Goal: Task Accomplishment & Management: Use online tool/utility

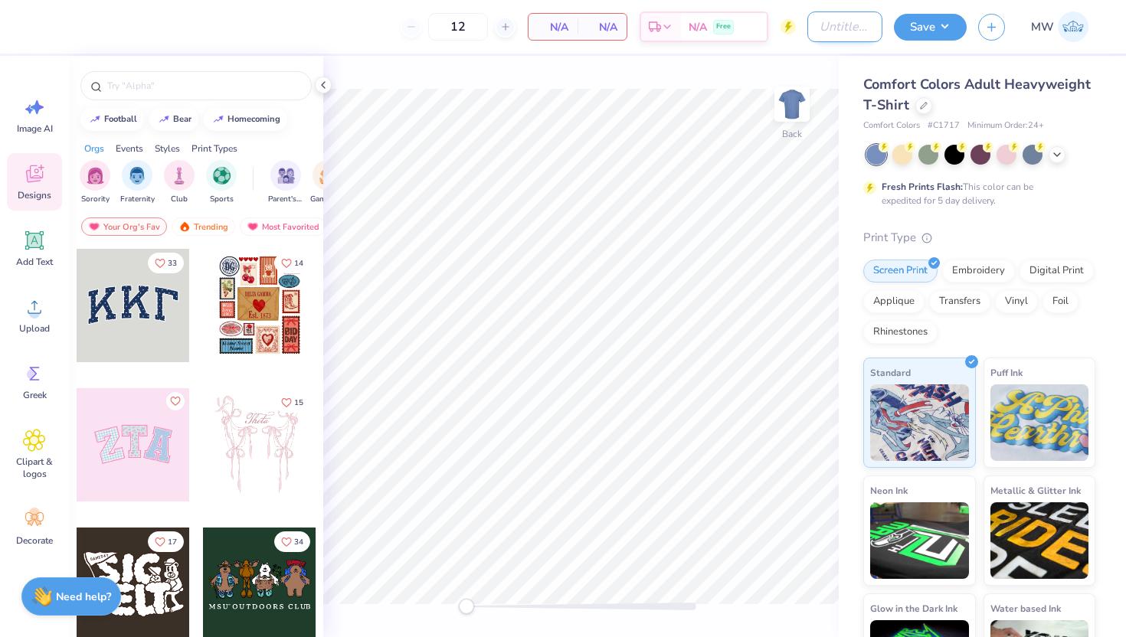
click at [836, 31] on input "Design Title" at bounding box center [845, 26] width 75 height 31
type input "Hoodies for cheese club"
click at [1017, 112] on div "Comfort Colors Adult Heavyweight T-Shirt" at bounding box center [979, 94] width 232 height 41
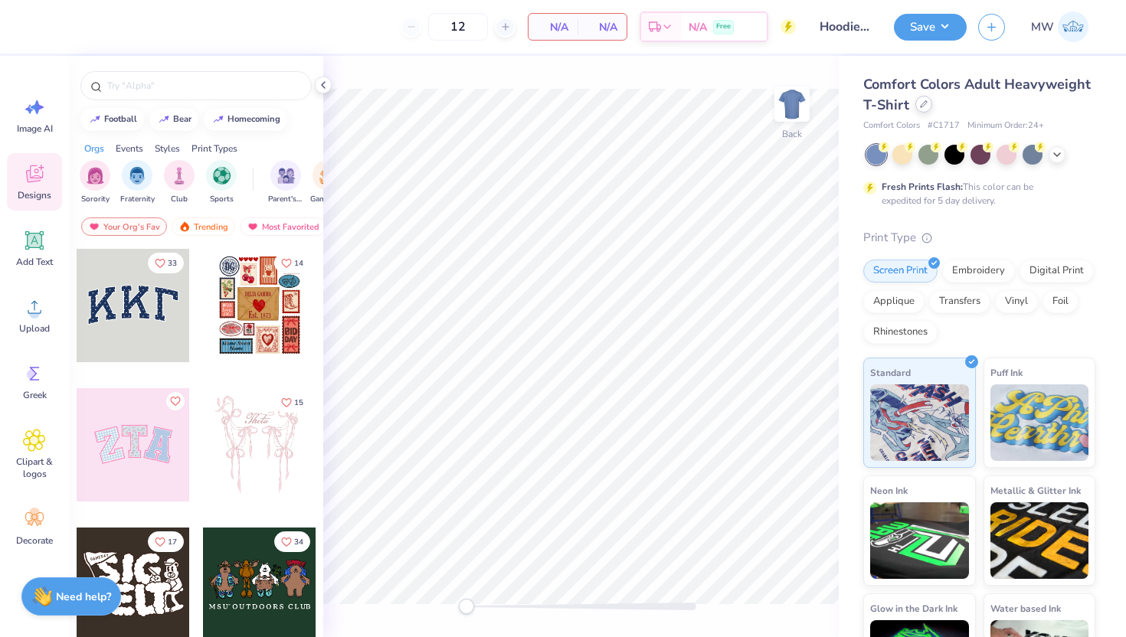
click at [1016, 112] on div "Comfort Colors Adult Heavyweight T-Shirt" at bounding box center [979, 94] width 232 height 41
click at [928, 106] on icon at bounding box center [924, 104] width 8 height 8
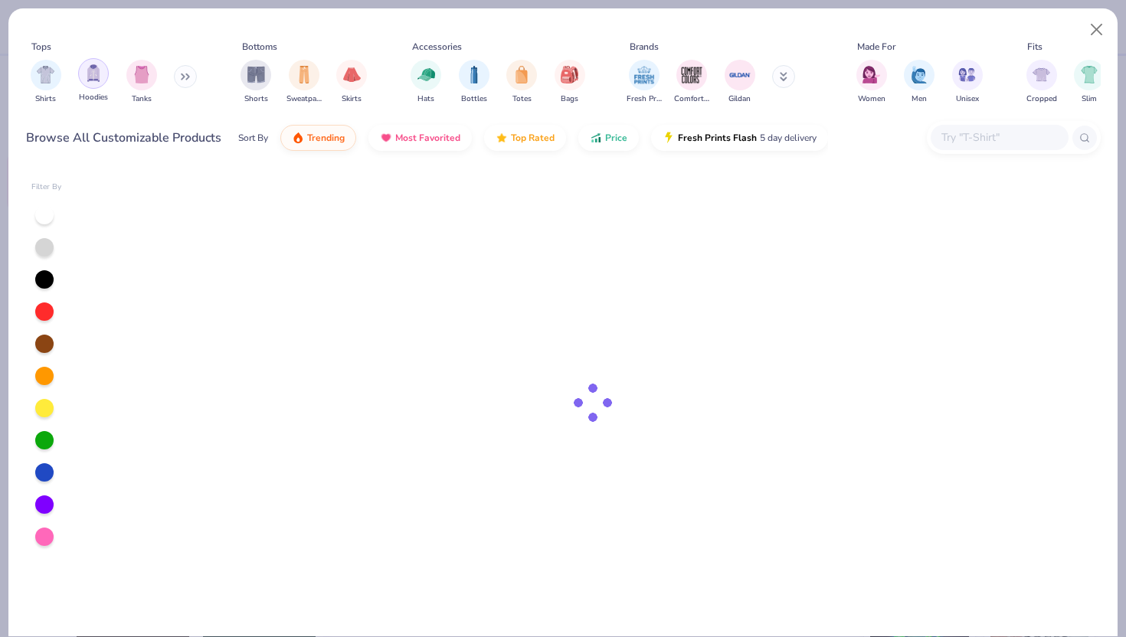
click at [93, 71] on img "filter for Hoodies" at bounding box center [93, 73] width 17 height 18
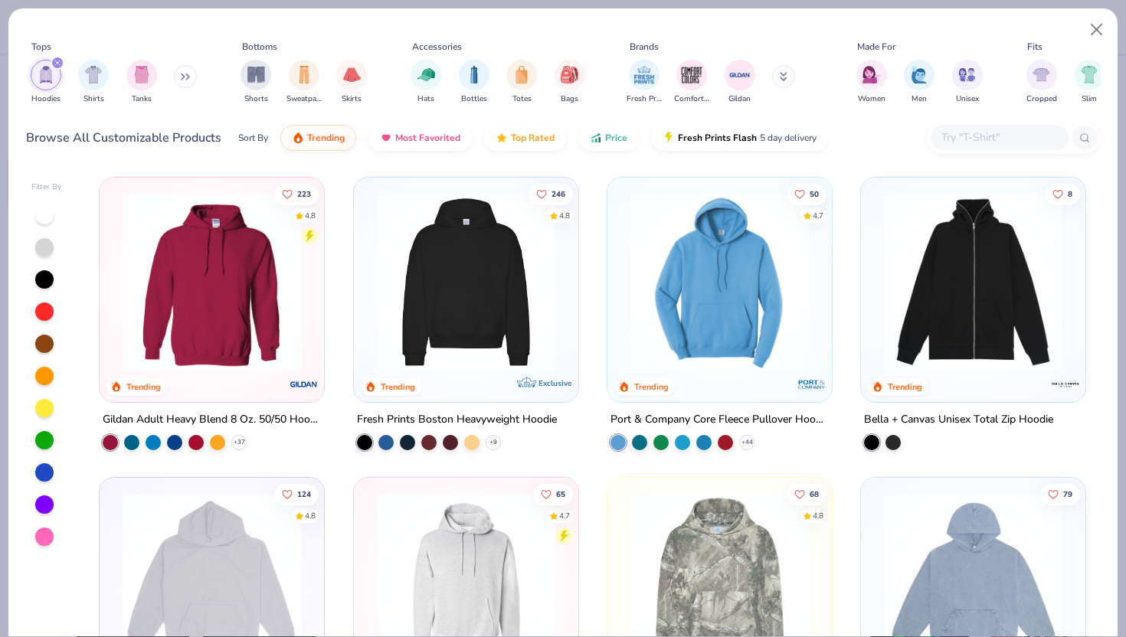
click at [384, 269] on img at bounding box center [466, 282] width 194 height 179
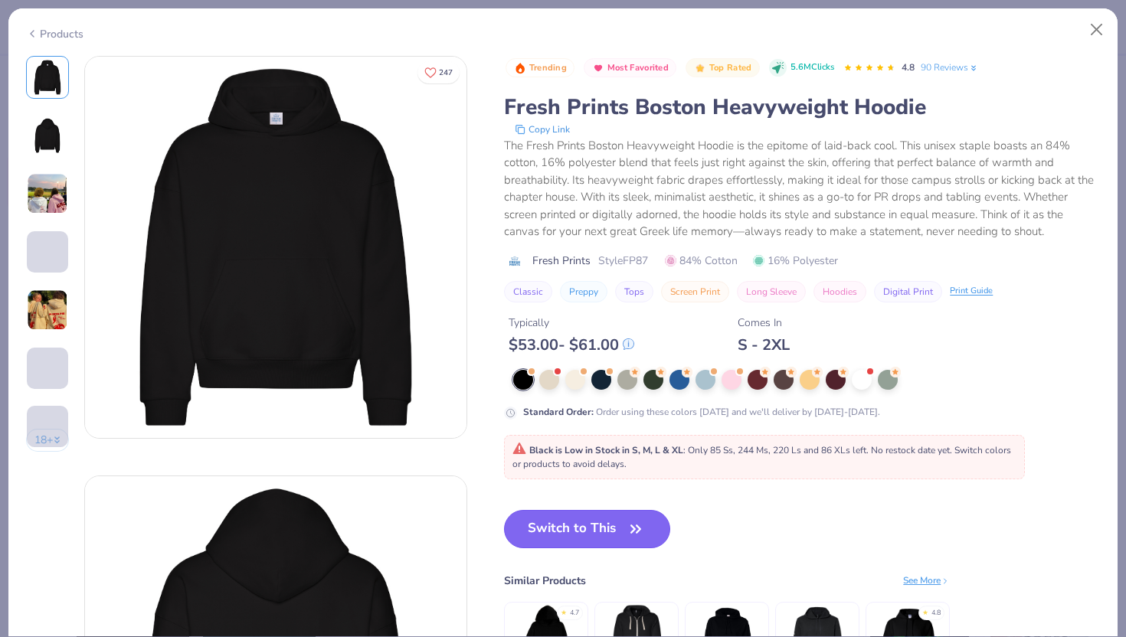
click at [571, 515] on button "Switch to This" at bounding box center [587, 529] width 166 height 38
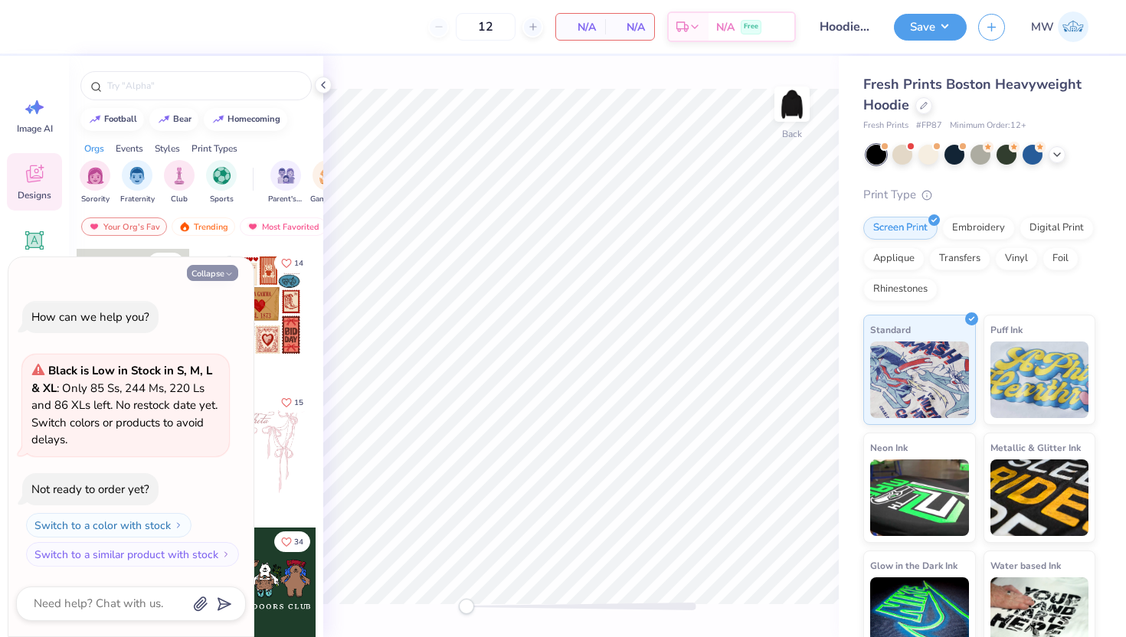
click at [211, 274] on button "Collapse" at bounding box center [212, 273] width 51 height 16
type textarea "x"
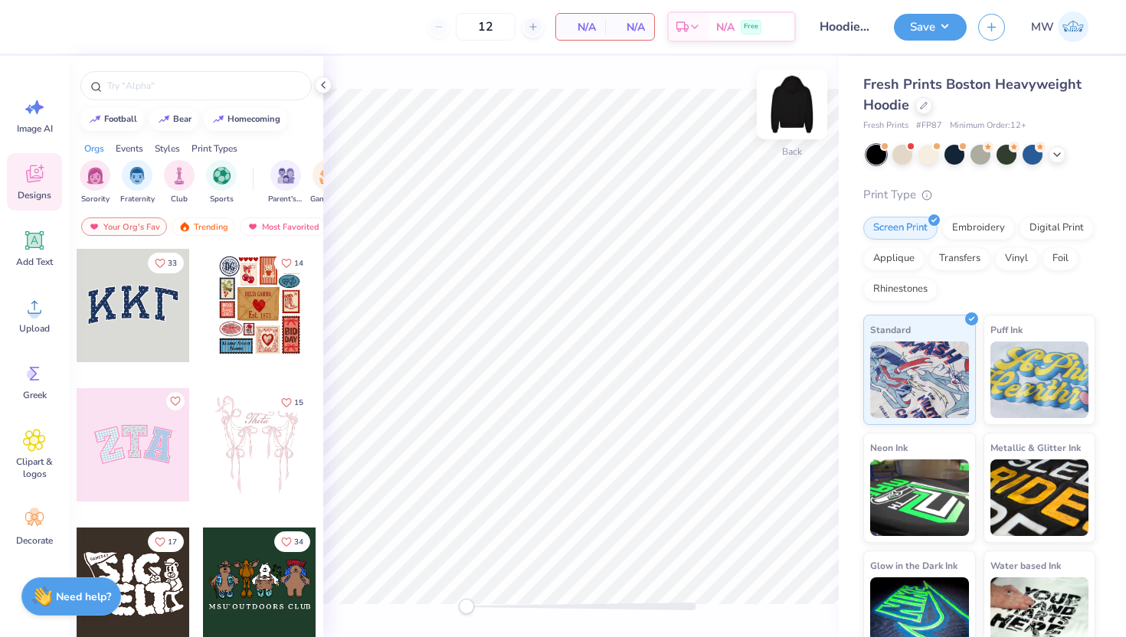
click at [793, 110] on img at bounding box center [792, 104] width 61 height 61
click at [793, 110] on img at bounding box center [792, 104] width 31 height 31
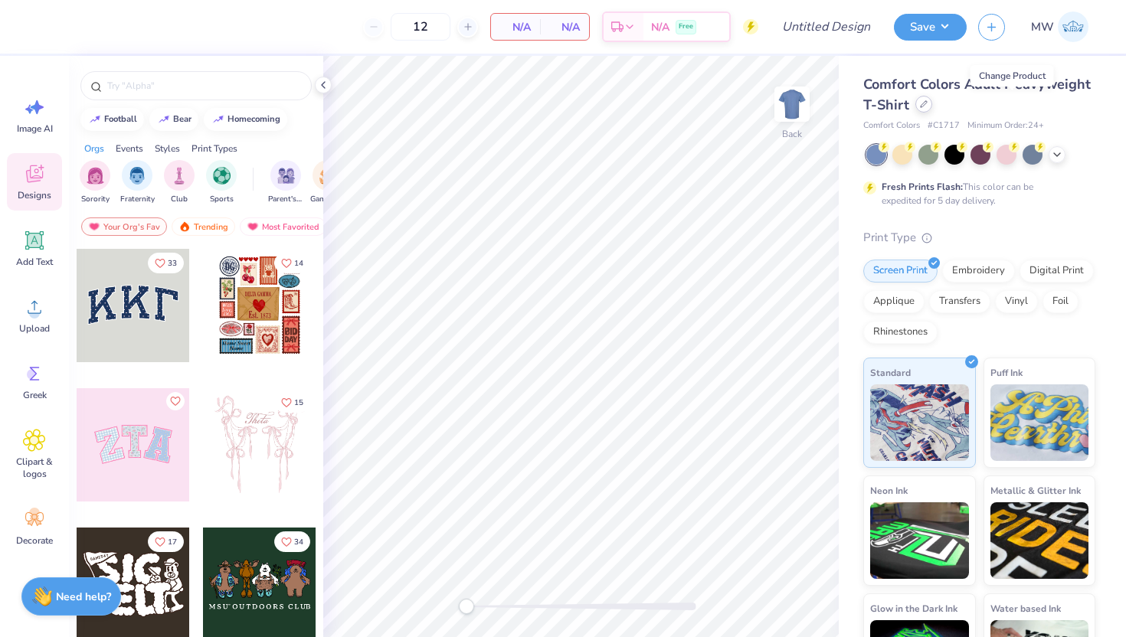
click at [932, 103] on div at bounding box center [924, 104] width 17 height 17
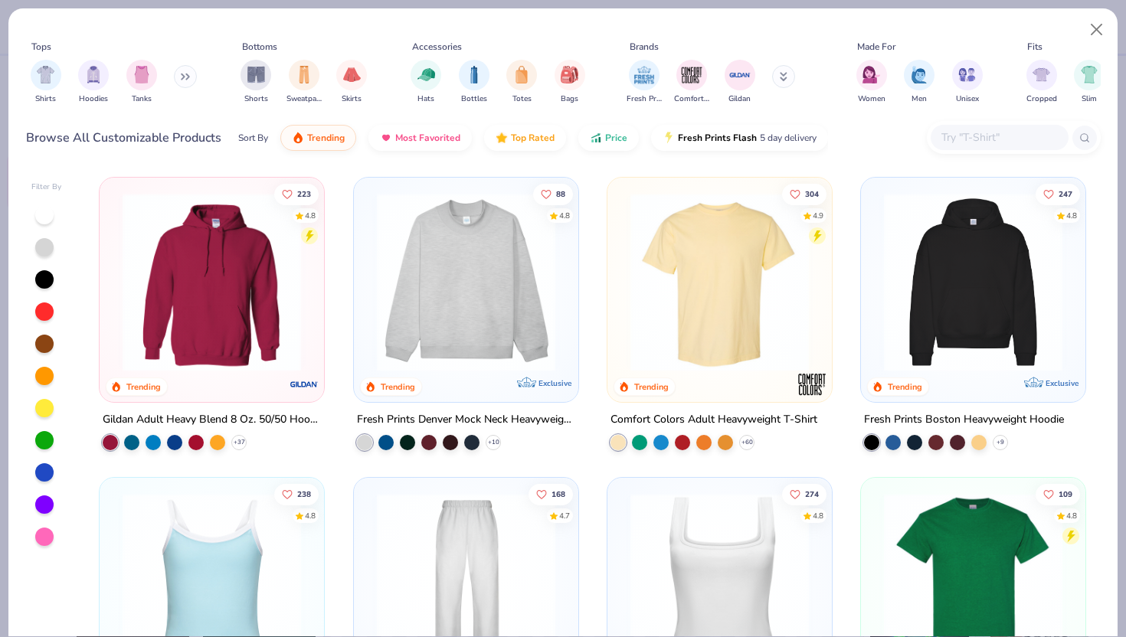
click at [221, 341] on img at bounding box center [212, 282] width 194 height 179
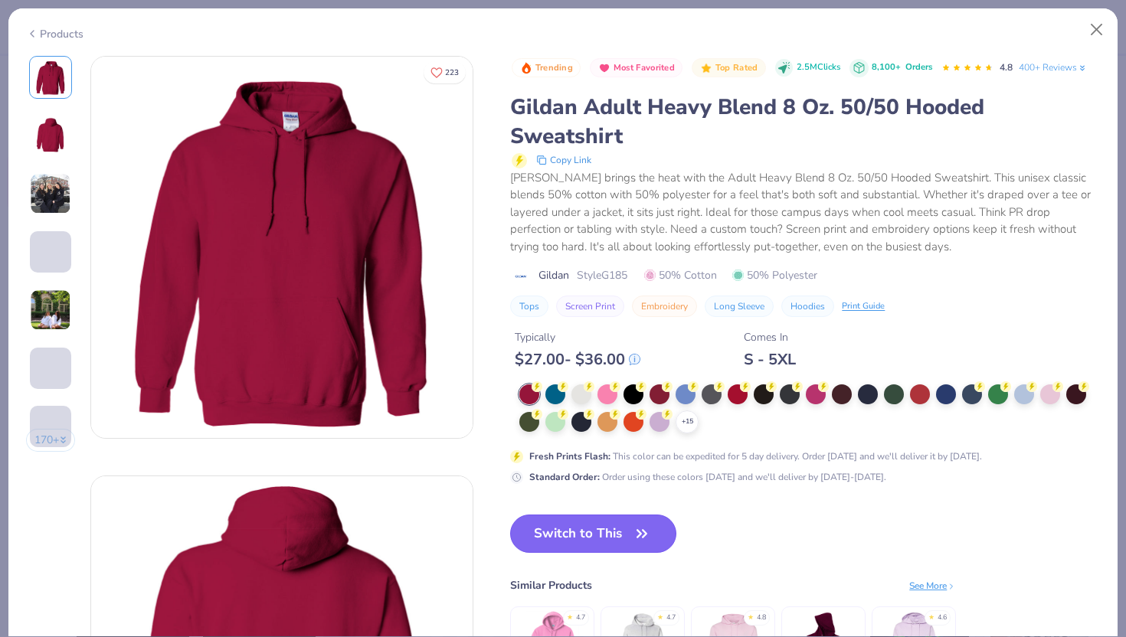
click at [644, 545] on icon "button" at bounding box center [641, 533] width 21 height 21
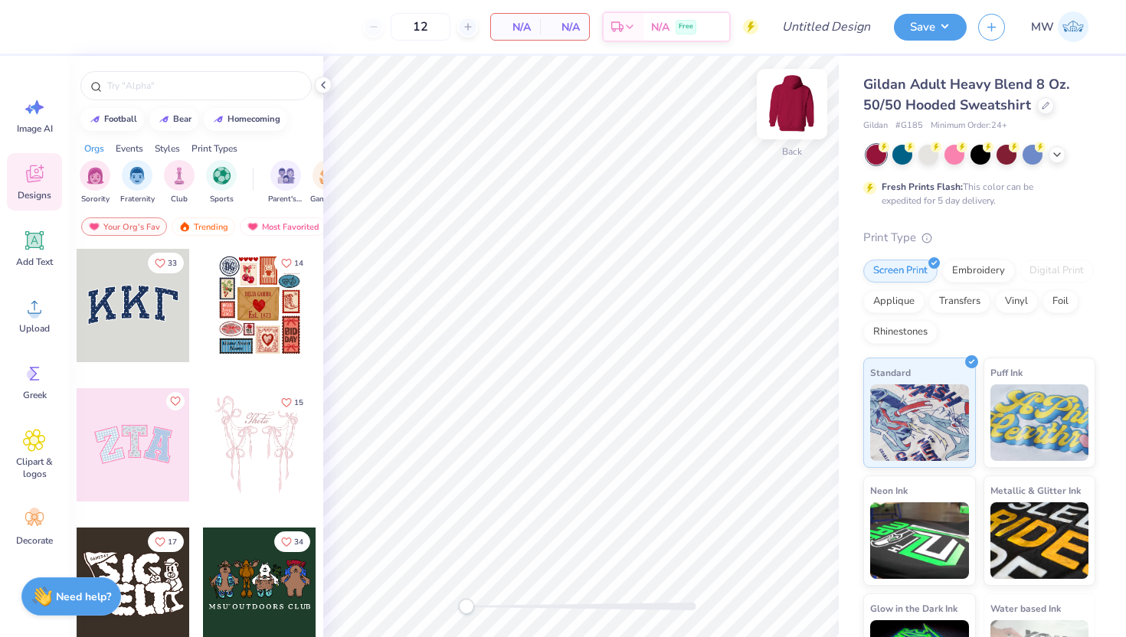
click at [787, 128] on div "Back" at bounding box center [792, 114] width 35 height 54
click at [787, 120] on img at bounding box center [792, 104] width 31 height 31
click at [808, 31] on input "Design Title" at bounding box center [845, 26] width 75 height 31
type input "Hoodies for cheese club"
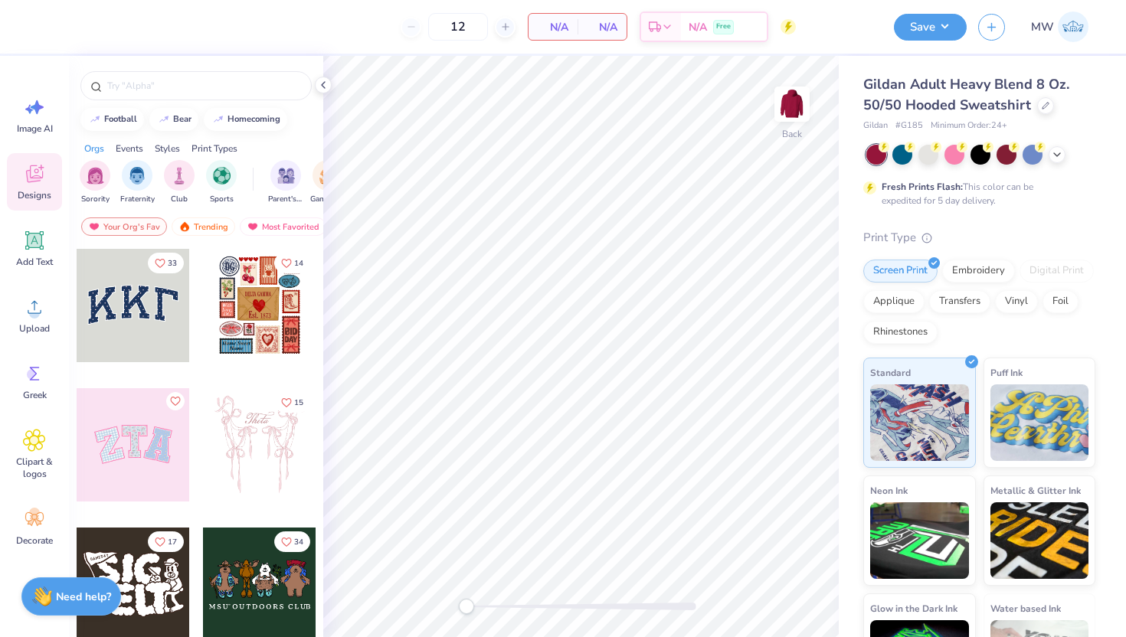
scroll to position [0, 0]
click at [788, 128] on div "Back" at bounding box center [792, 114] width 35 height 54
click at [788, 120] on img at bounding box center [792, 104] width 31 height 31
drag, startPoint x: 474, startPoint y: 603, endPoint x: 196, endPoint y: 625, distance: 279.0
click at [196, 625] on div "12 N/A Per Item N/A Total Est. Delivery N/A Free Design Title Hoodies for chees…" at bounding box center [563, 318] width 1126 height 637
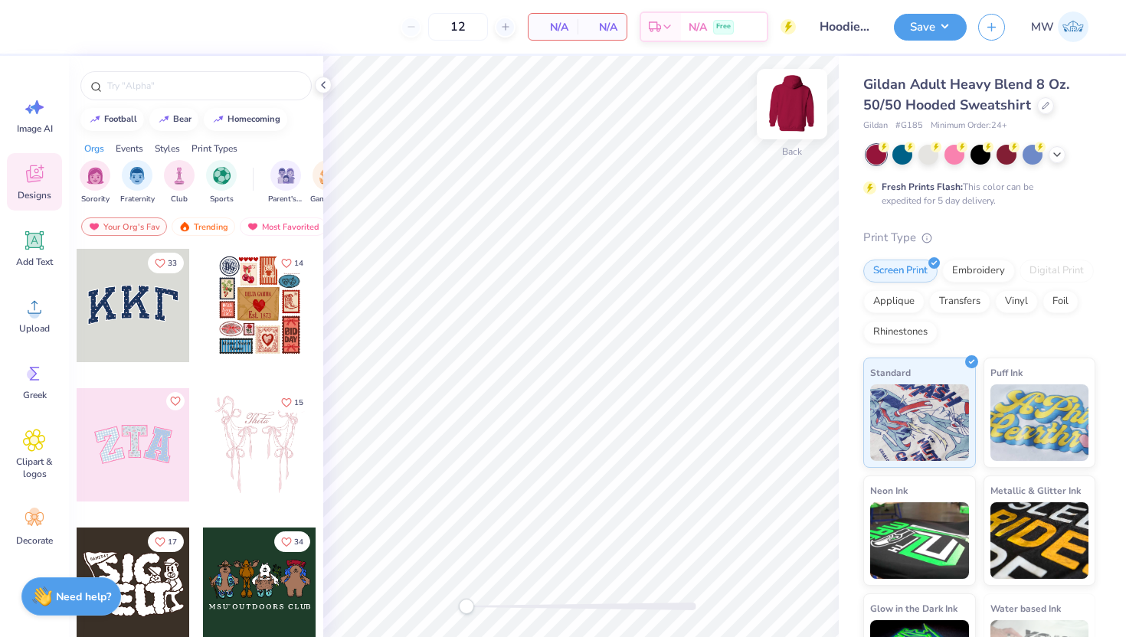
click at [802, 102] on img at bounding box center [792, 104] width 61 height 61
click at [802, 101] on img at bounding box center [792, 104] width 31 height 31
click at [218, 96] on div at bounding box center [195, 85] width 231 height 29
click at [1064, 152] on div at bounding box center [1057, 153] width 17 height 17
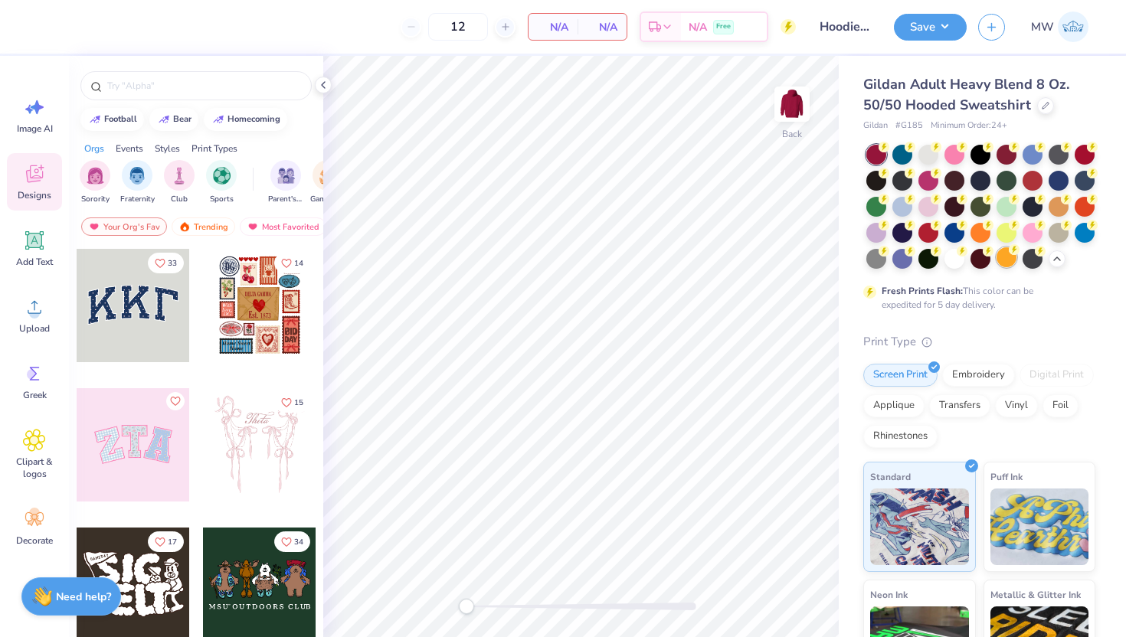
click at [997, 267] on div at bounding box center [1007, 257] width 20 height 20
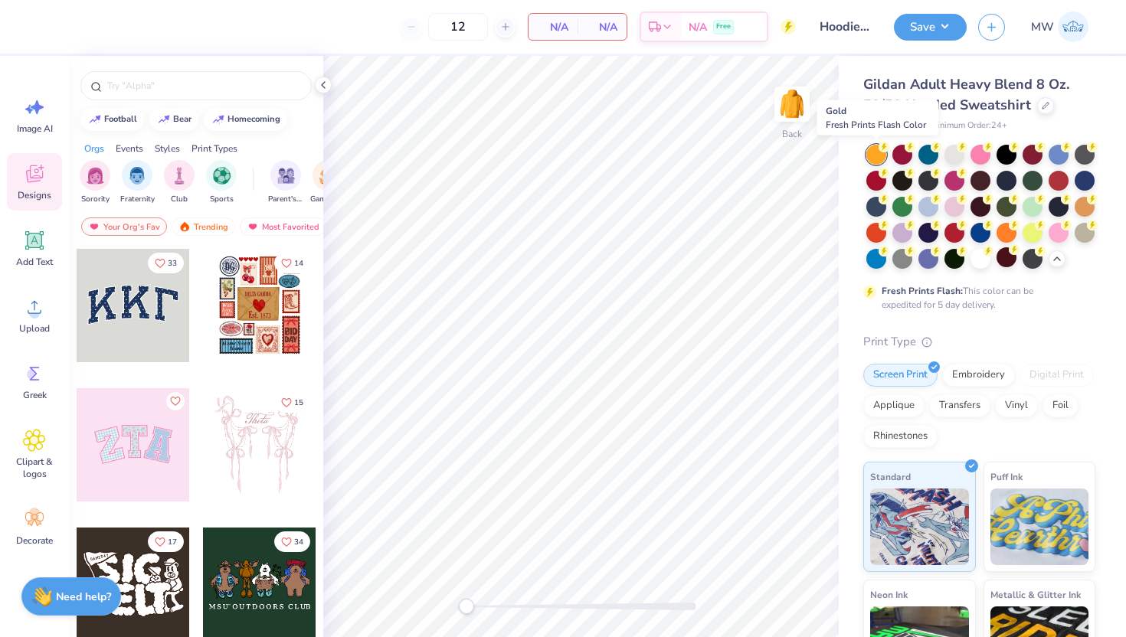
click at [875, 152] on div at bounding box center [877, 155] width 20 height 20
click at [997, 241] on div at bounding box center [1007, 231] width 20 height 20
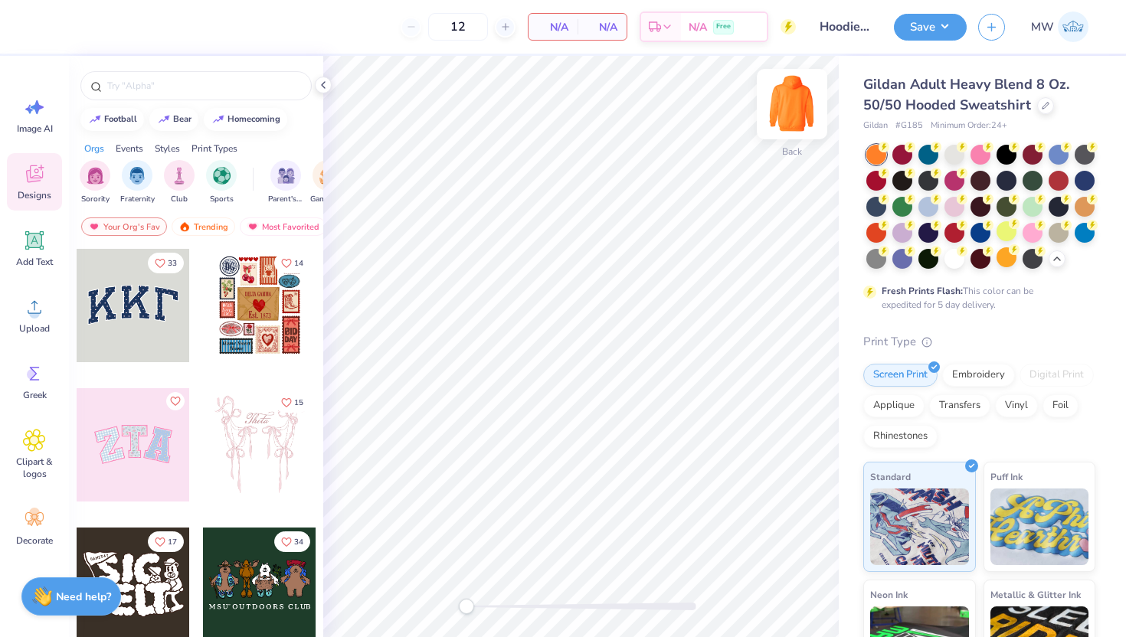
click at [791, 110] on img at bounding box center [792, 104] width 61 height 61
click at [791, 110] on img at bounding box center [792, 104] width 31 height 31
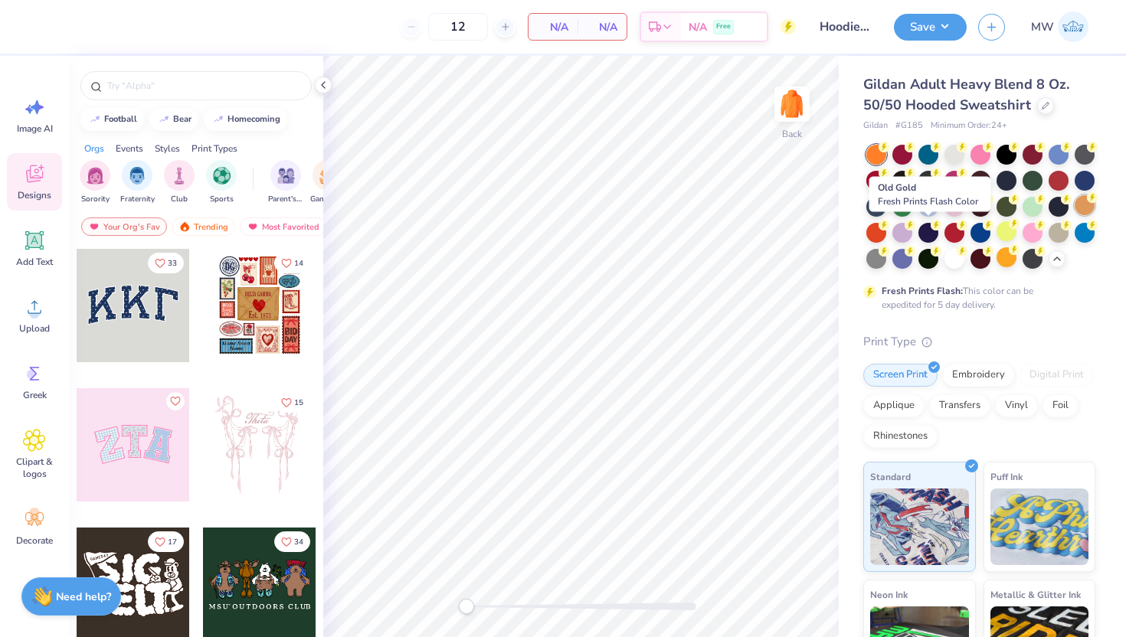
click at [1075, 215] on div at bounding box center [1085, 205] width 20 height 20
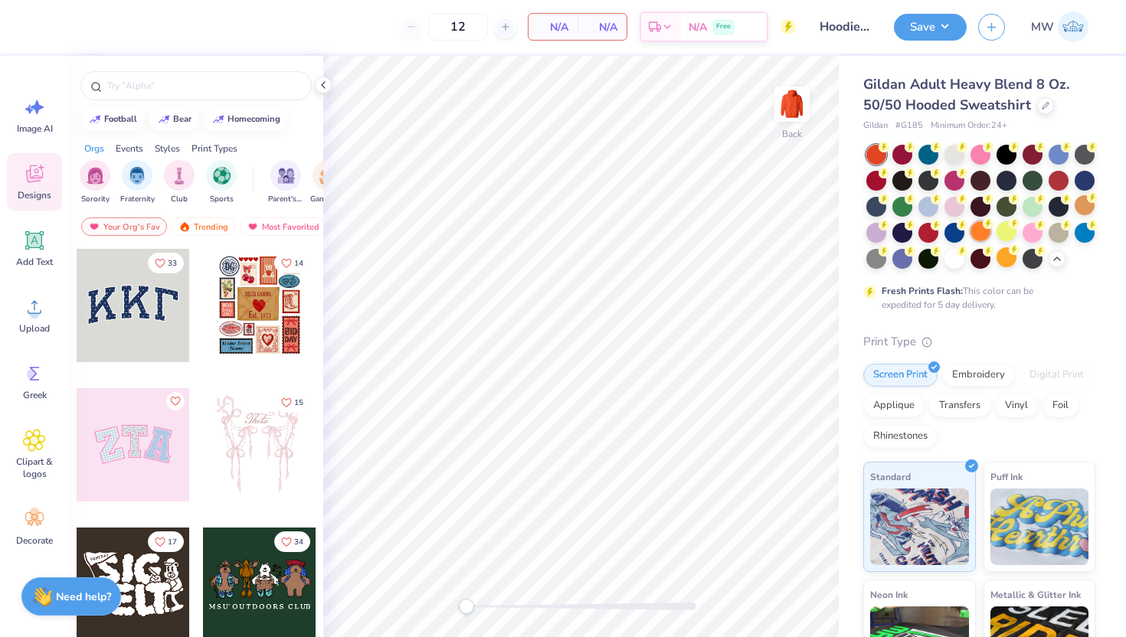
click at [991, 231] on div at bounding box center [981, 231] width 20 height 20
click at [874, 149] on div at bounding box center [877, 155] width 20 height 20
click at [238, 101] on div at bounding box center [196, 82] width 254 height 52
click at [234, 90] on input "text" at bounding box center [204, 85] width 196 height 15
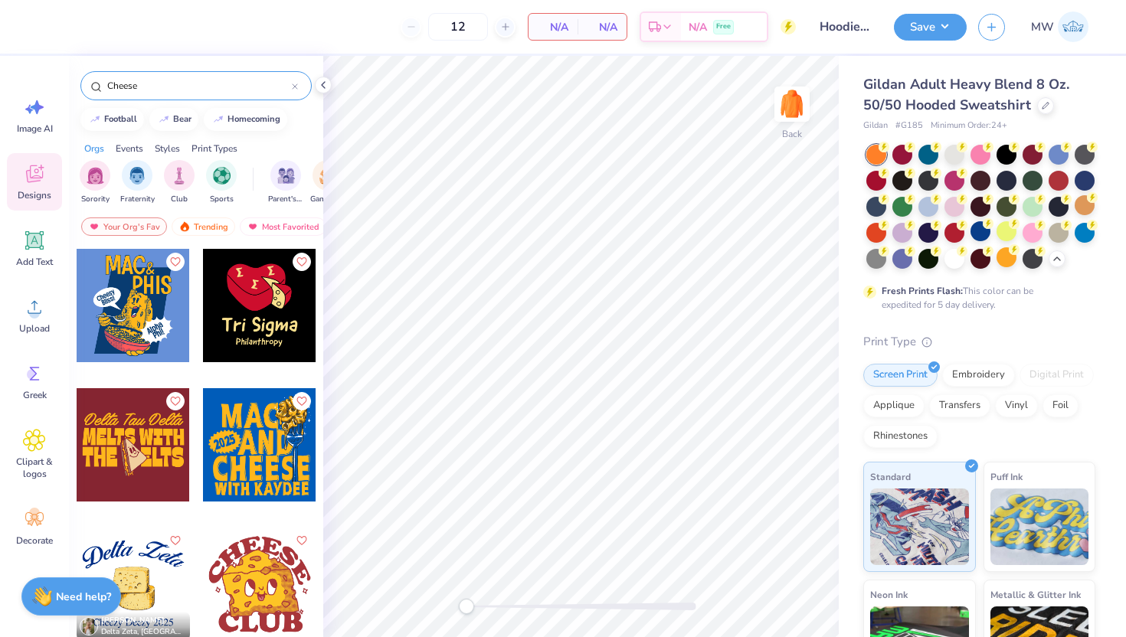
type input "Cheese"
click at [271, 571] on div at bounding box center [259, 584] width 113 height 113
click at [1075, 215] on div at bounding box center [1085, 205] width 20 height 20
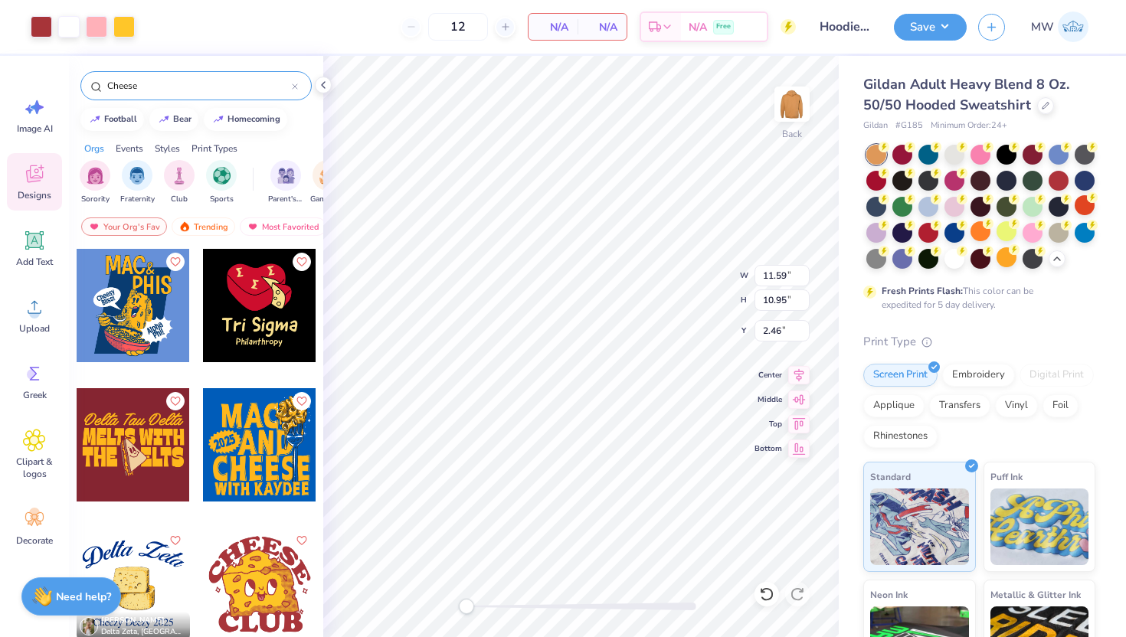
type input "2.46"
click at [997, 267] on div at bounding box center [1007, 257] width 20 height 20
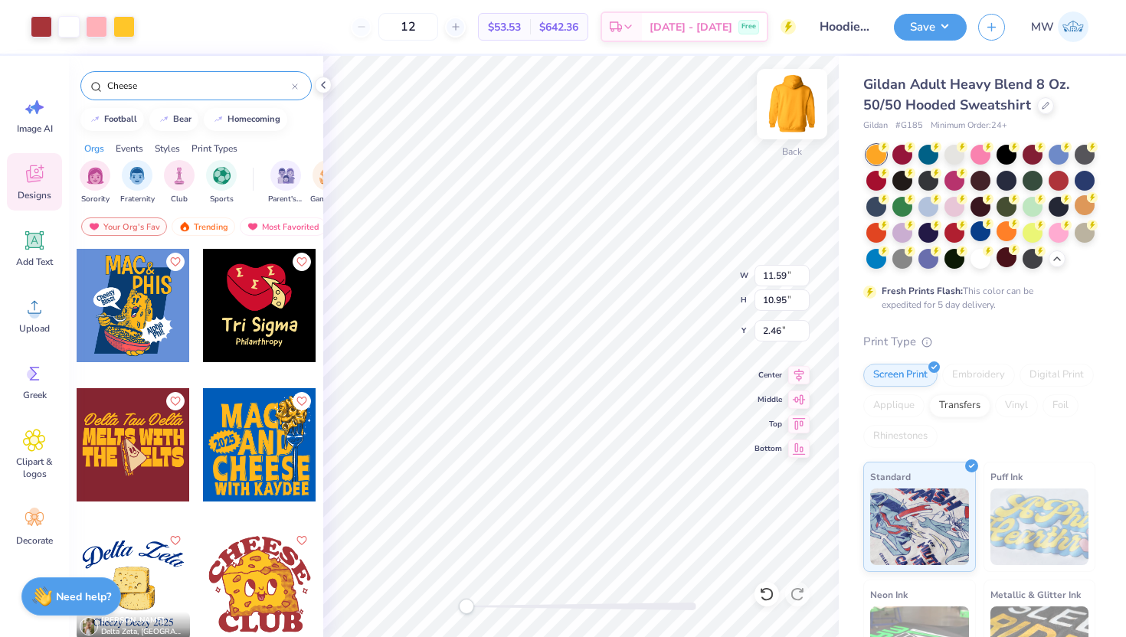
click at [784, 97] on img at bounding box center [792, 104] width 61 height 61
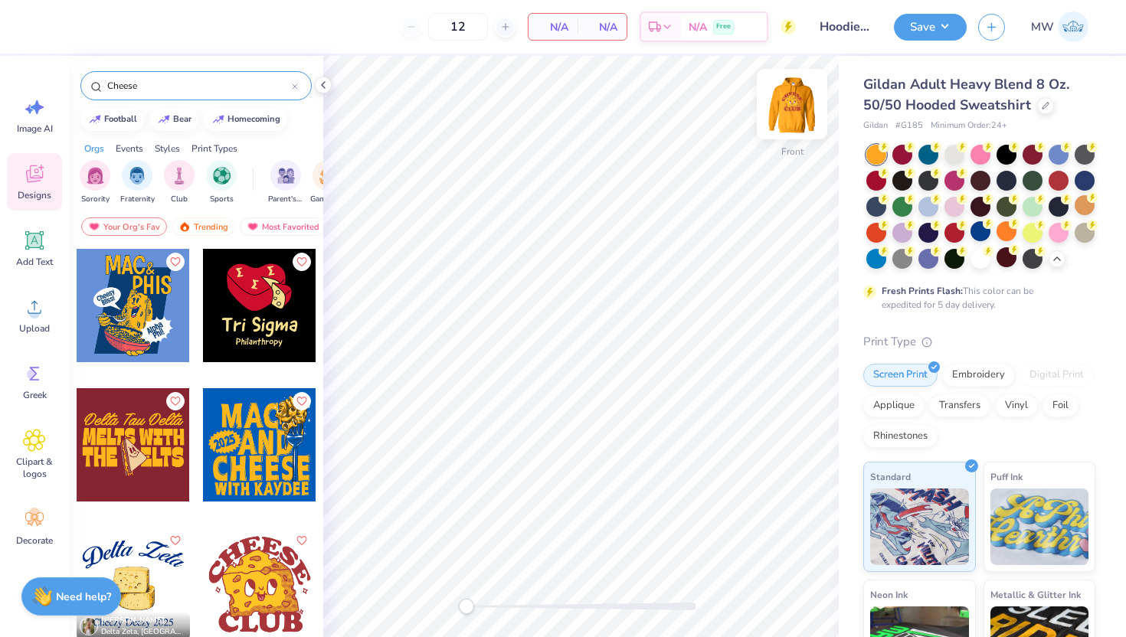
click at [791, 119] on img at bounding box center [792, 104] width 61 height 61
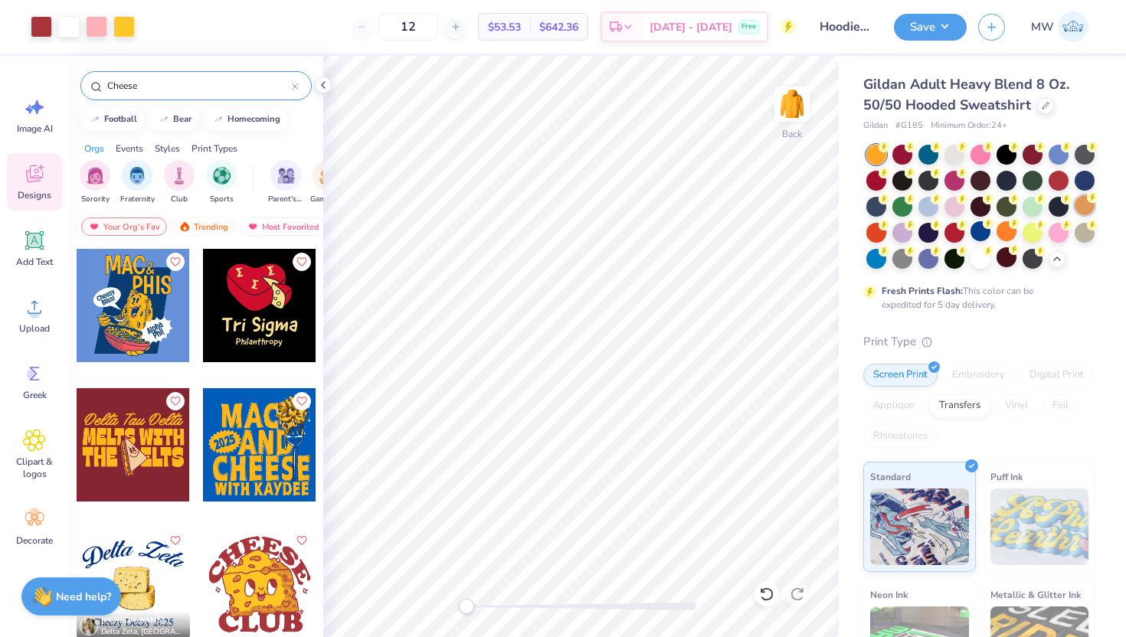
click at [1075, 215] on div at bounding box center [1085, 205] width 20 height 20
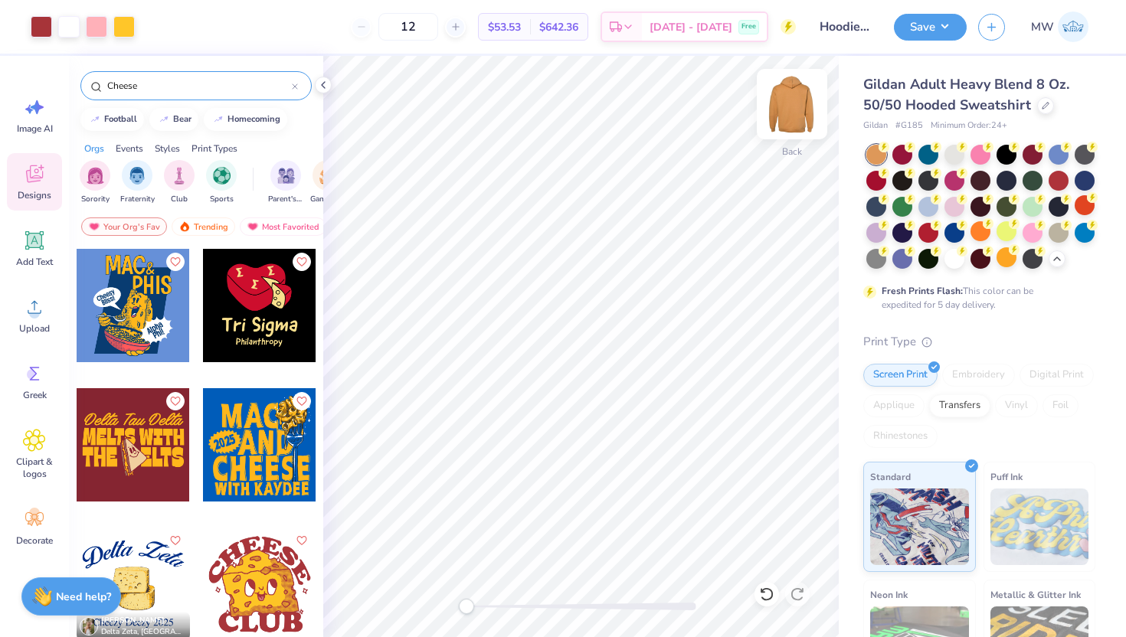
click at [780, 113] on img at bounding box center [792, 104] width 61 height 61
click at [796, 120] on img at bounding box center [792, 104] width 61 height 61
click at [1011, 156] on div at bounding box center [1007, 153] width 20 height 20
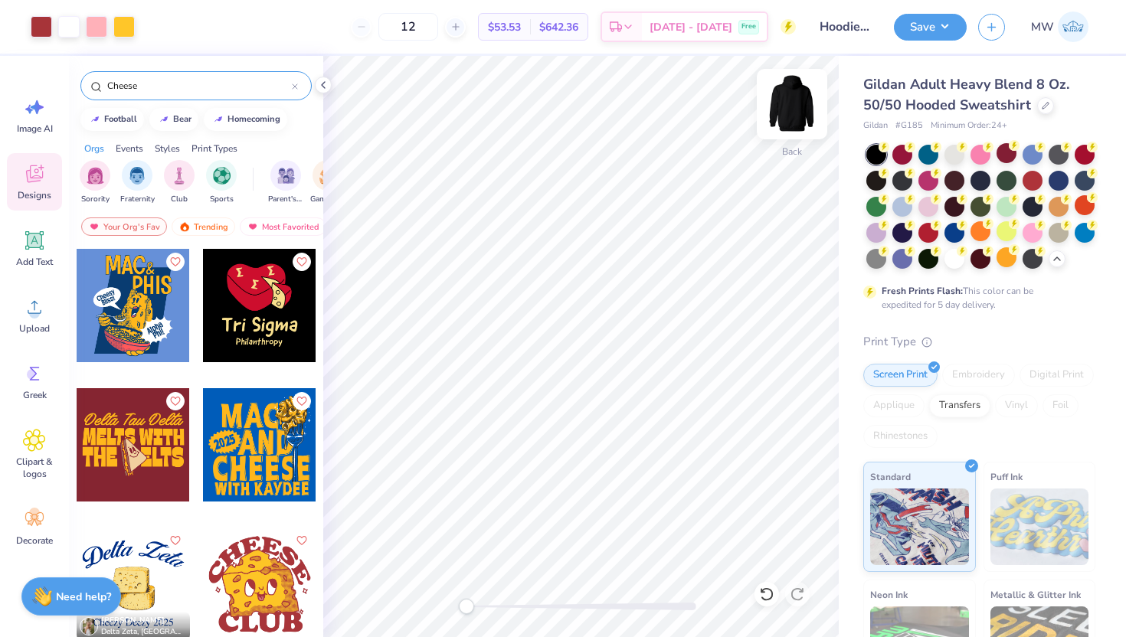
drag, startPoint x: 789, startPoint y: 105, endPoint x: 785, endPoint y: 97, distance: 9.3
click at [1034, 609] on div "Metallic & Glitter Ink" at bounding box center [1040, 635] width 113 height 110
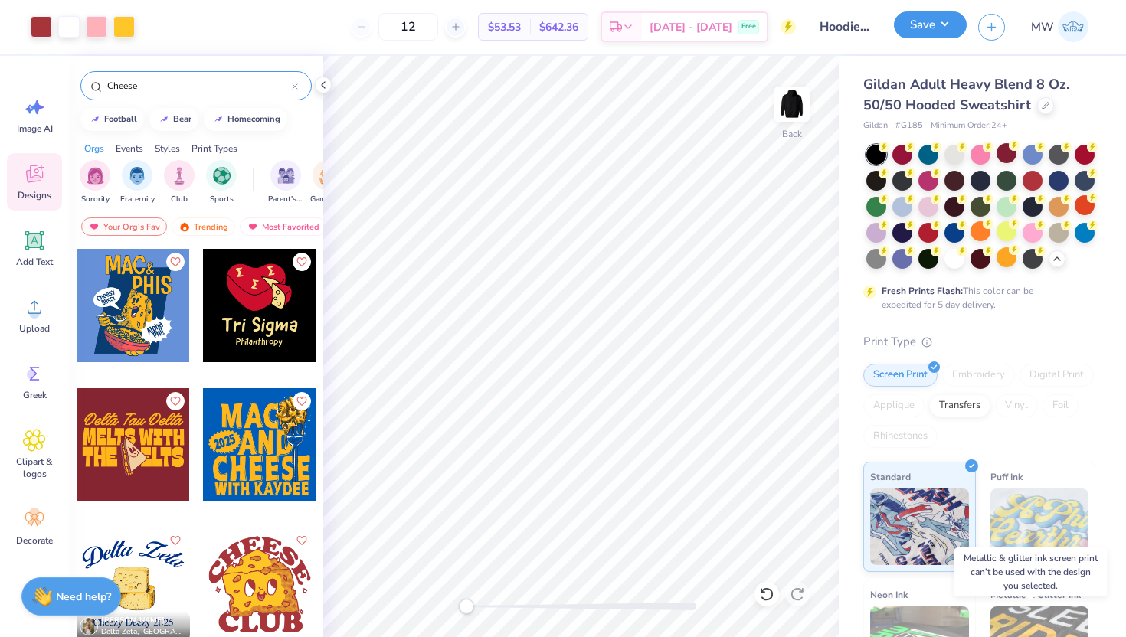
click at [932, 31] on button "Save" at bounding box center [930, 24] width 73 height 27
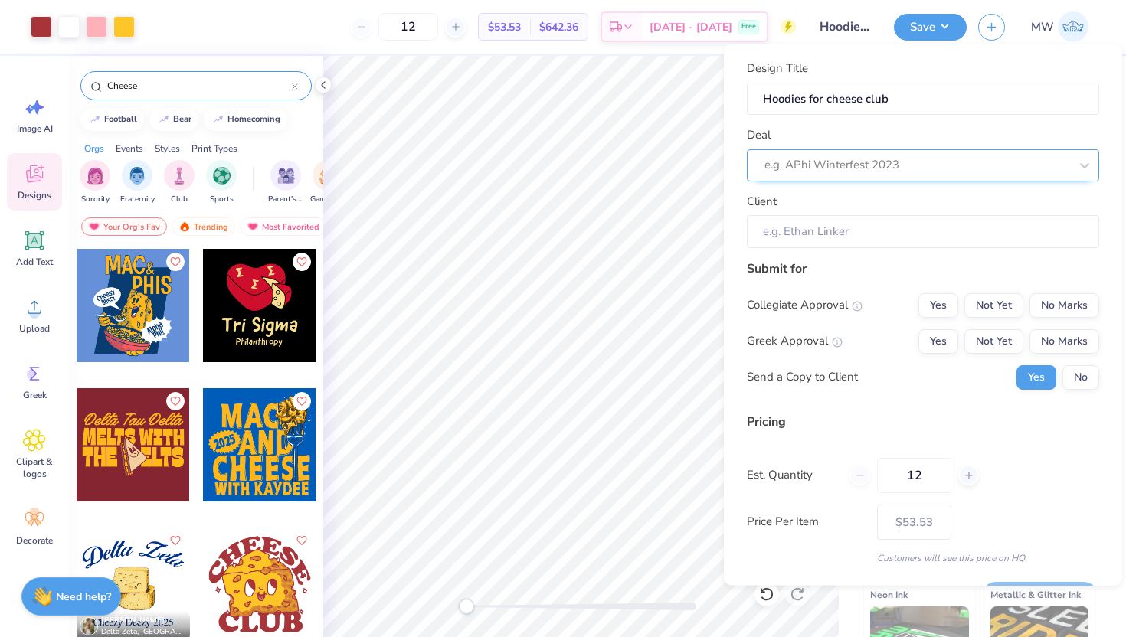
click at [893, 163] on div at bounding box center [917, 165] width 305 height 21
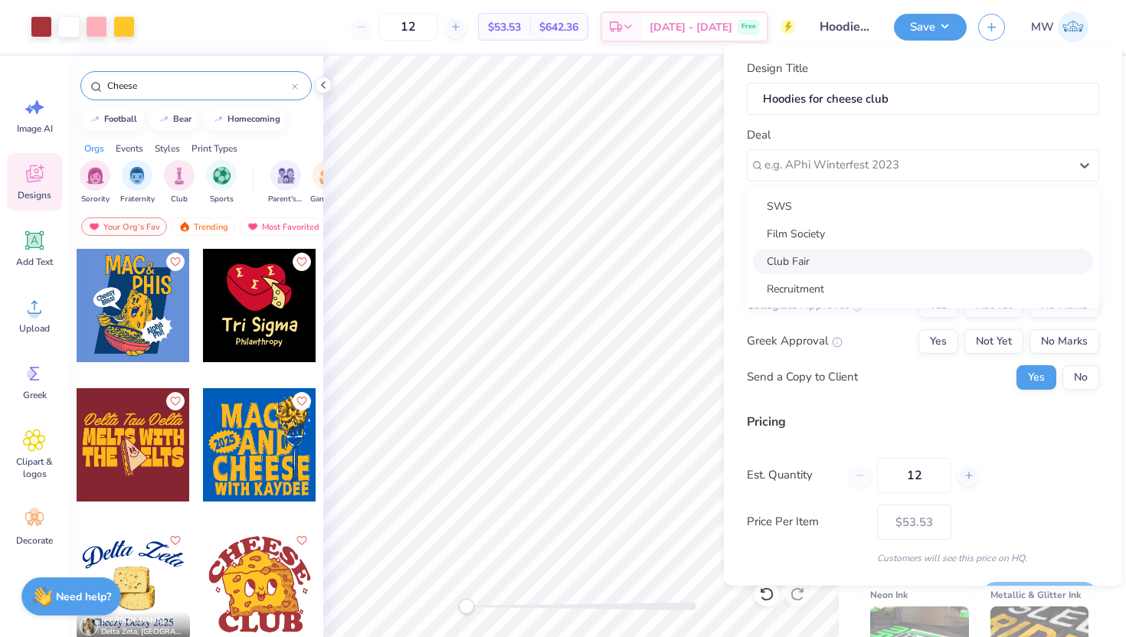
click at [867, 267] on div "Club Fair" at bounding box center [923, 260] width 340 height 25
type input "[PERSON_NAME]"
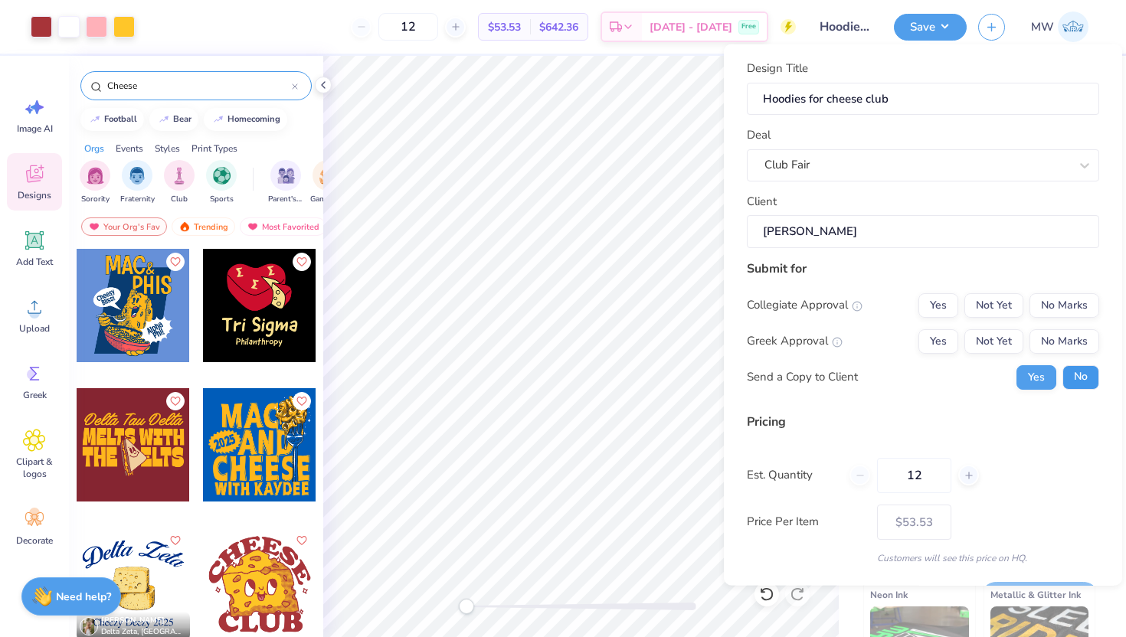
click at [1063, 365] on button "No" at bounding box center [1081, 377] width 37 height 25
click at [1062, 337] on button "No Marks" at bounding box center [1065, 341] width 70 height 25
click at [1062, 316] on button "No Marks" at bounding box center [1065, 305] width 70 height 25
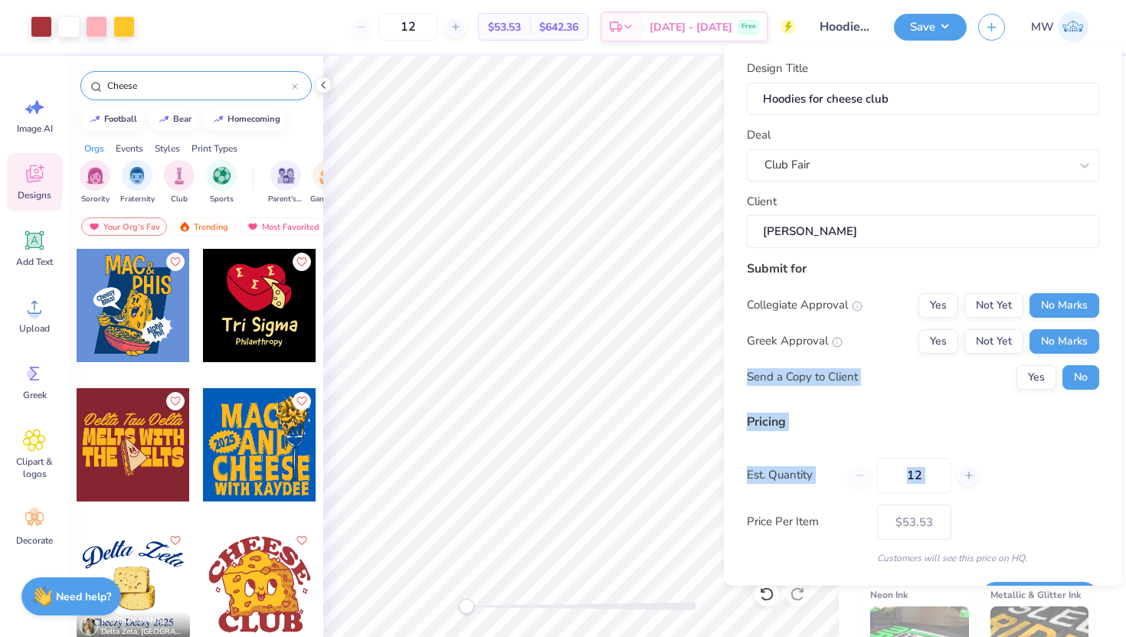
drag, startPoint x: 1106, startPoint y: 346, endPoint x: 1106, endPoint y: 468, distance: 122.6
click at [1106, 468] on div "Design Title Hoodies for cheese club Deal Club Fair Client [PERSON_NAME] Submit…" at bounding box center [923, 315] width 398 height 542
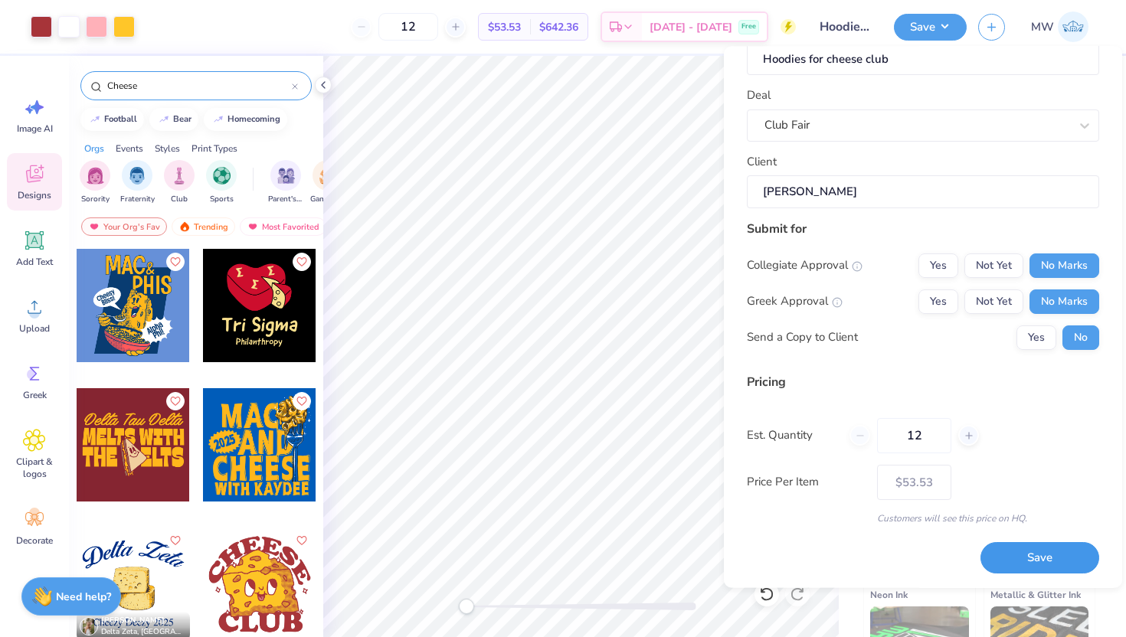
click at [1065, 543] on button "Save" at bounding box center [1040, 557] width 119 height 31
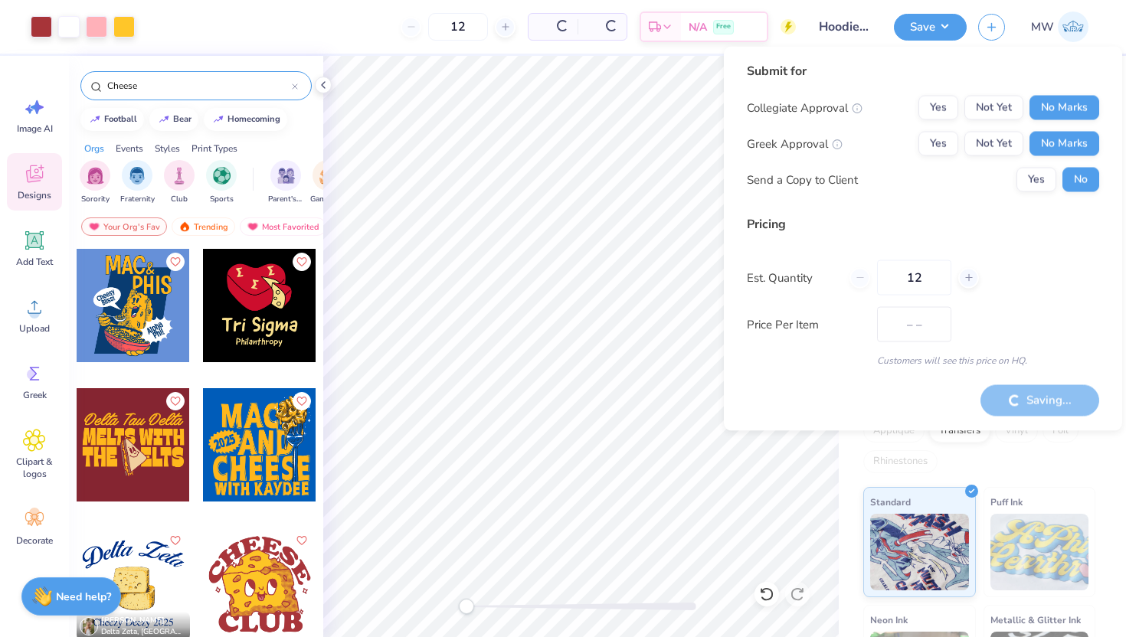
type input "$53.53"
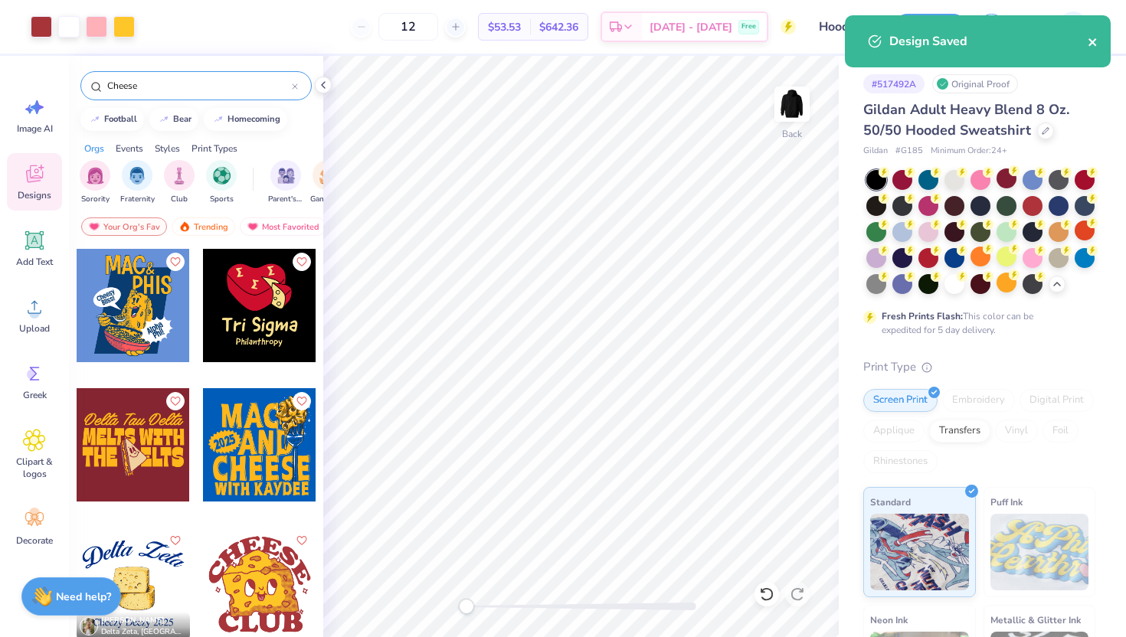
click at [1094, 49] on button "close" at bounding box center [1093, 41] width 11 height 18
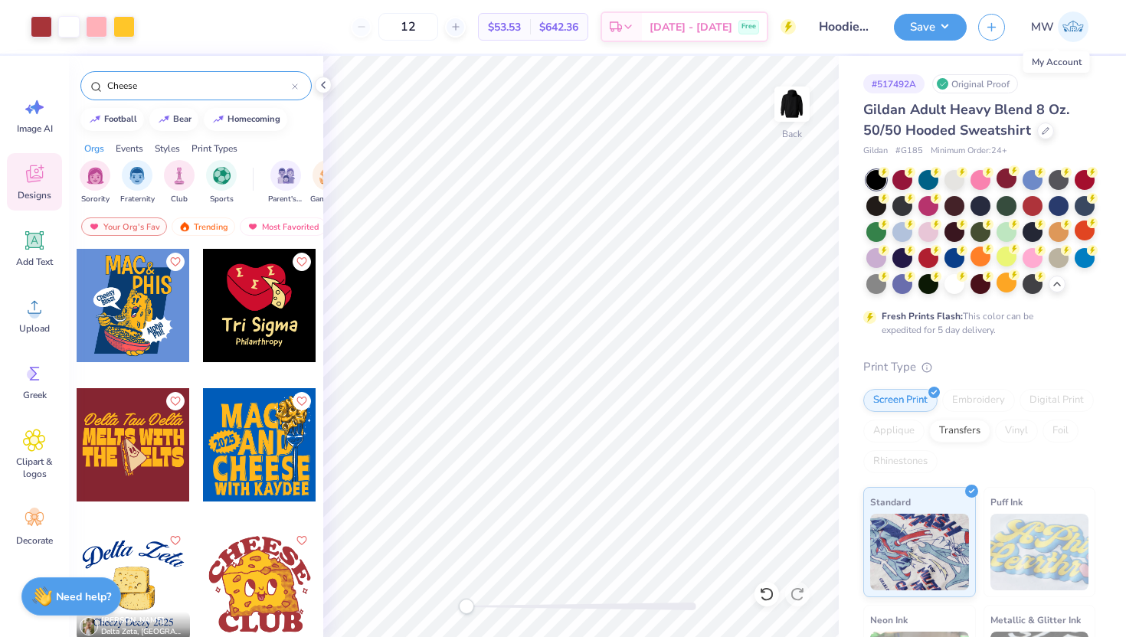
click at [1036, 31] on span "MW" at bounding box center [1042, 27] width 23 height 18
click at [994, 40] on div "MW" at bounding box center [1036, 26] width 117 height 31
click at [994, 33] on button "button" at bounding box center [991, 24] width 27 height 27
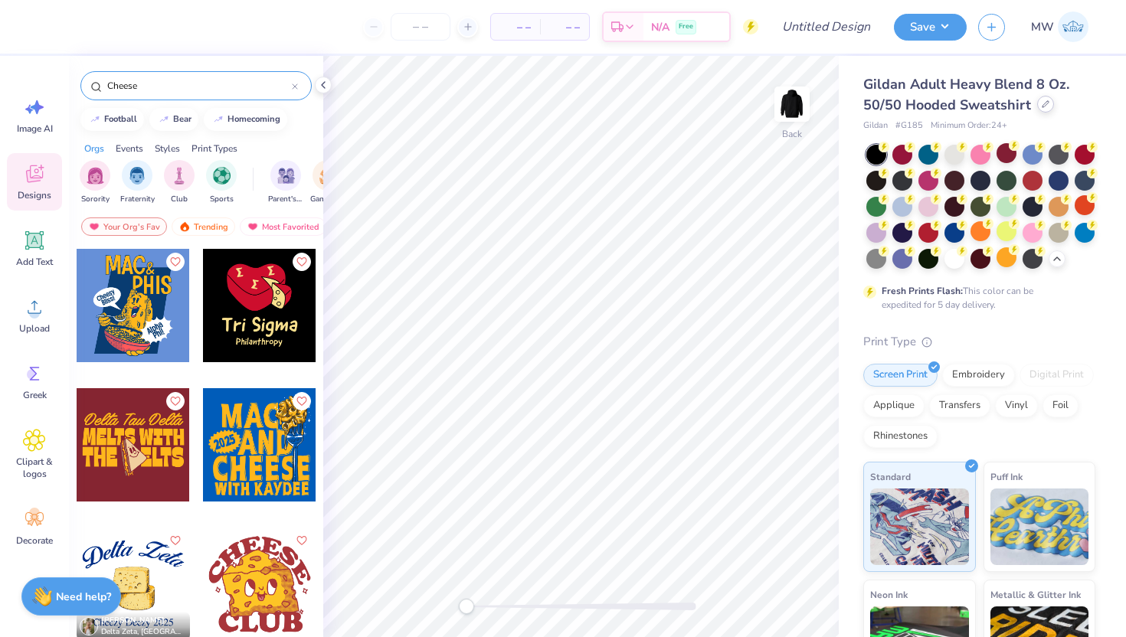
click at [1047, 111] on div at bounding box center [1045, 104] width 17 height 17
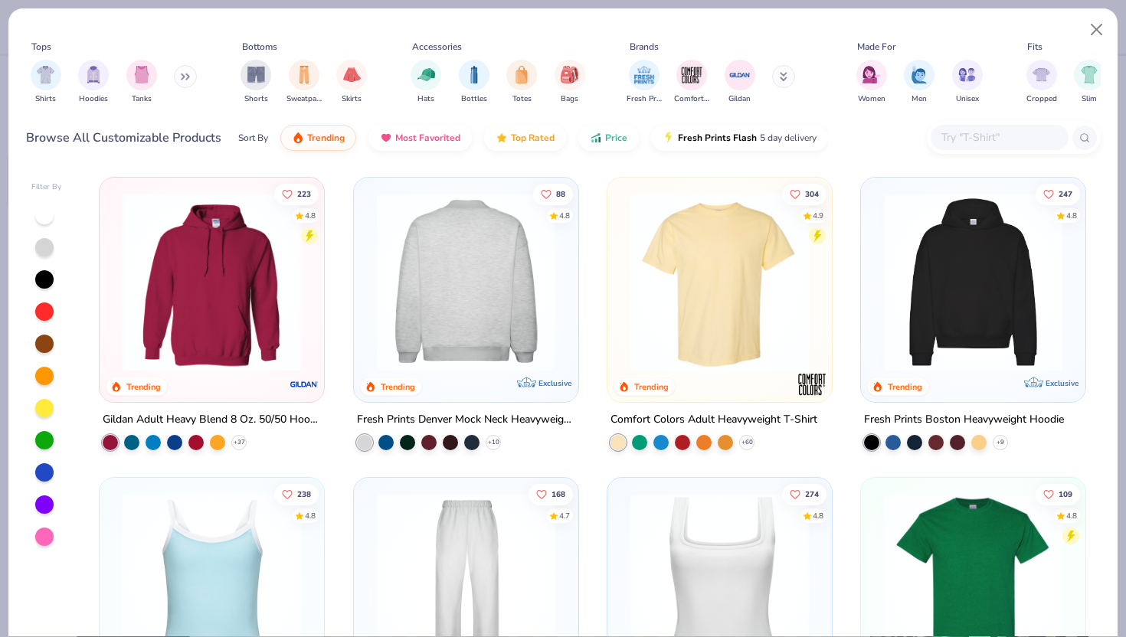
click at [474, 365] on img at bounding box center [466, 282] width 194 height 179
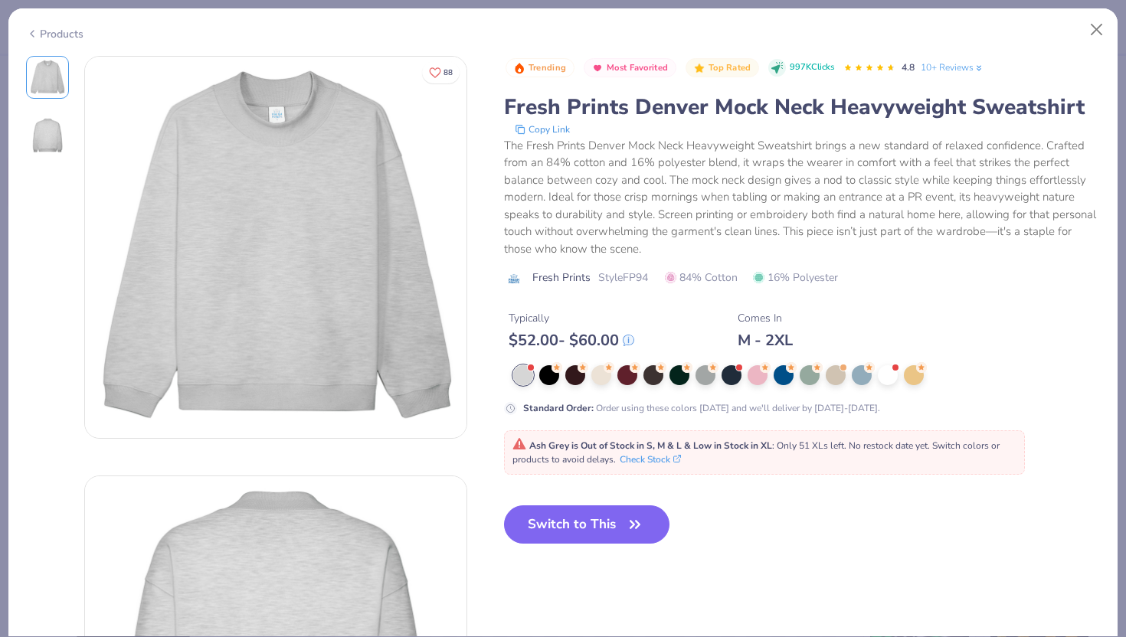
click at [31, 27] on icon at bounding box center [32, 34] width 12 height 18
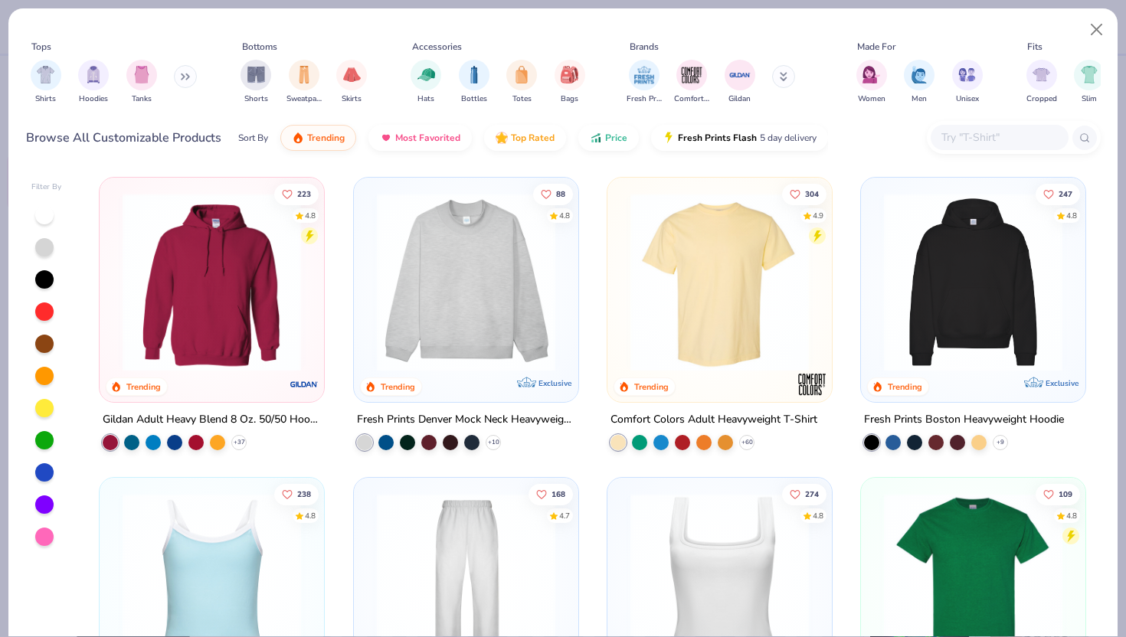
click at [196, 75] on button at bounding box center [185, 76] width 23 height 23
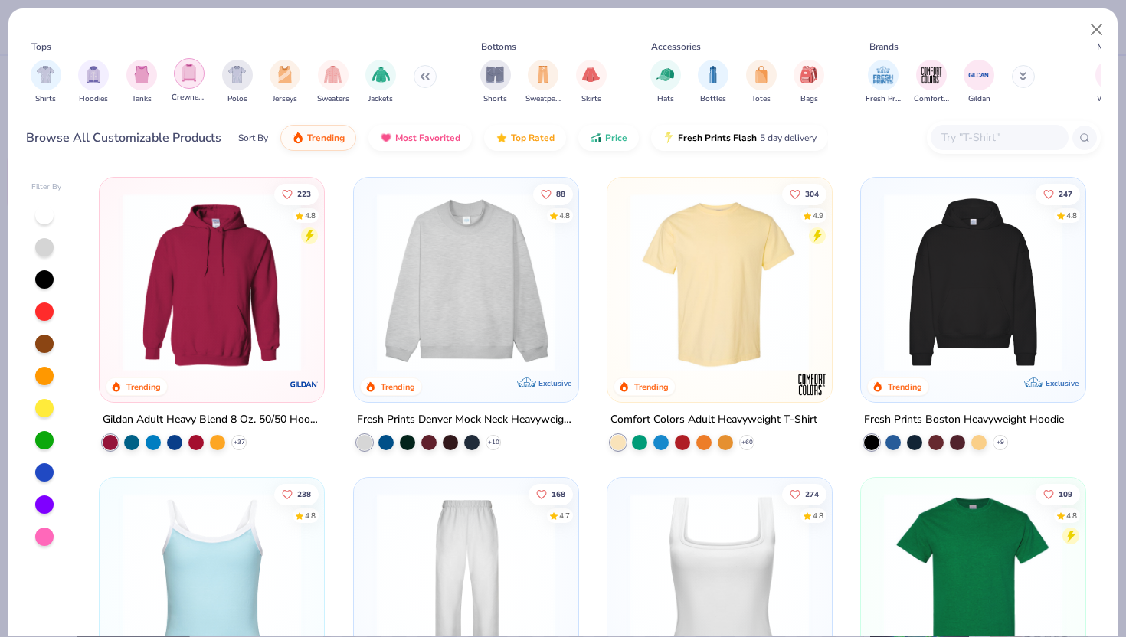
click at [198, 75] on div "filter for Crewnecks" at bounding box center [189, 73] width 31 height 31
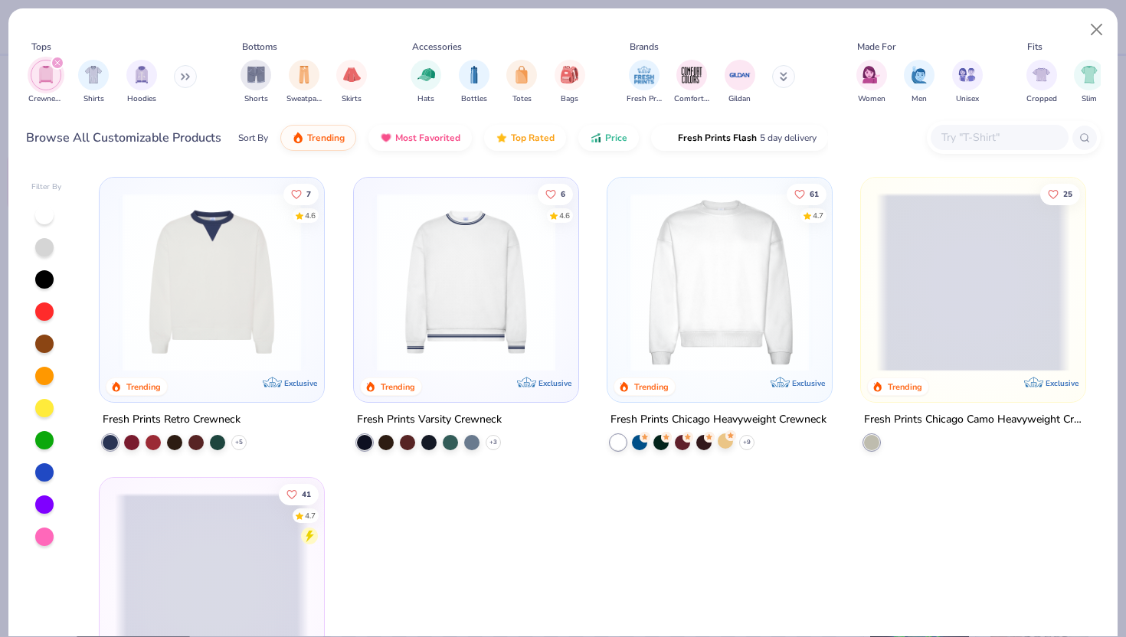
click at [726, 433] on circle at bounding box center [731, 436] width 11 height 11
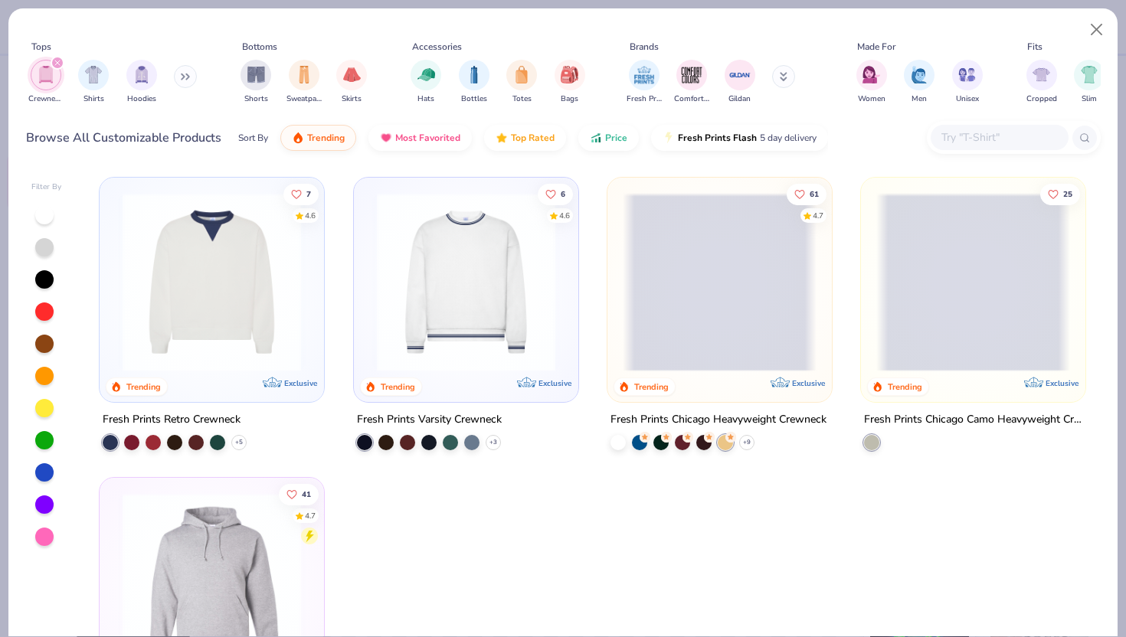
click at [761, 317] on span at bounding box center [720, 282] width 194 height 179
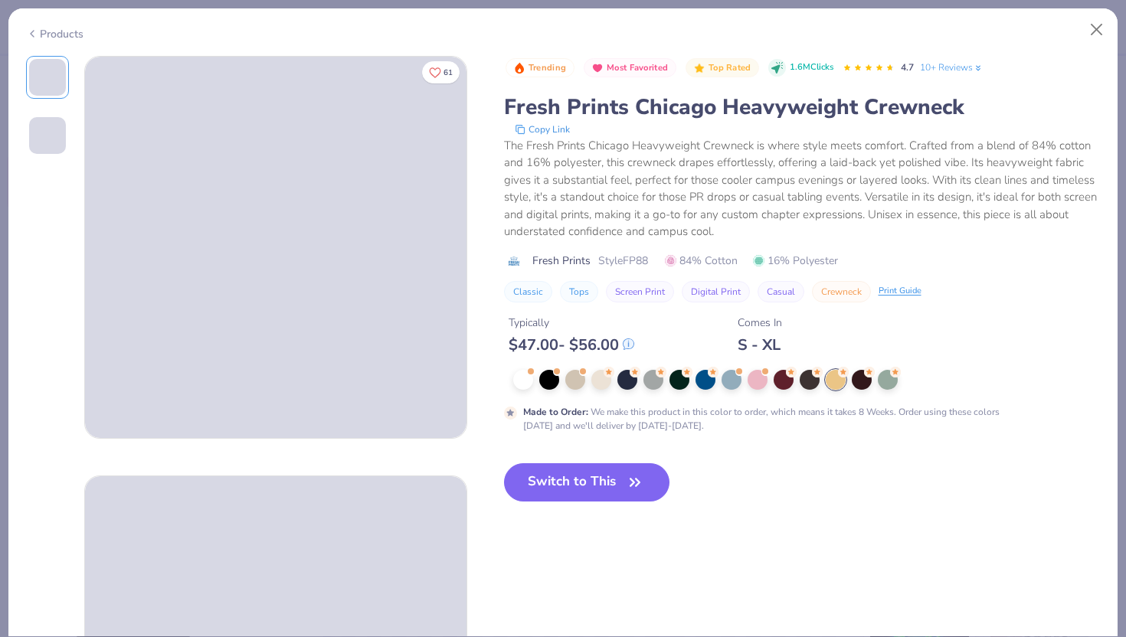
click at [28, 30] on icon at bounding box center [32, 34] width 12 height 18
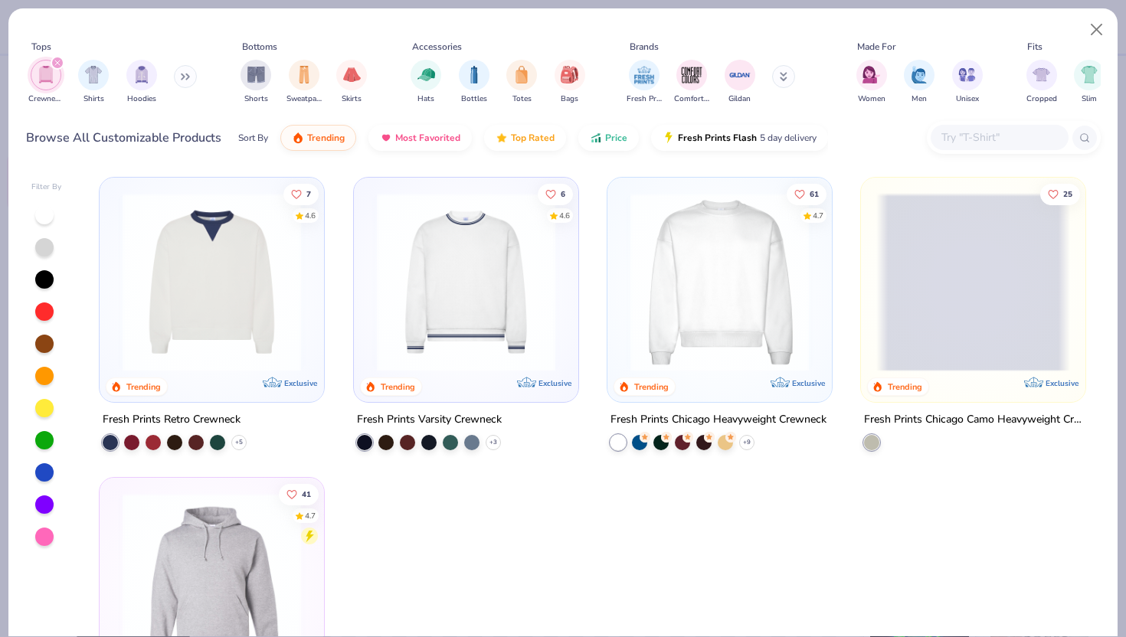
click at [376, 286] on img at bounding box center [466, 282] width 194 height 179
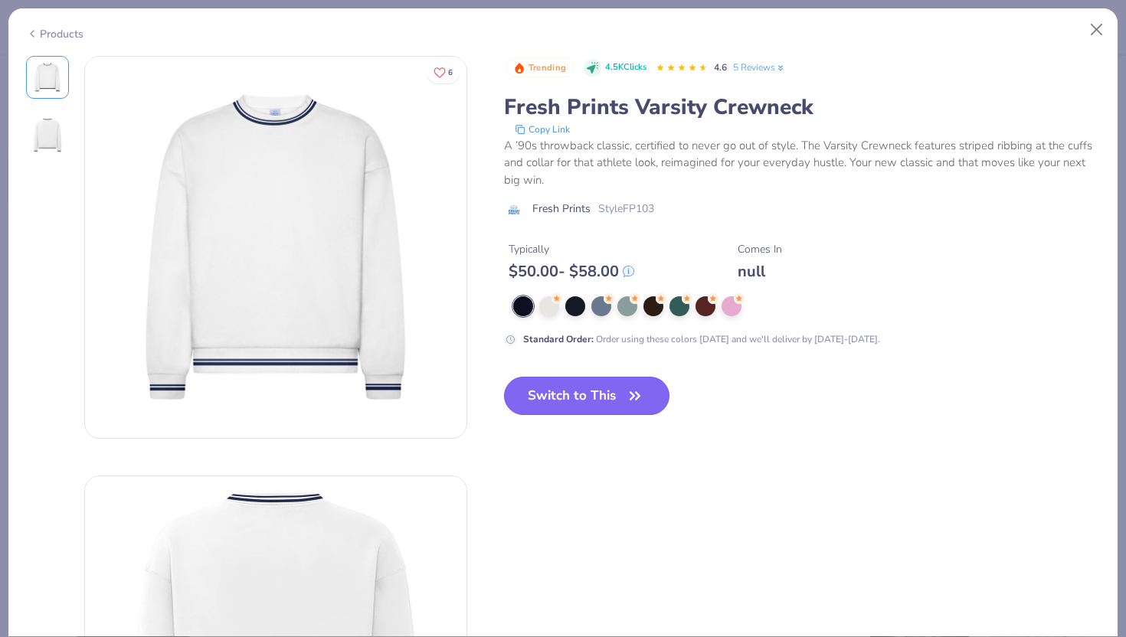
click at [651, 402] on button "Switch to This" at bounding box center [587, 396] width 166 height 38
type input "50"
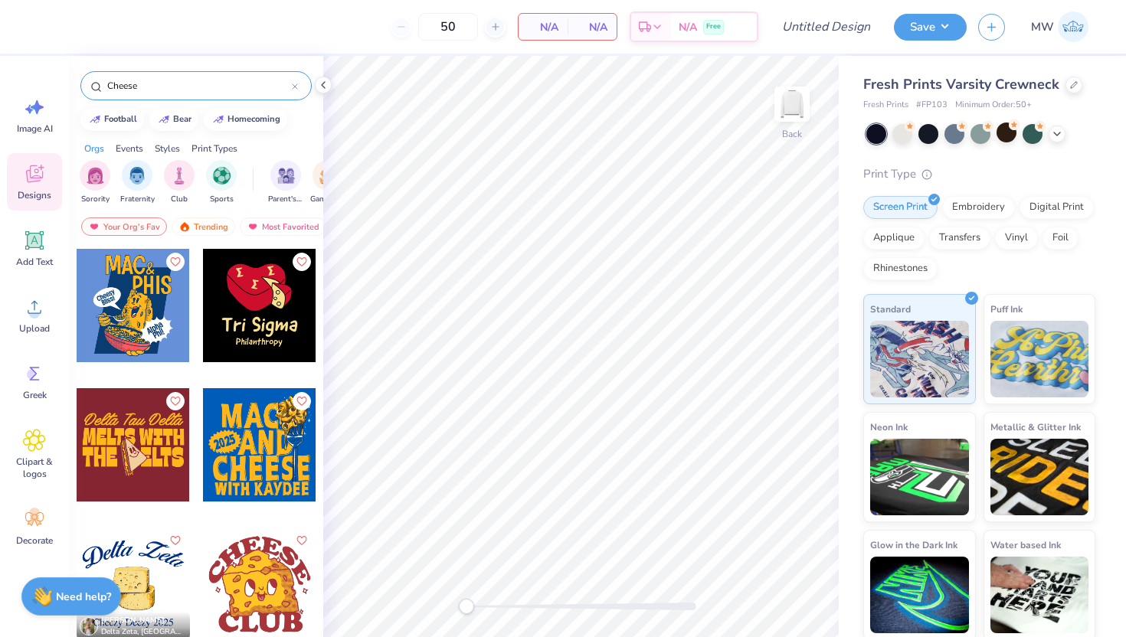
click at [1063, 139] on div at bounding box center [981, 134] width 229 height 20
click at [1060, 138] on icon at bounding box center [1057, 132] width 12 height 12
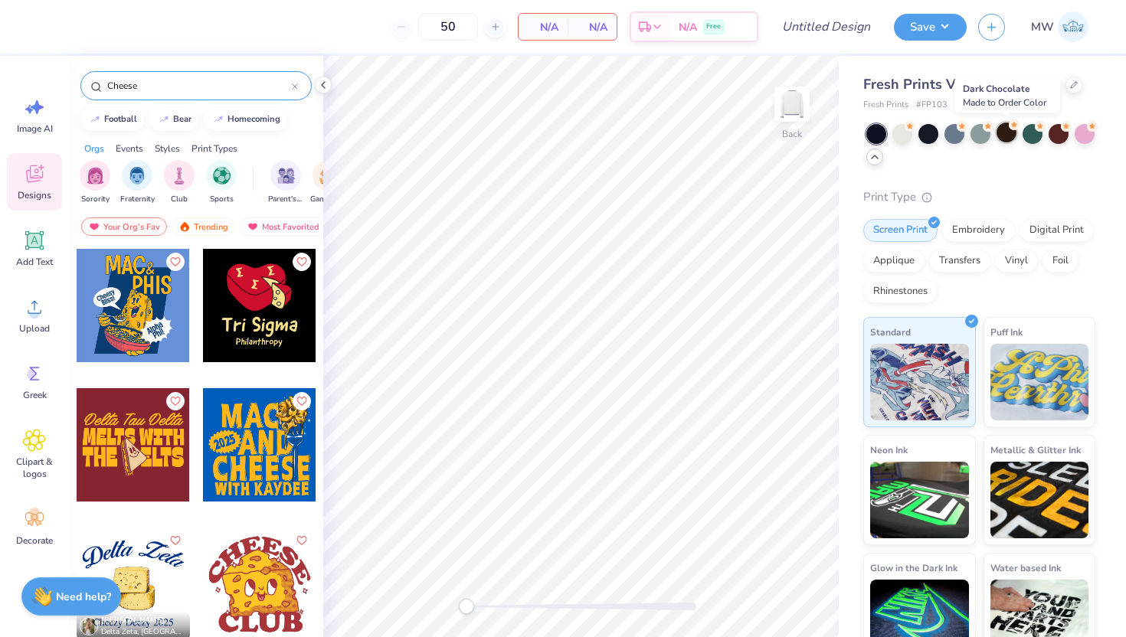
click at [1016, 128] on circle at bounding box center [1014, 125] width 11 height 11
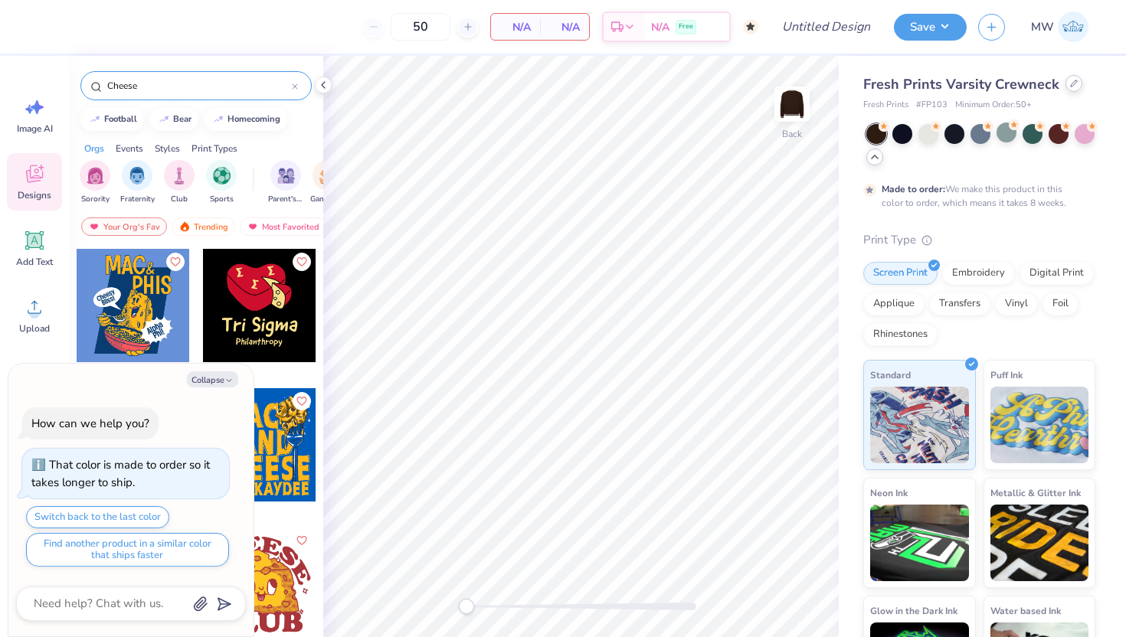
click at [1070, 82] on icon at bounding box center [1074, 84] width 8 height 8
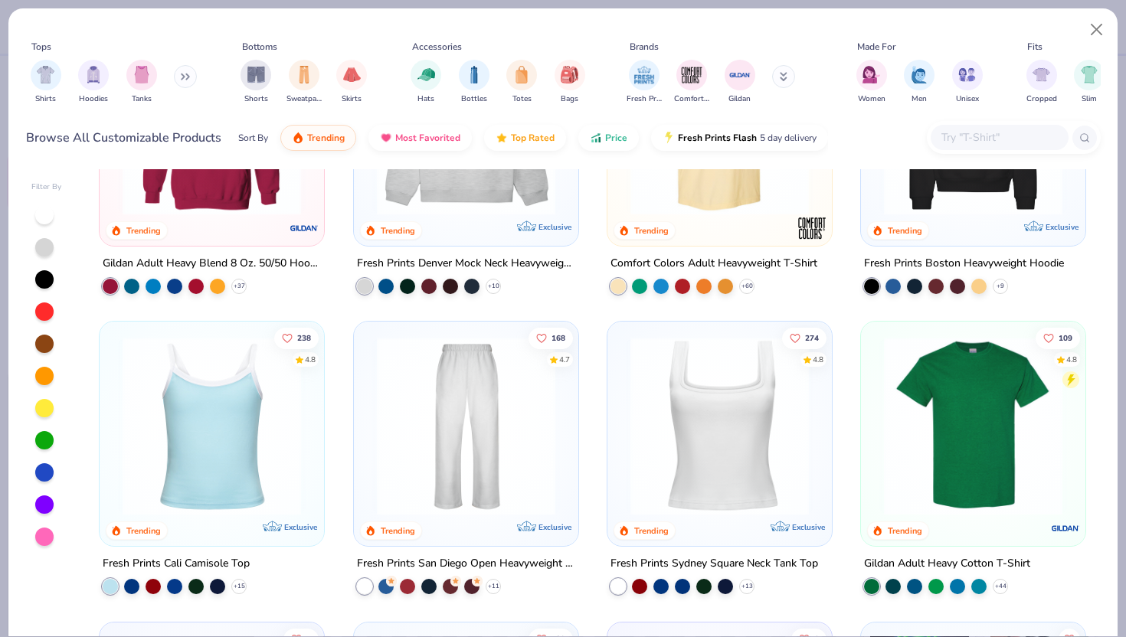
scroll to position [161, 0]
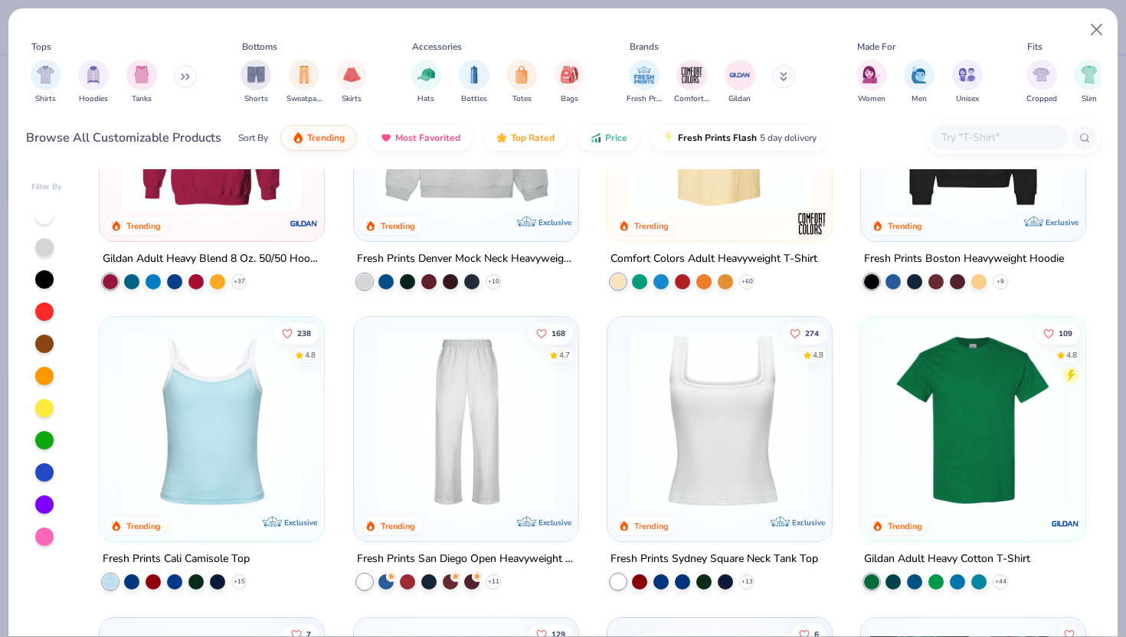
click at [496, 279] on div "Fresh Prints Denver Mock Neck Heavyweight Sweatshirt + 10" at bounding box center [466, 270] width 226 height 40
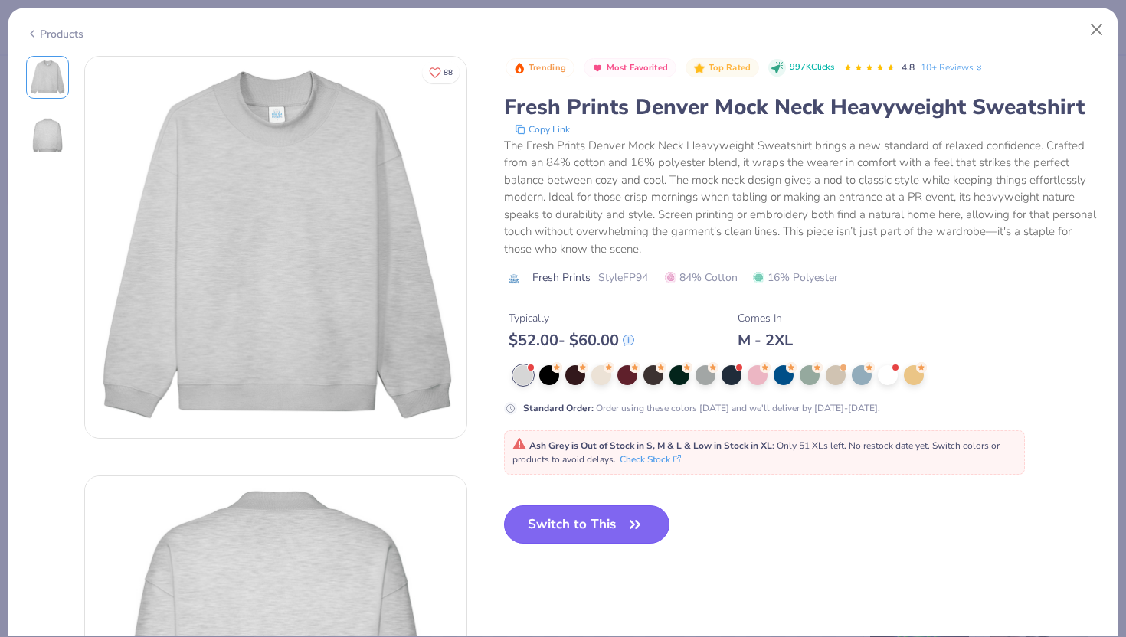
click at [654, 514] on button "Switch to This" at bounding box center [587, 525] width 166 height 38
click at [920, 372] on circle at bounding box center [921, 366] width 11 height 11
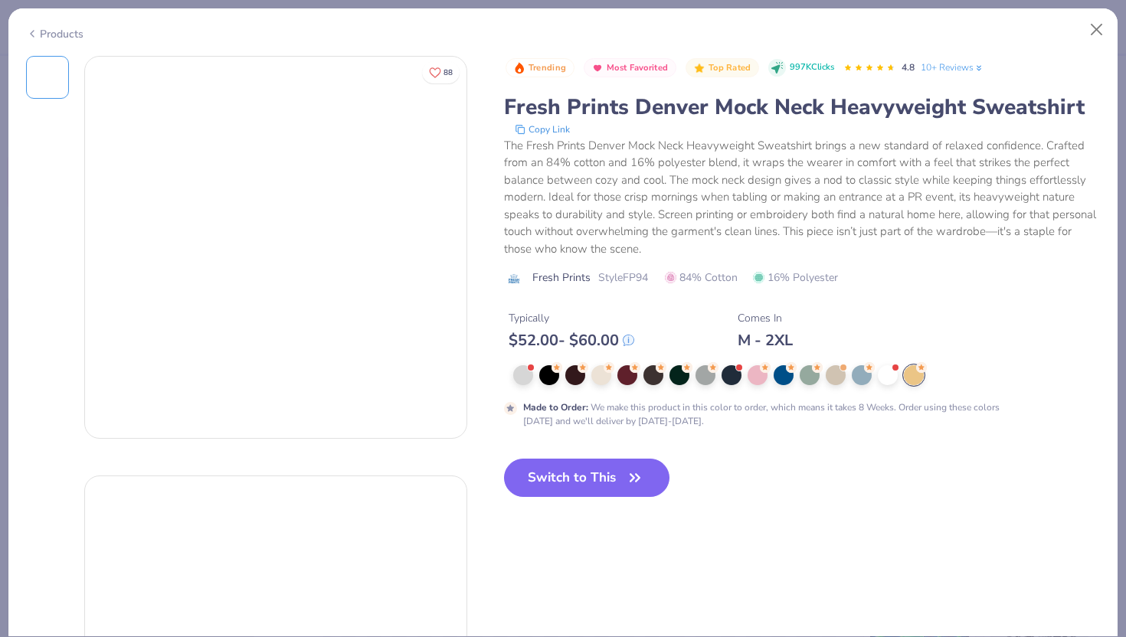
scroll to position [106, 0]
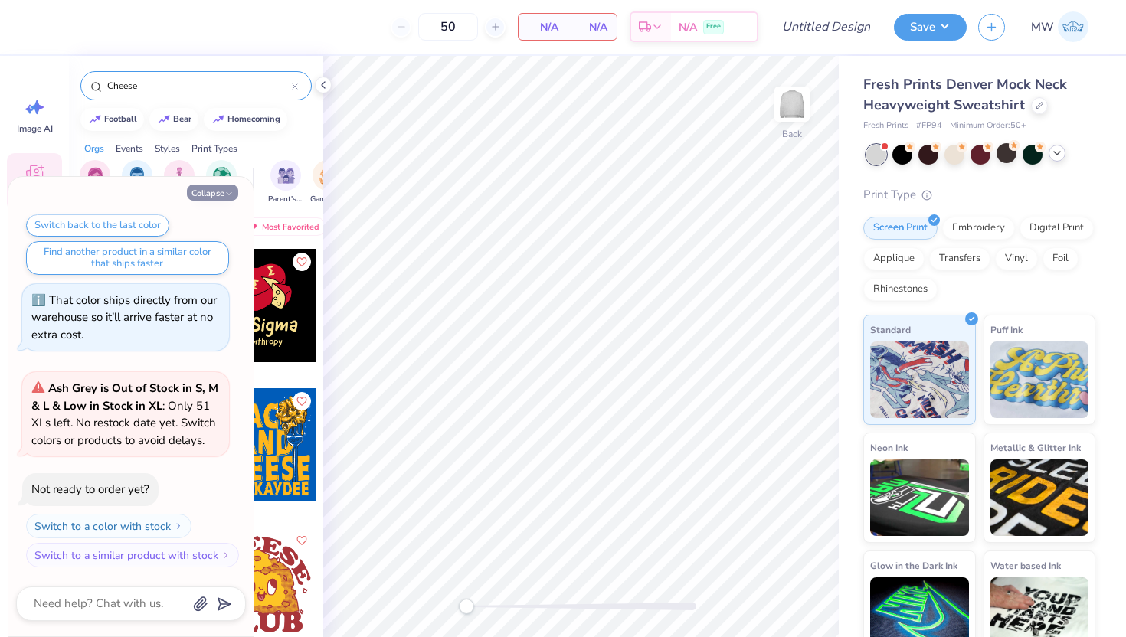
click at [231, 195] on icon "button" at bounding box center [228, 193] width 9 height 9
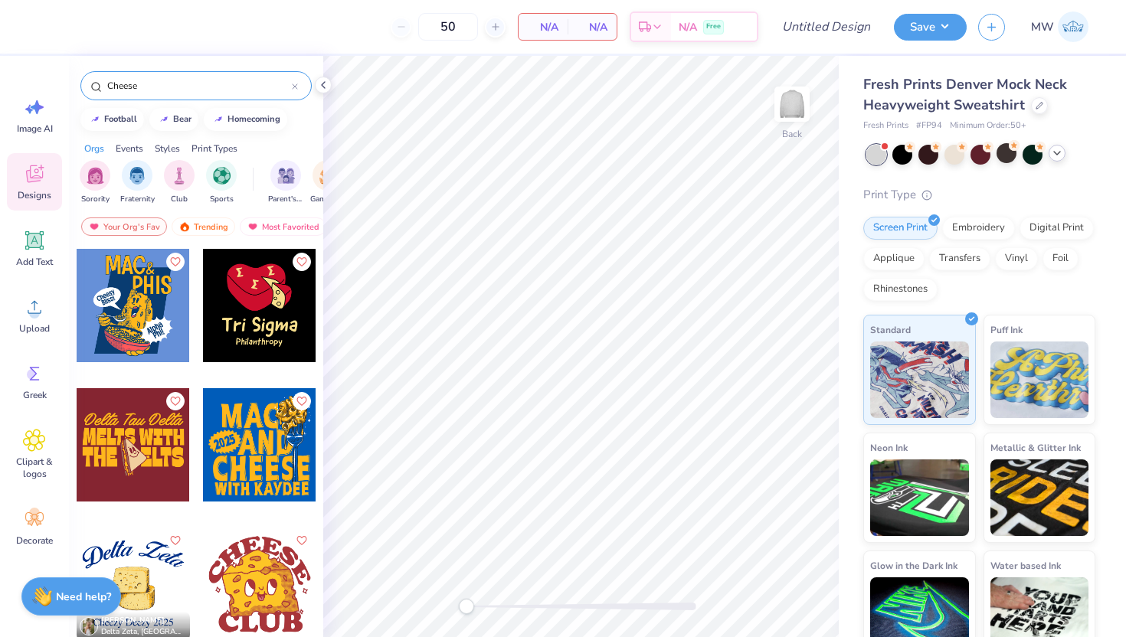
click at [1059, 156] on icon at bounding box center [1057, 153] width 12 height 12
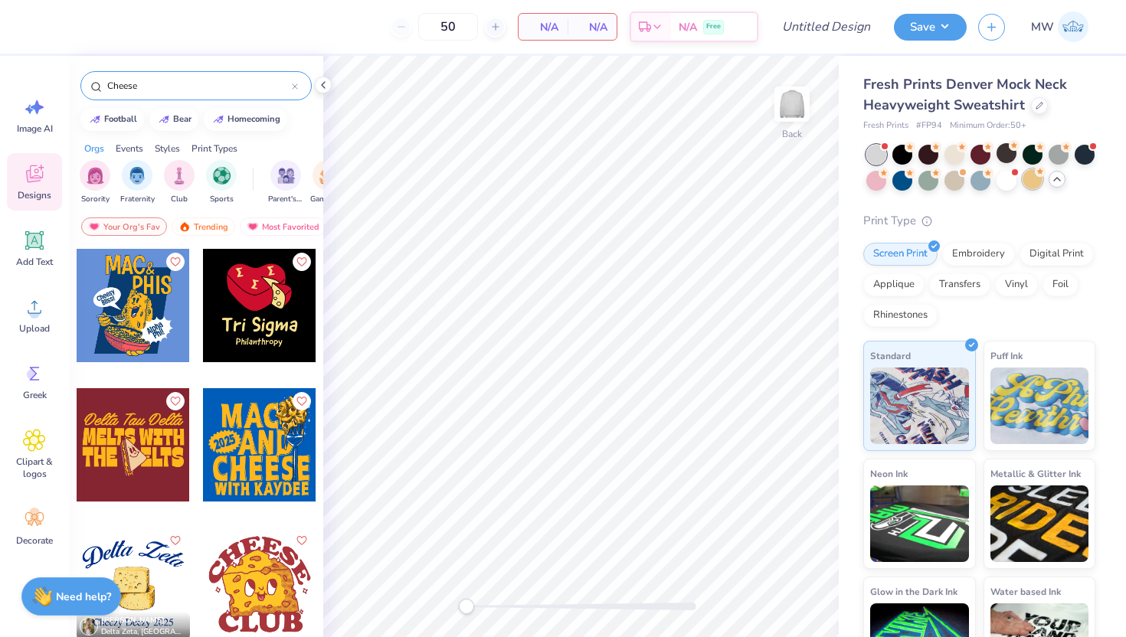
click at [1043, 180] on div at bounding box center [1033, 179] width 20 height 20
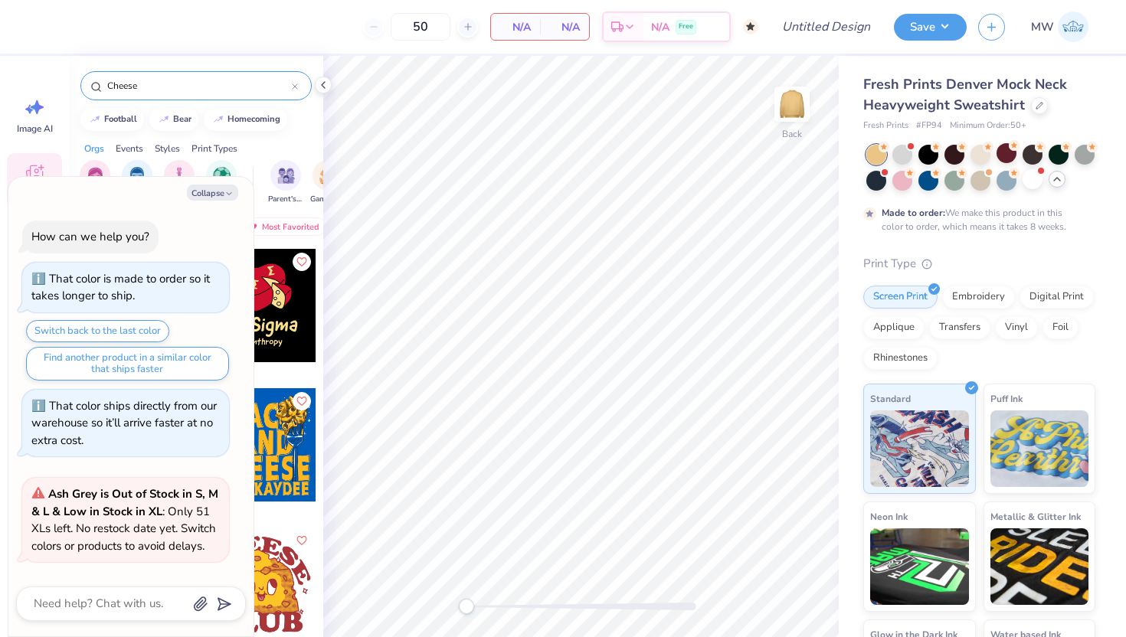
scroll to position [233, 0]
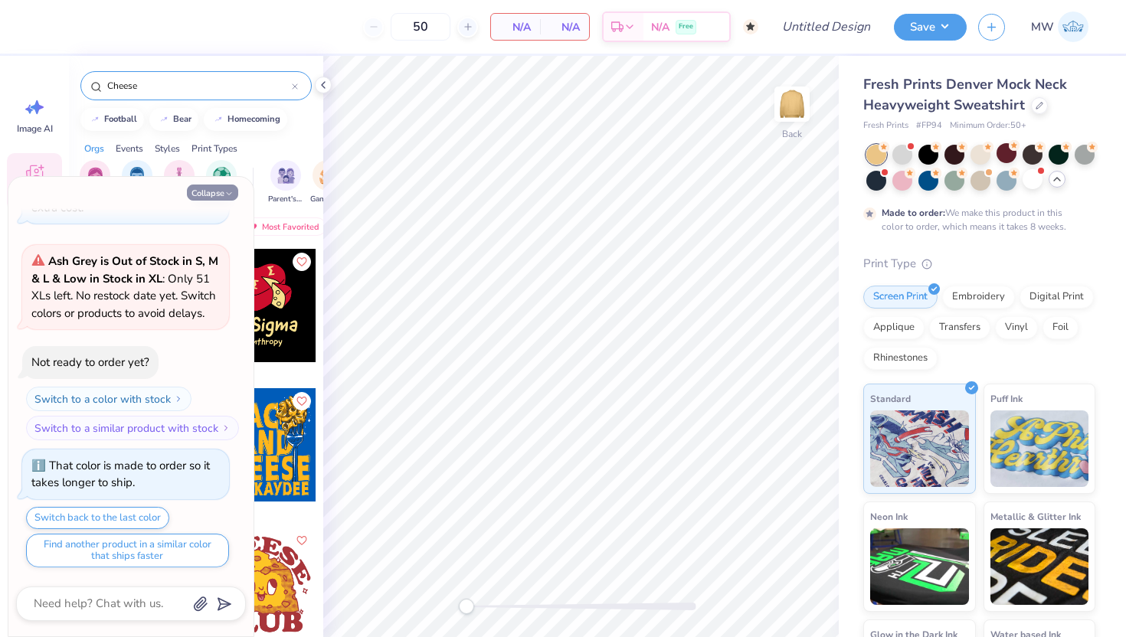
click at [225, 195] on icon "button" at bounding box center [228, 193] width 9 height 9
type textarea "x"
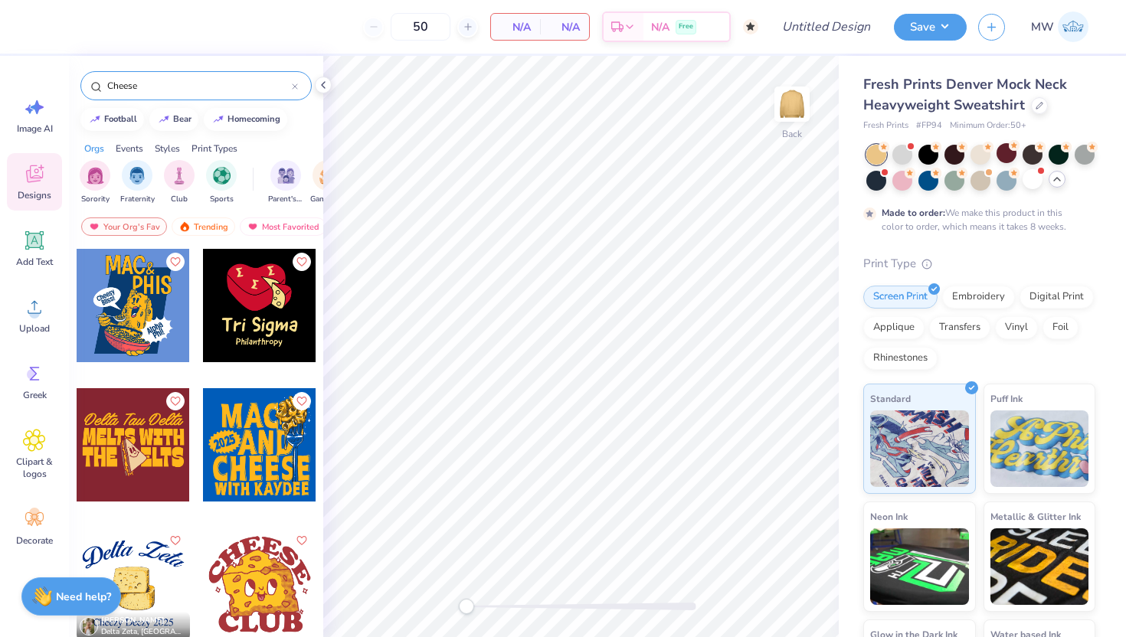
click at [870, 150] on div at bounding box center [877, 155] width 20 height 20
click at [254, 82] on input "Cheese" at bounding box center [199, 85] width 186 height 15
click at [255, 575] on div at bounding box center [259, 584] width 113 height 113
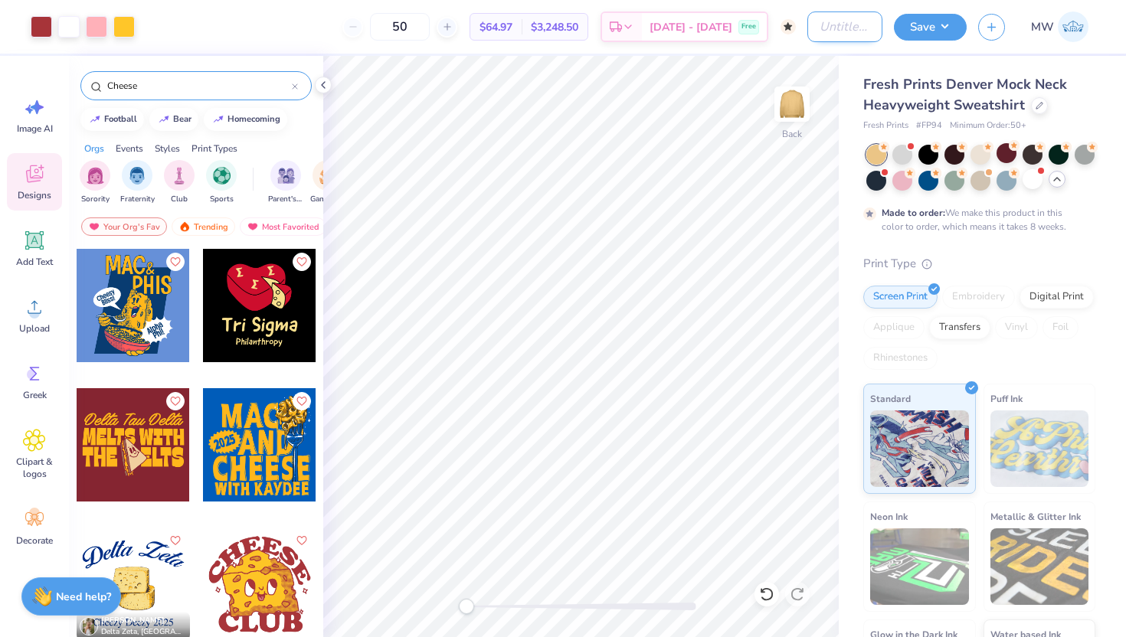
click at [808, 30] on input "Design Title" at bounding box center [845, 26] width 75 height 31
type input "Crewneck for cheese club"
click at [947, 36] on button "Save" at bounding box center [930, 24] width 73 height 27
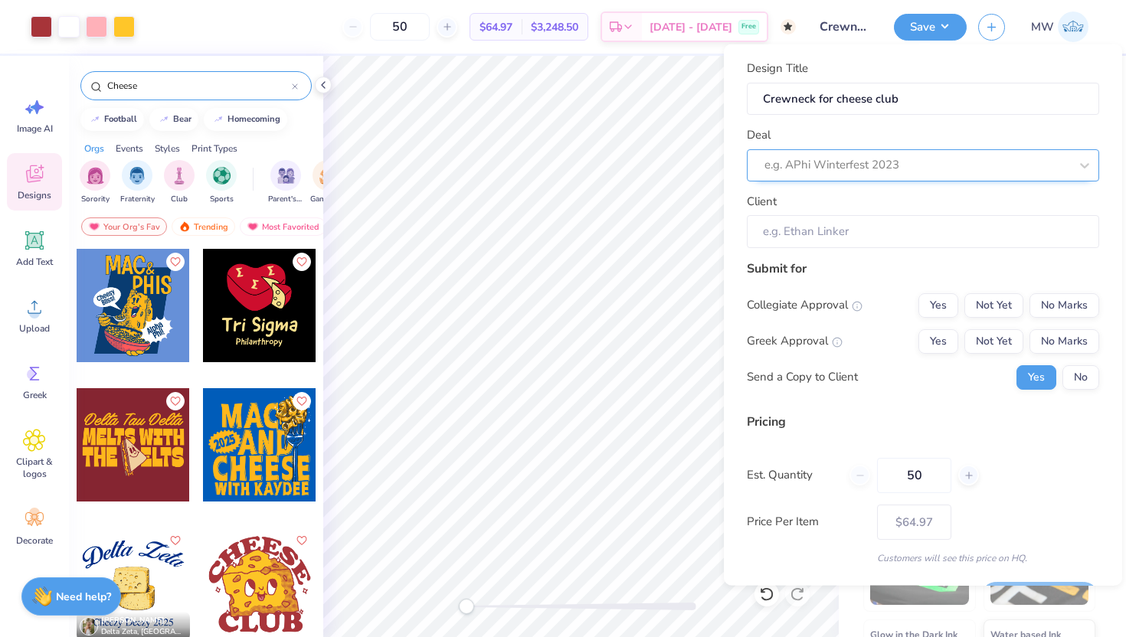
click at [907, 165] on div at bounding box center [917, 165] width 305 height 21
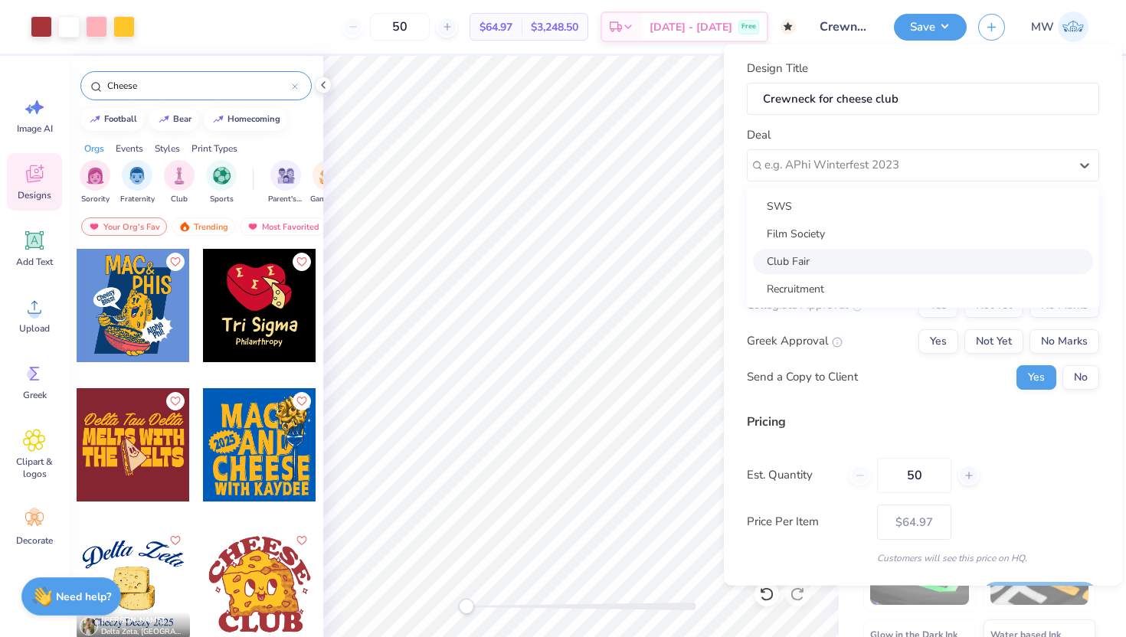
click at [872, 266] on div "Club Fair" at bounding box center [923, 260] width 340 height 25
type input "[PERSON_NAME]"
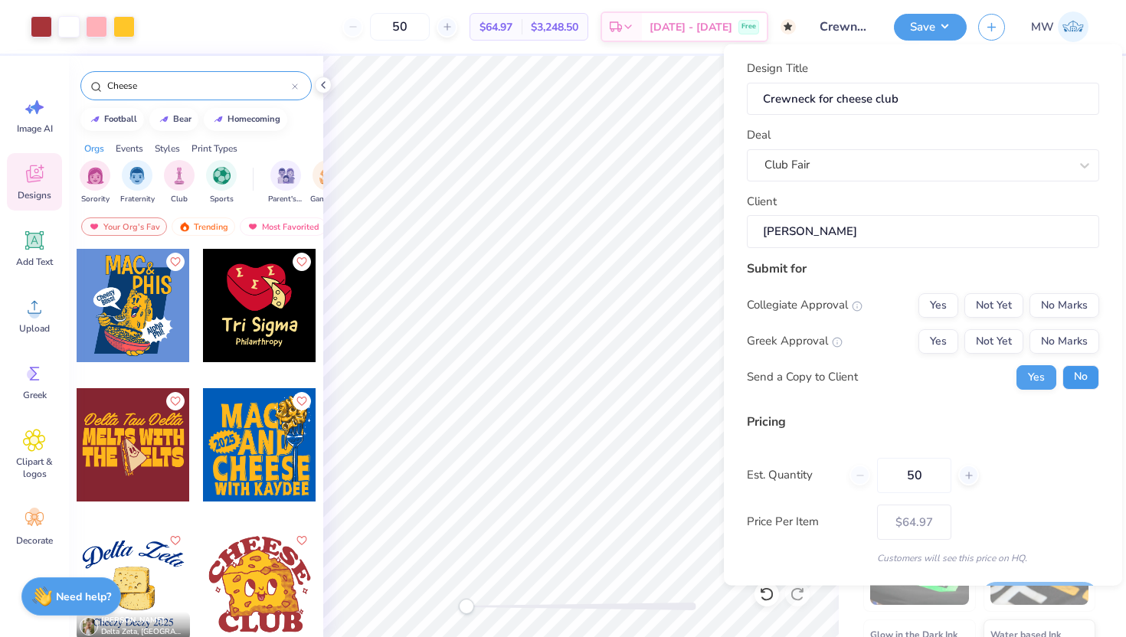
click at [1080, 372] on button "No" at bounding box center [1081, 377] width 37 height 25
click at [1074, 339] on button "No Marks" at bounding box center [1065, 341] width 70 height 25
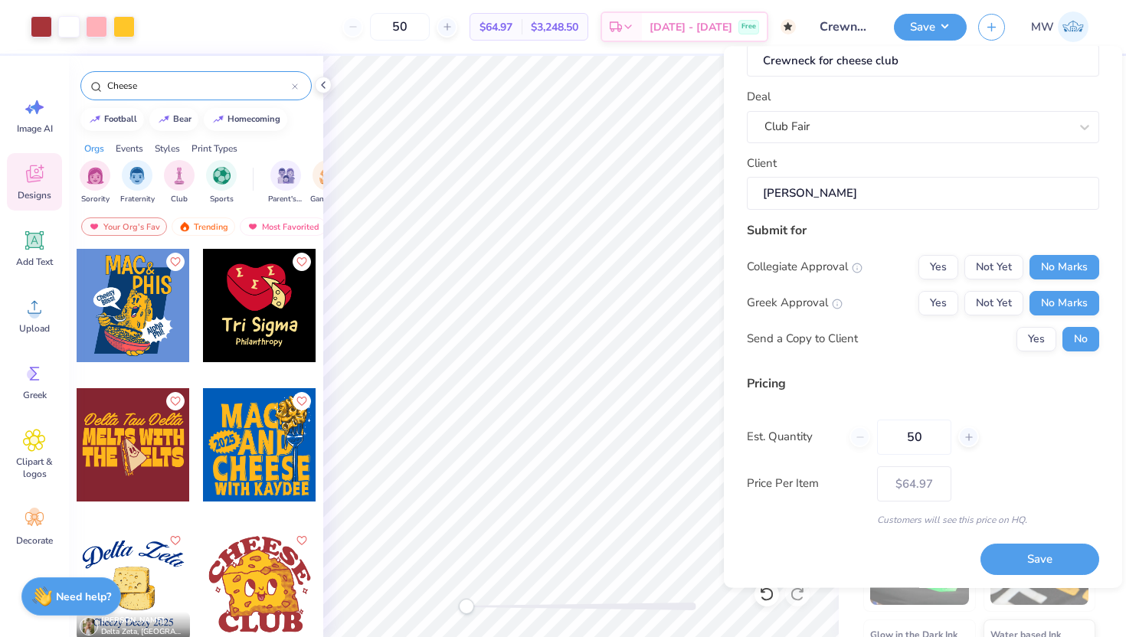
scroll to position [42, 0]
click at [1063, 550] on button "Save" at bounding box center [1040, 557] width 119 height 31
type input "$64.97"
click at [1062, 25] on img at bounding box center [1073, 26] width 31 height 31
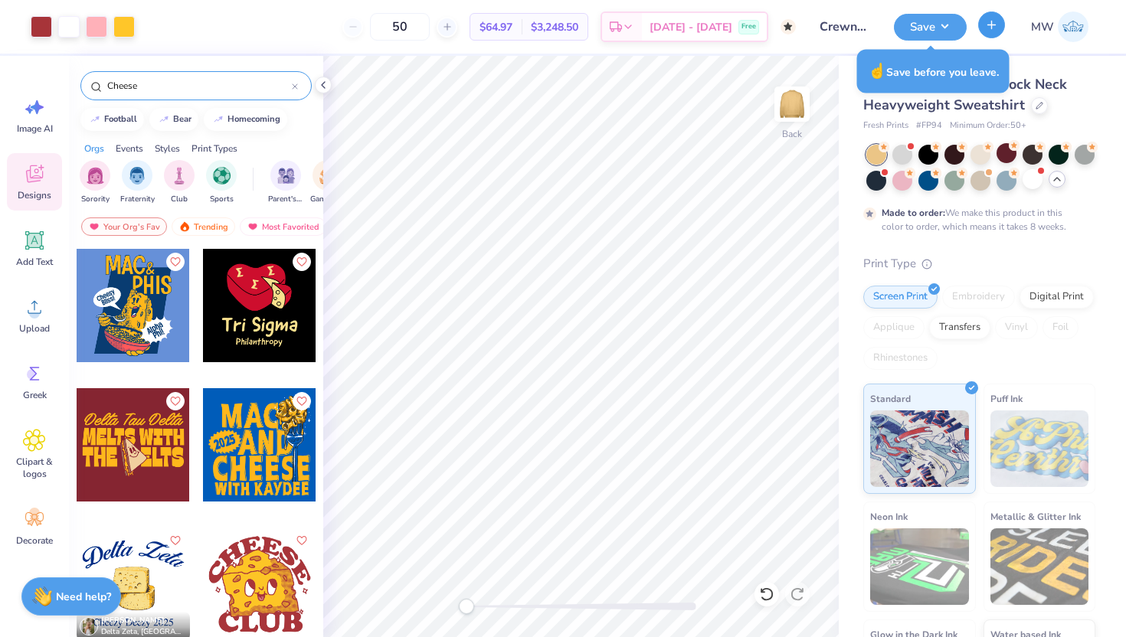
click at [986, 25] on icon "button" at bounding box center [991, 24] width 13 height 13
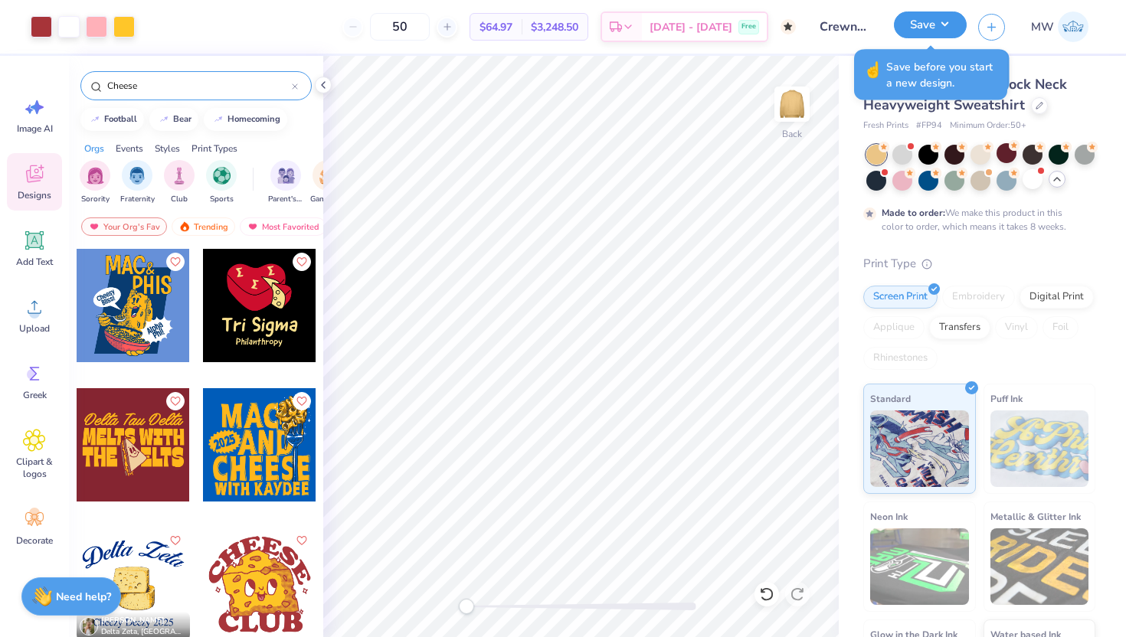
click at [916, 31] on button "Save" at bounding box center [930, 24] width 73 height 27
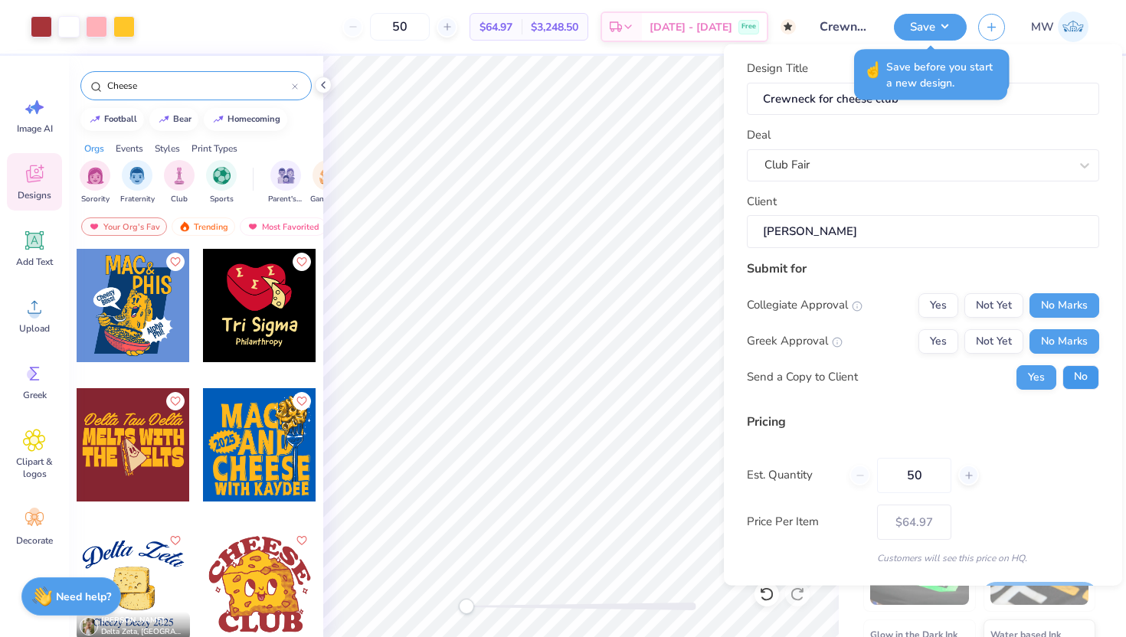
click at [1064, 373] on button "No" at bounding box center [1081, 377] width 37 height 25
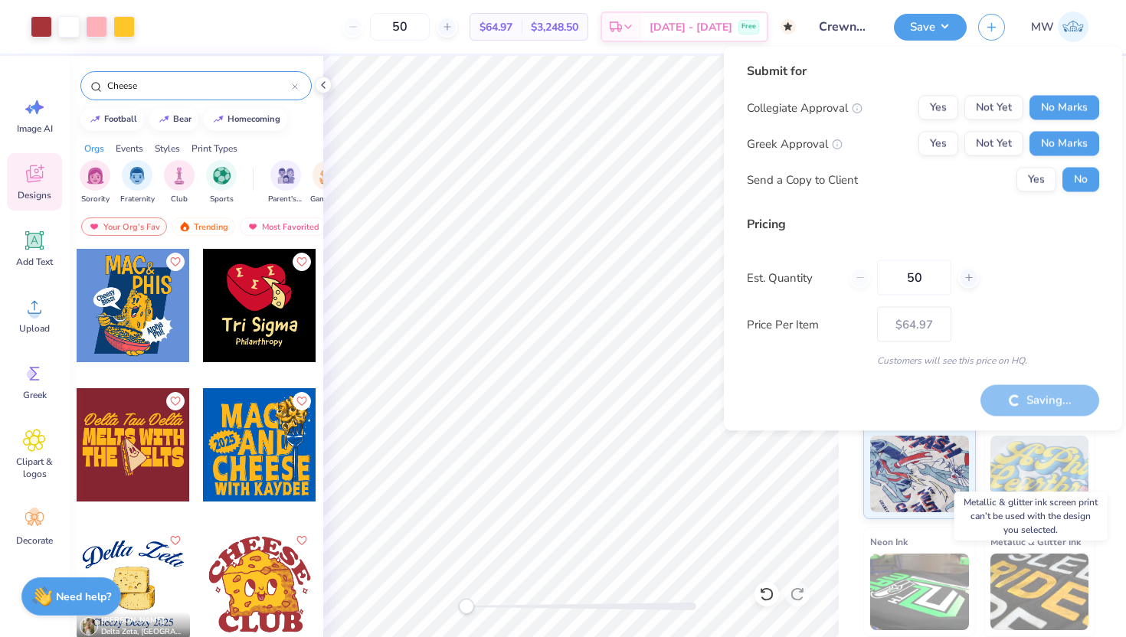
type input "– –"
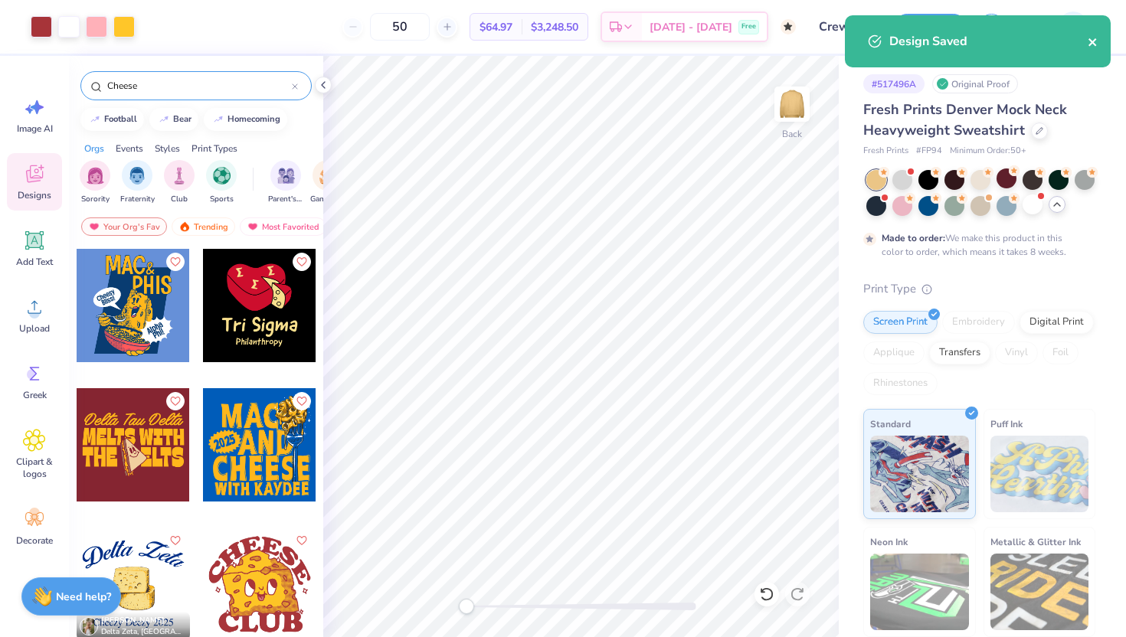
click at [1098, 40] on icon "close" at bounding box center [1093, 42] width 11 height 12
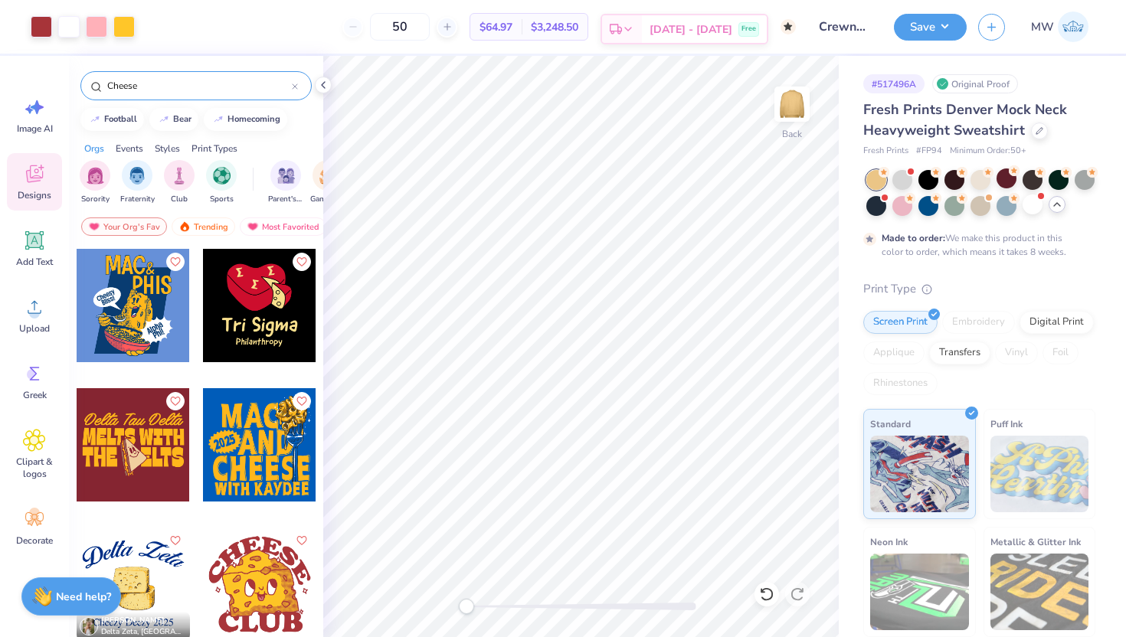
click at [634, 25] on icon at bounding box center [628, 29] width 12 height 12
click at [995, 20] on icon "button" at bounding box center [991, 24] width 13 height 13
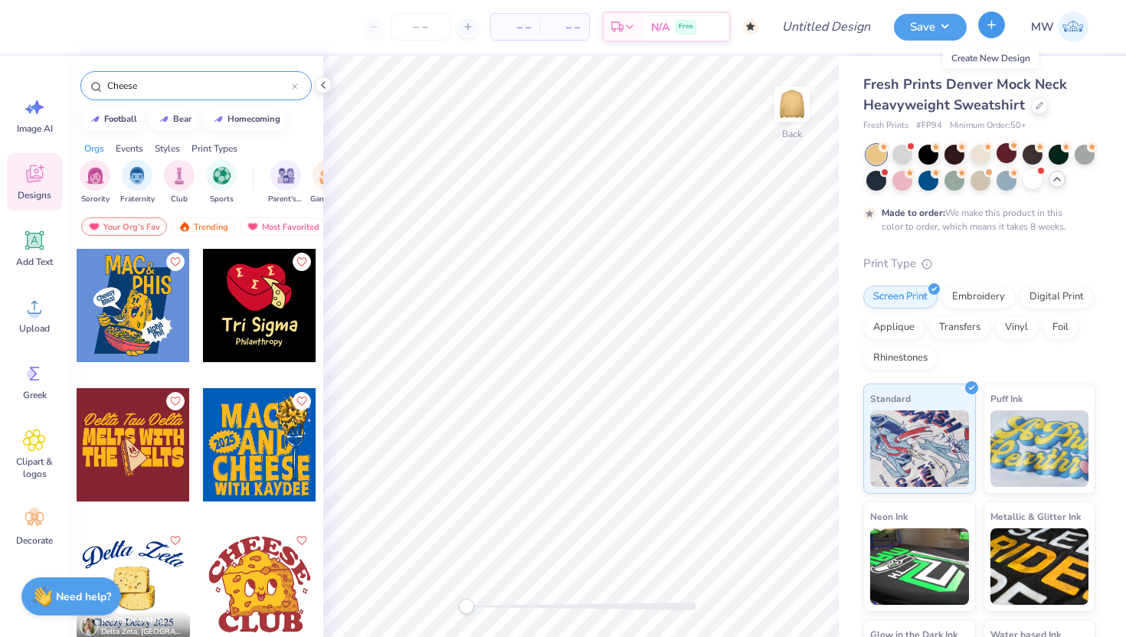
click at [994, 31] on icon "button" at bounding box center [991, 24] width 13 height 13
click at [1036, 109] on div at bounding box center [1039, 104] width 17 height 17
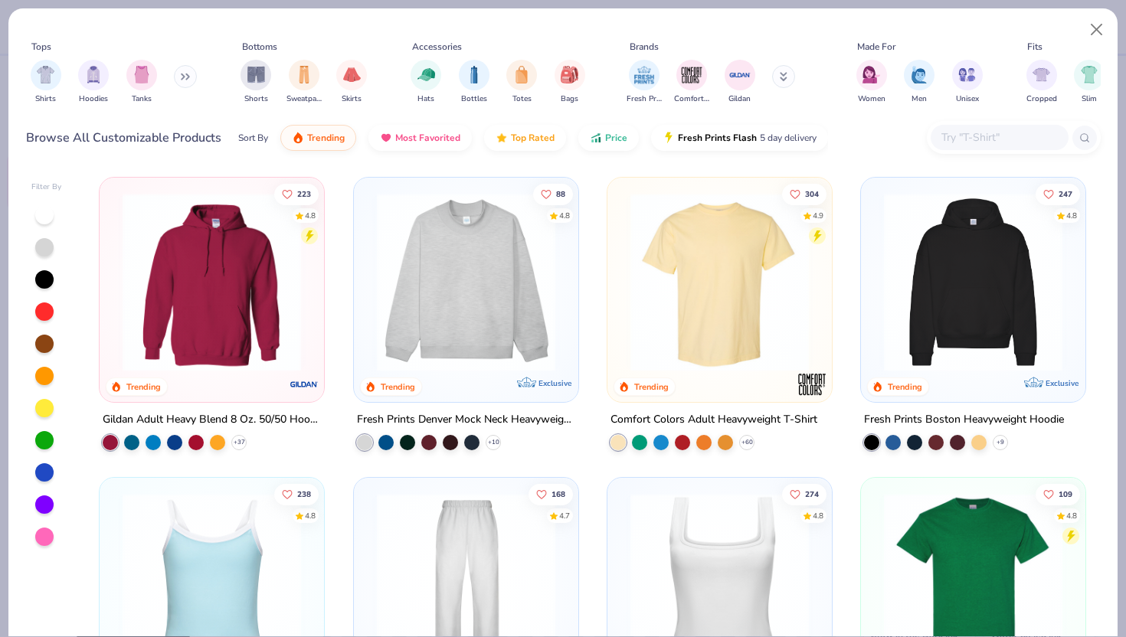
click at [185, 74] on icon at bounding box center [185, 77] width 9 height 8
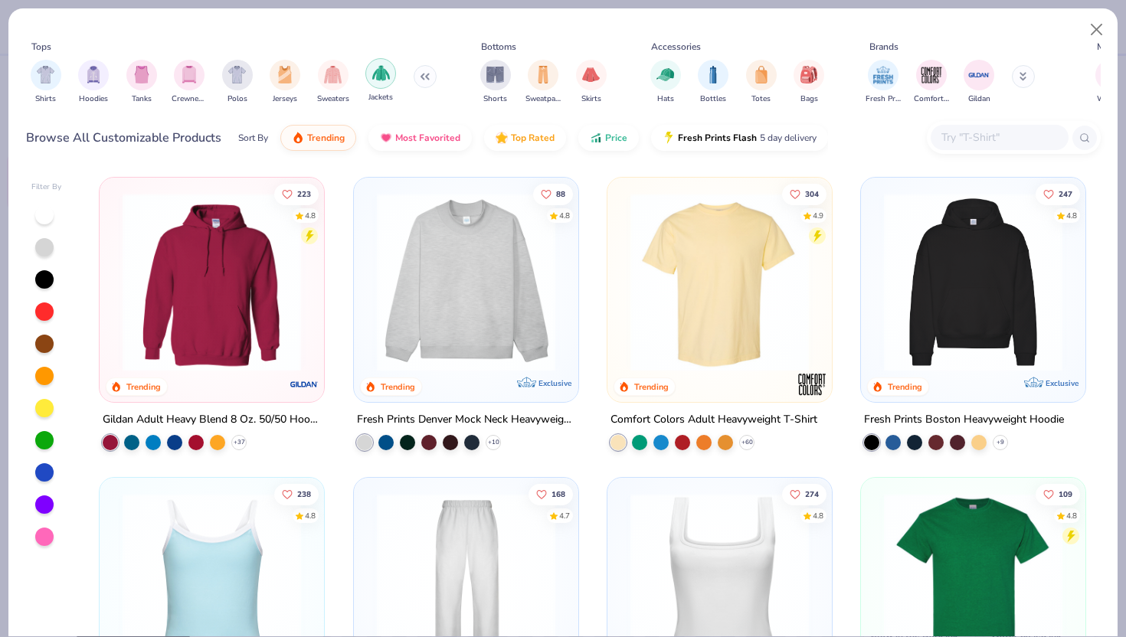
click at [388, 77] on img "filter for Jackets" at bounding box center [381, 73] width 18 height 18
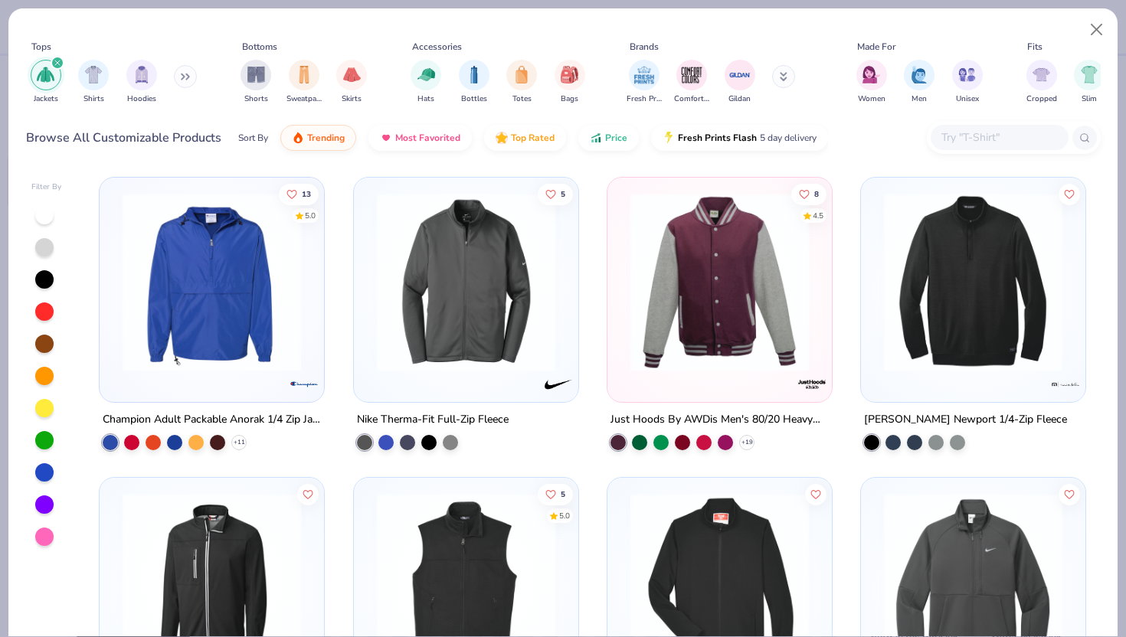
drag, startPoint x: 1088, startPoint y: 270, endPoint x: 1088, endPoint y: 295, distance: 25.3
click at [1088, 297] on div "13 5.0 Champion Adult Packable Anorak 1/4 Zip Jacket + 11 5 Nike Therma-Fit Ful…" at bounding box center [593, 402] width 1016 height 467
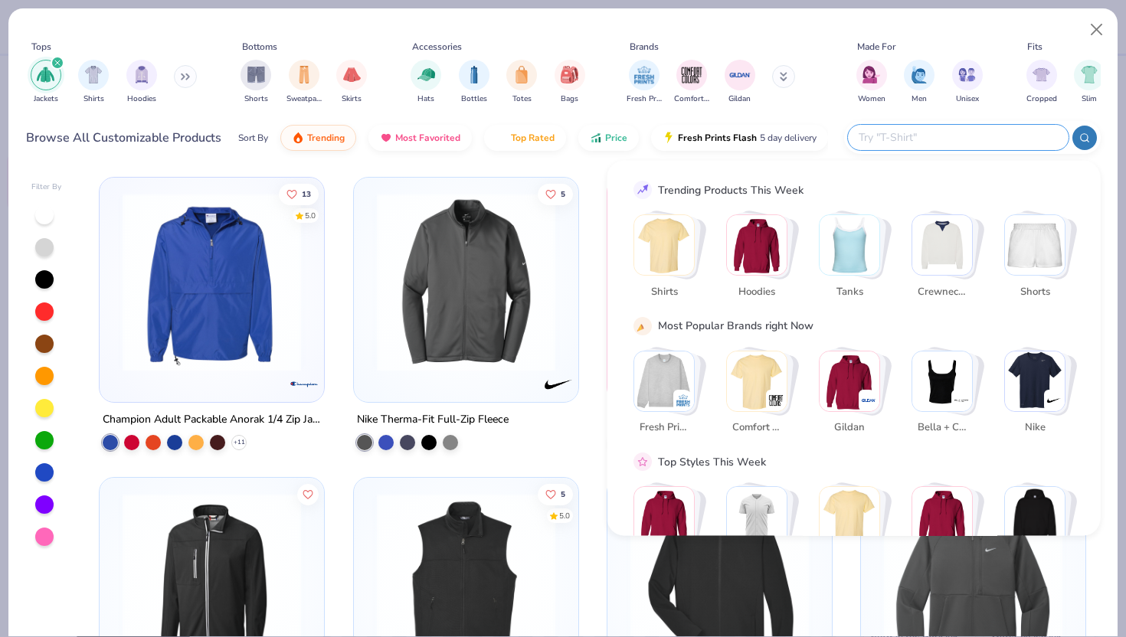
click at [1018, 143] on input "text" at bounding box center [957, 138] width 201 height 18
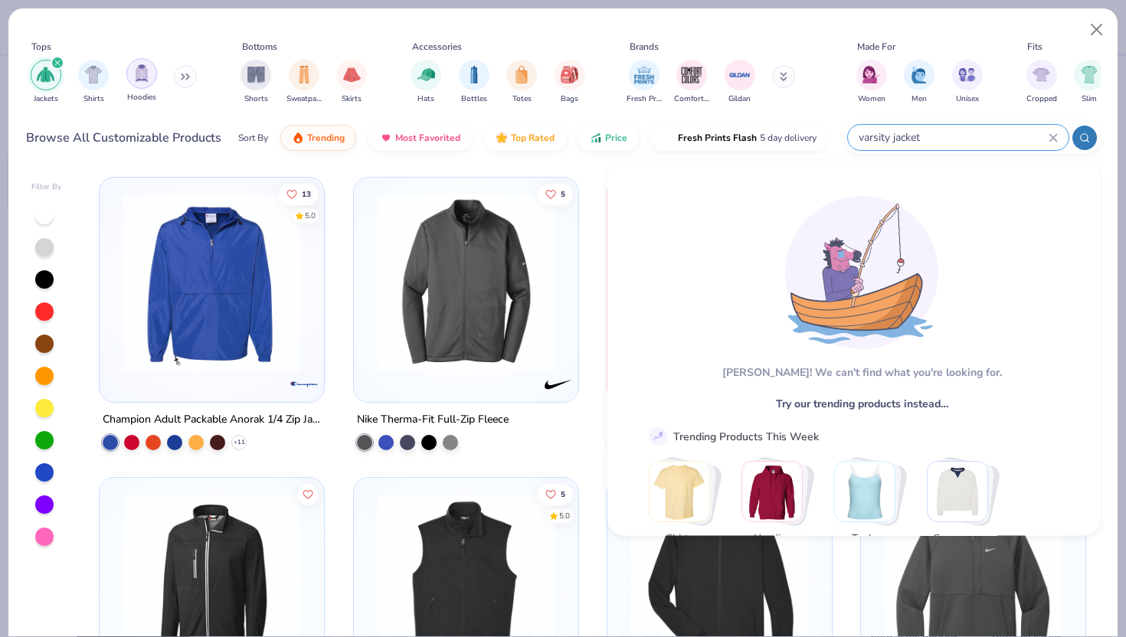
type input "varsity jacket"
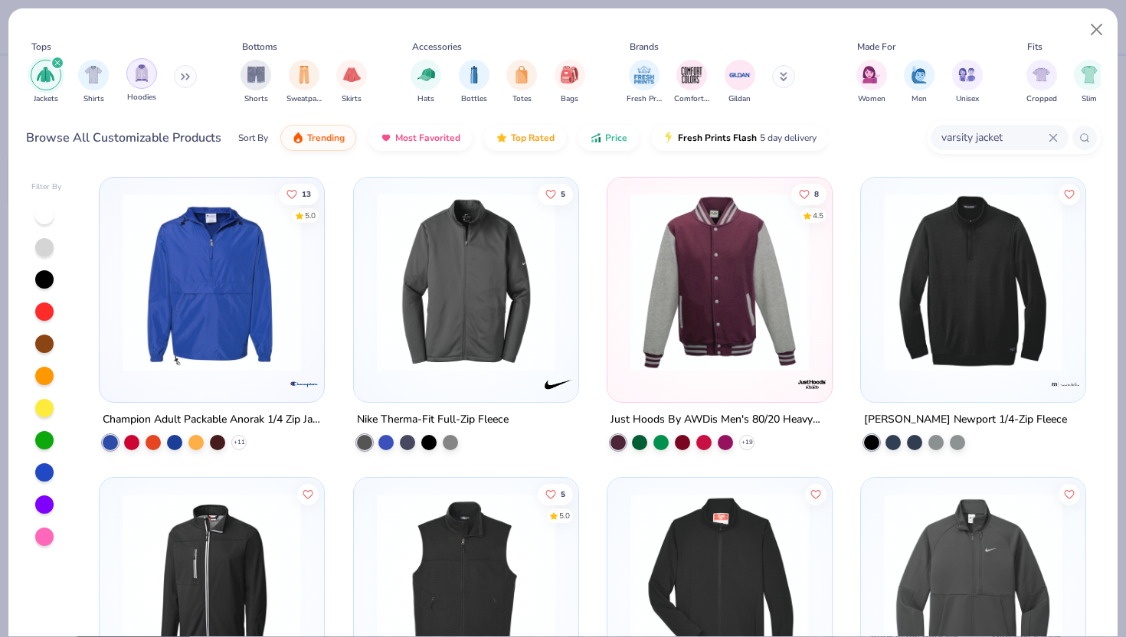
click at [145, 81] on img "filter for Hoodies" at bounding box center [141, 73] width 17 height 18
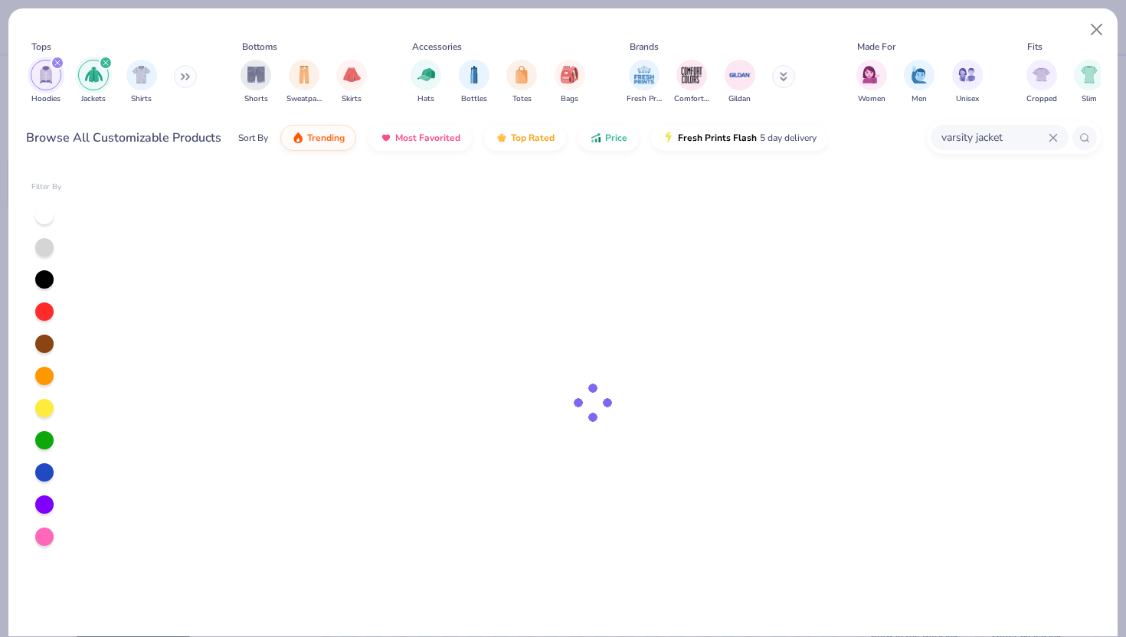
click at [106, 63] on icon "filter for Jackets" at bounding box center [106, 63] width 6 height 6
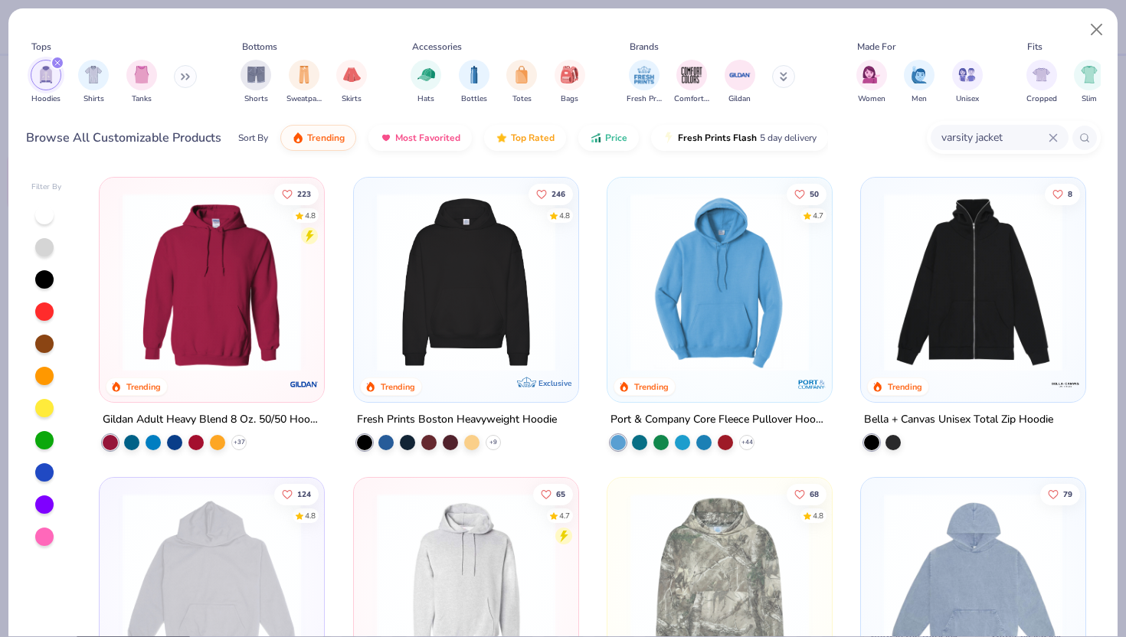
click at [179, 73] on button at bounding box center [185, 76] width 23 height 23
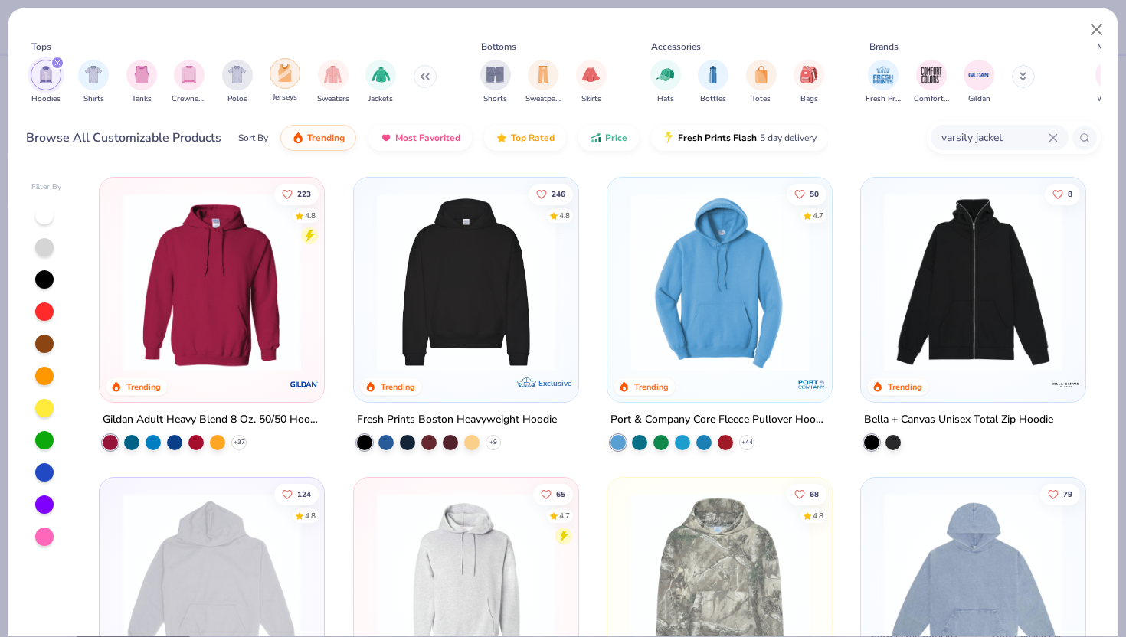
click at [293, 77] on img "filter for Jerseys" at bounding box center [285, 73] width 17 height 18
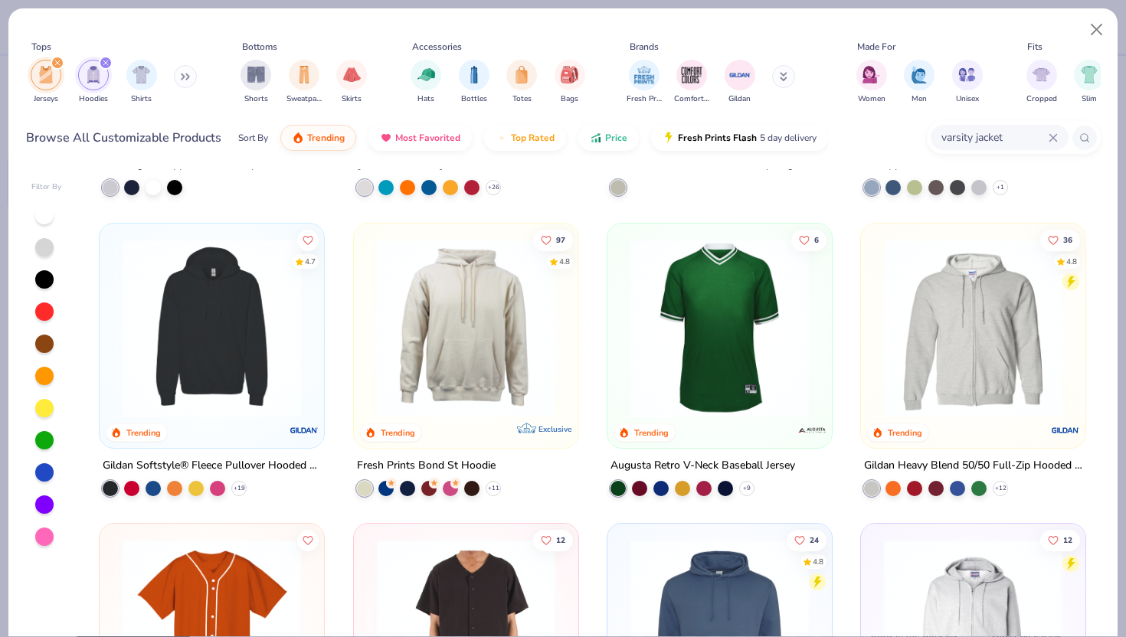
scroll to position [754, 0]
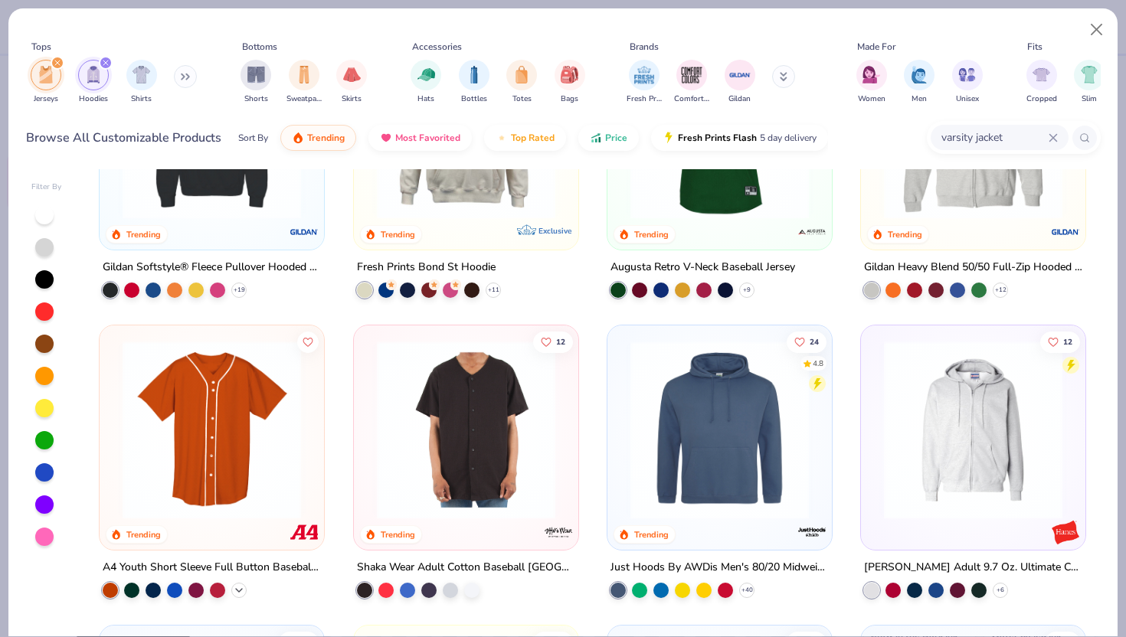
click at [233, 588] on icon at bounding box center [239, 591] width 12 height 12
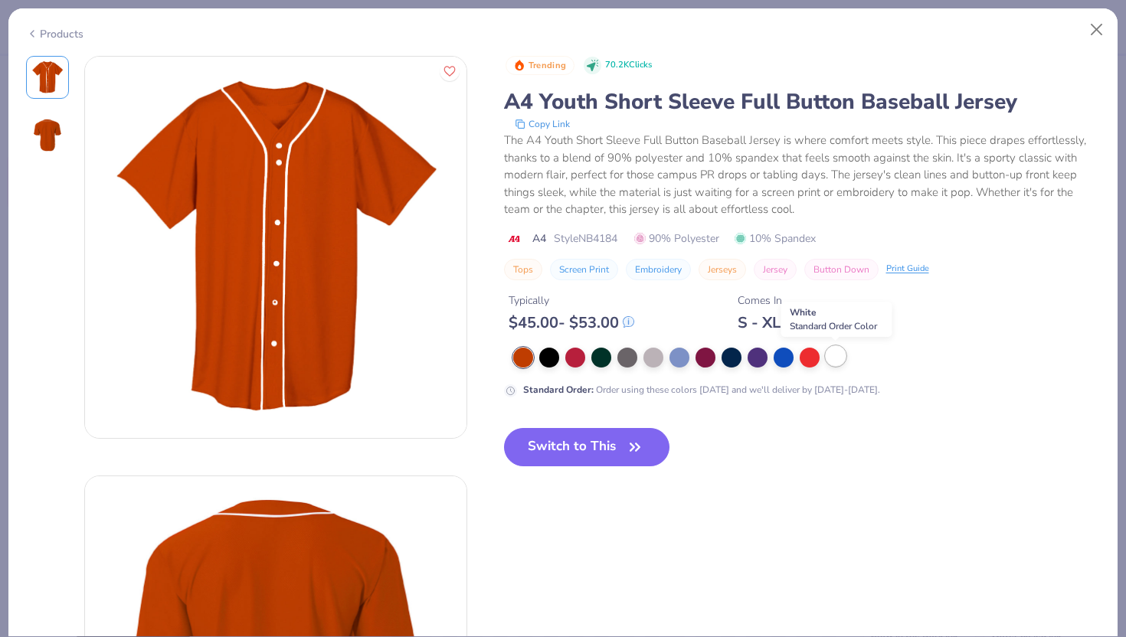
click at [841, 358] on div at bounding box center [836, 356] width 20 height 20
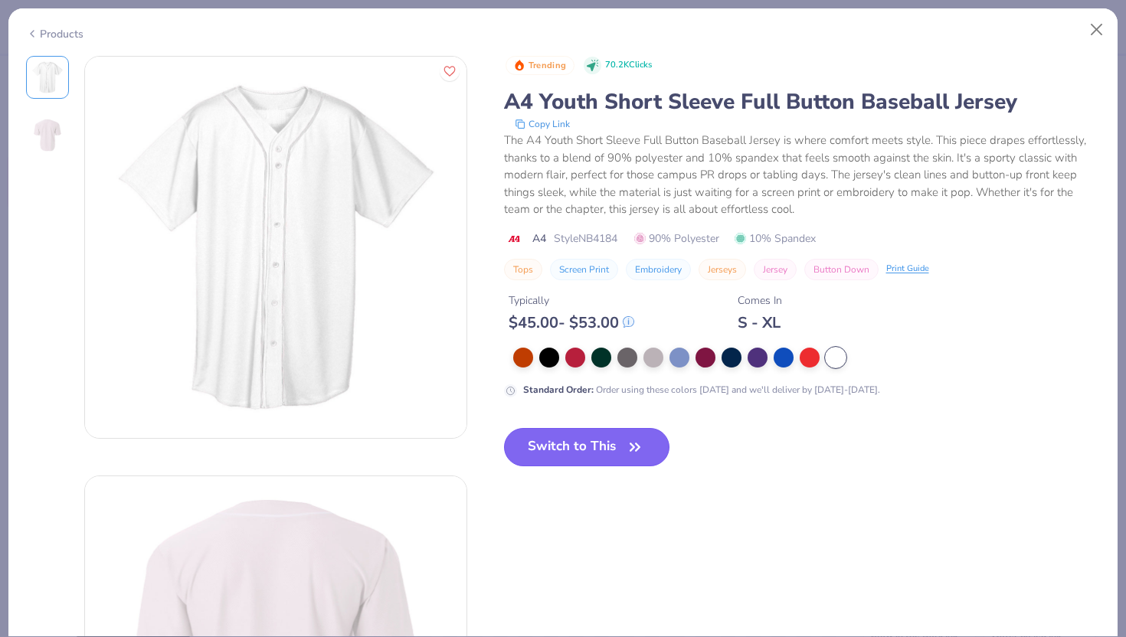
click at [653, 449] on button "Switch to This" at bounding box center [587, 447] width 166 height 38
type input "12"
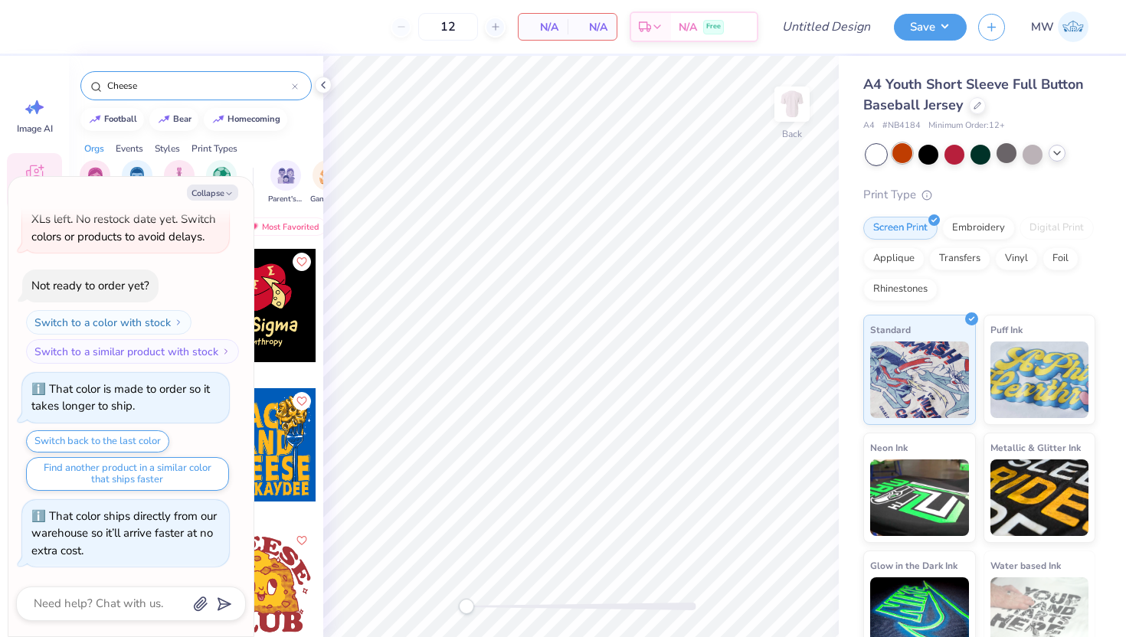
click at [909, 155] on div at bounding box center [903, 153] width 20 height 20
click at [899, 159] on div at bounding box center [903, 153] width 20 height 20
click at [222, 192] on button "Collapse" at bounding box center [212, 193] width 51 height 16
type textarea "x"
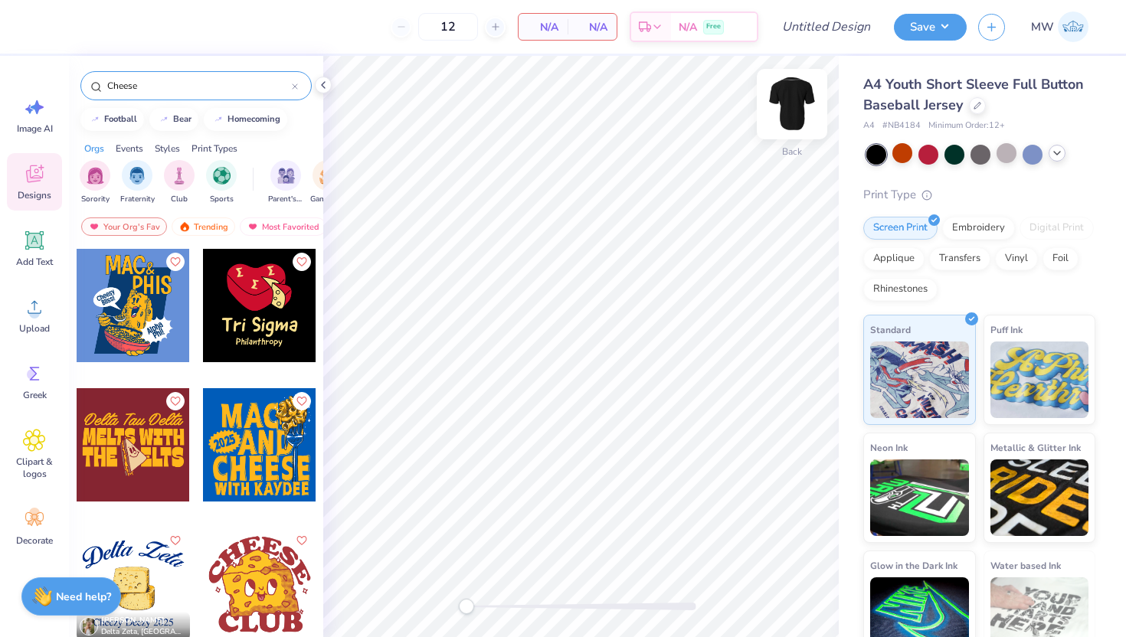
click at [811, 120] on img at bounding box center [792, 104] width 61 height 61
click at [260, 607] on div at bounding box center [259, 584] width 113 height 113
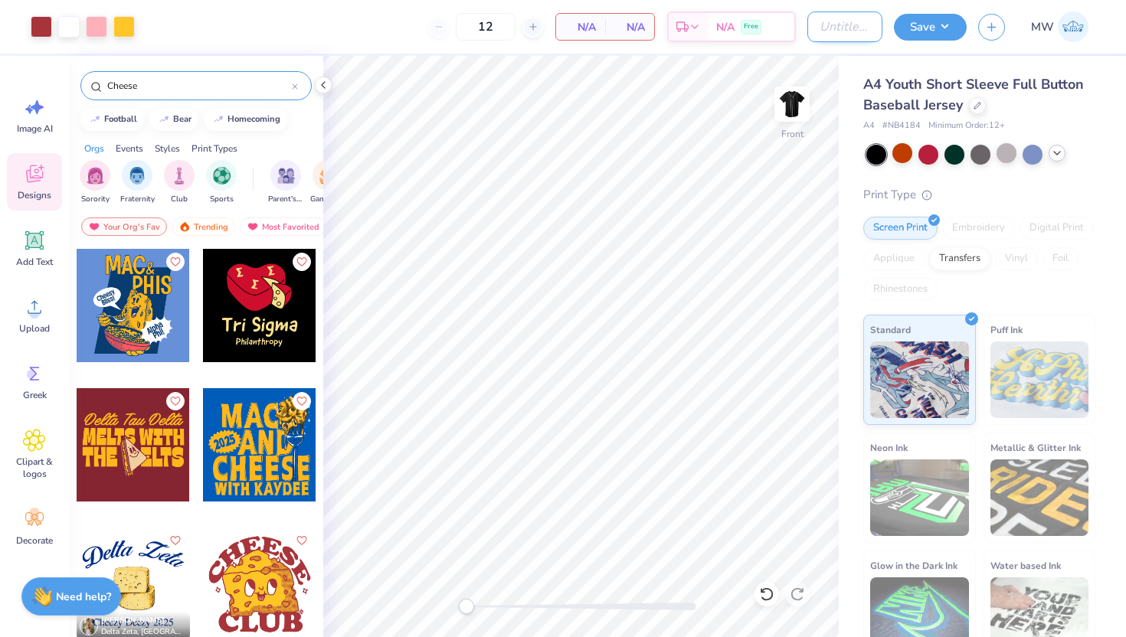
click at [824, 29] on input "Design Title" at bounding box center [845, 26] width 75 height 31
type input ""varsity jack""
click at [945, 36] on button "Save" at bounding box center [930, 24] width 73 height 27
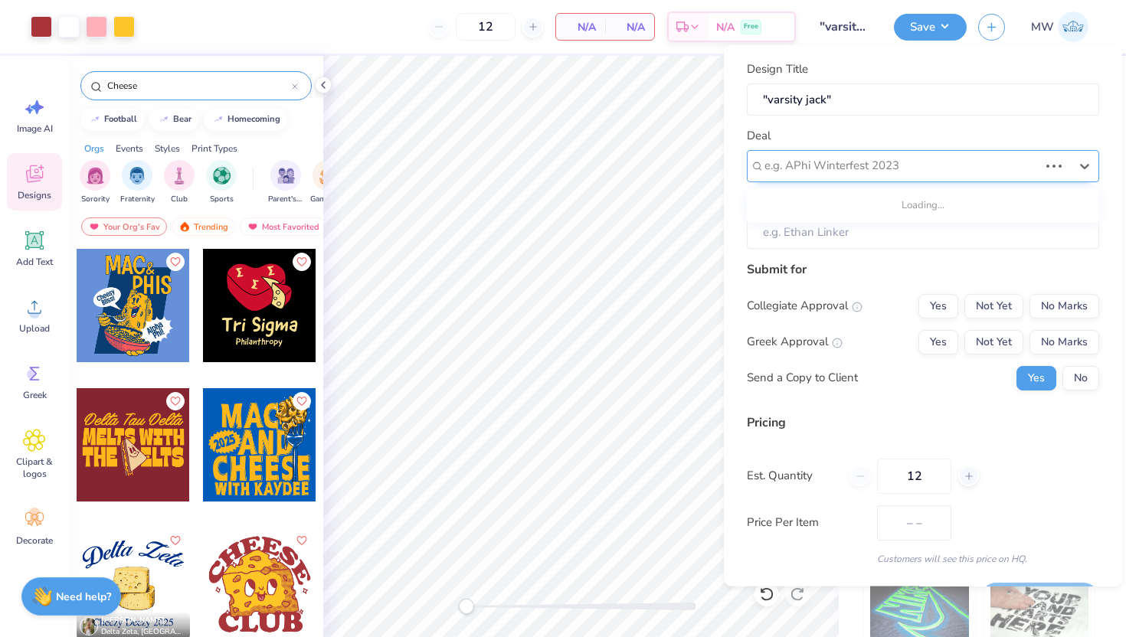
click at [1014, 172] on div at bounding box center [902, 166] width 274 height 21
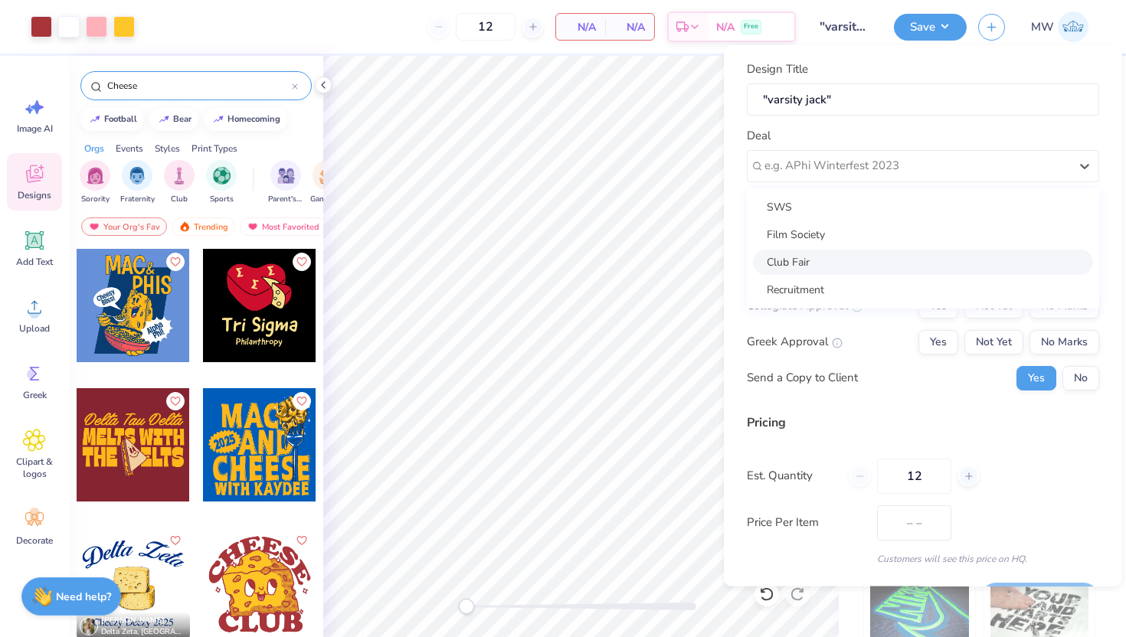
click at [970, 257] on div "Club Fair" at bounding box center [923, 261] width 340 height 25
type input "[PERSON_NAME]"
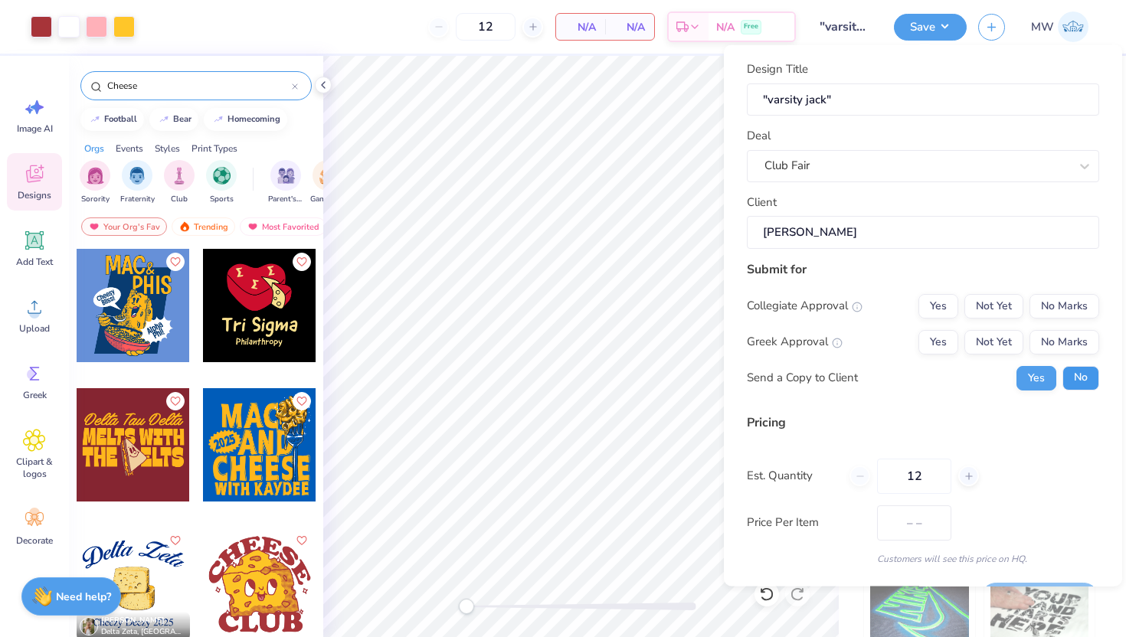
click at [1063, 367] on button "No" at bounding box center [1081, 377] width 37 height 25
click at [1061, 345] on button "No Marks" at bounding box center [1065, 341] width 70 height 25
click at [1061, 313] on button "No Marks" at bounding box center [1065, 305] width 70 height 25
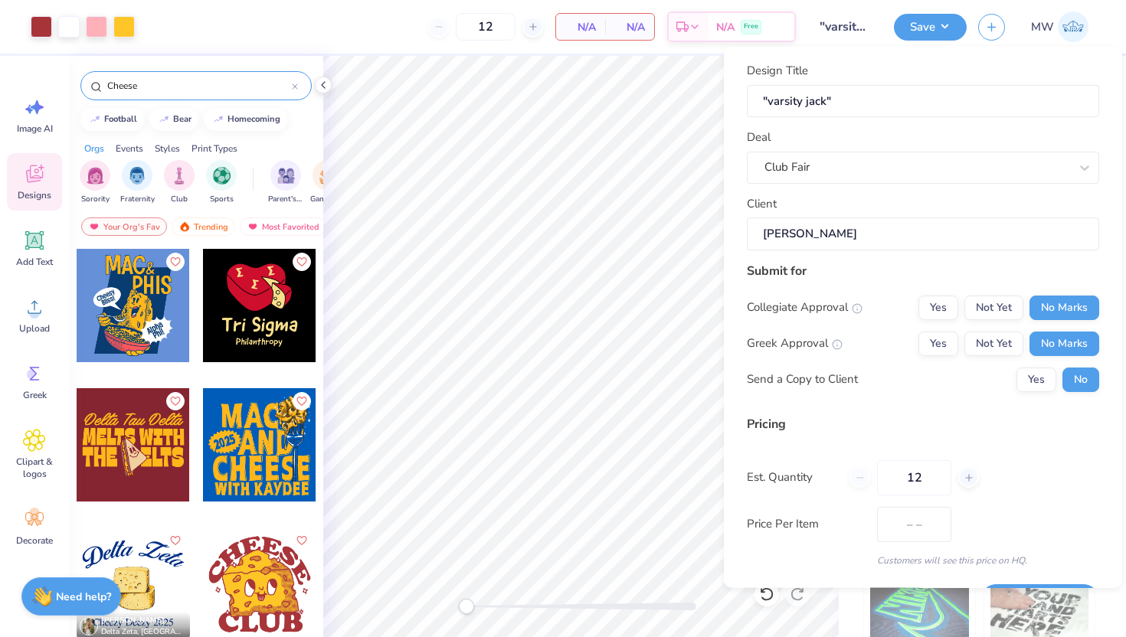
scroll to position [42, 0]
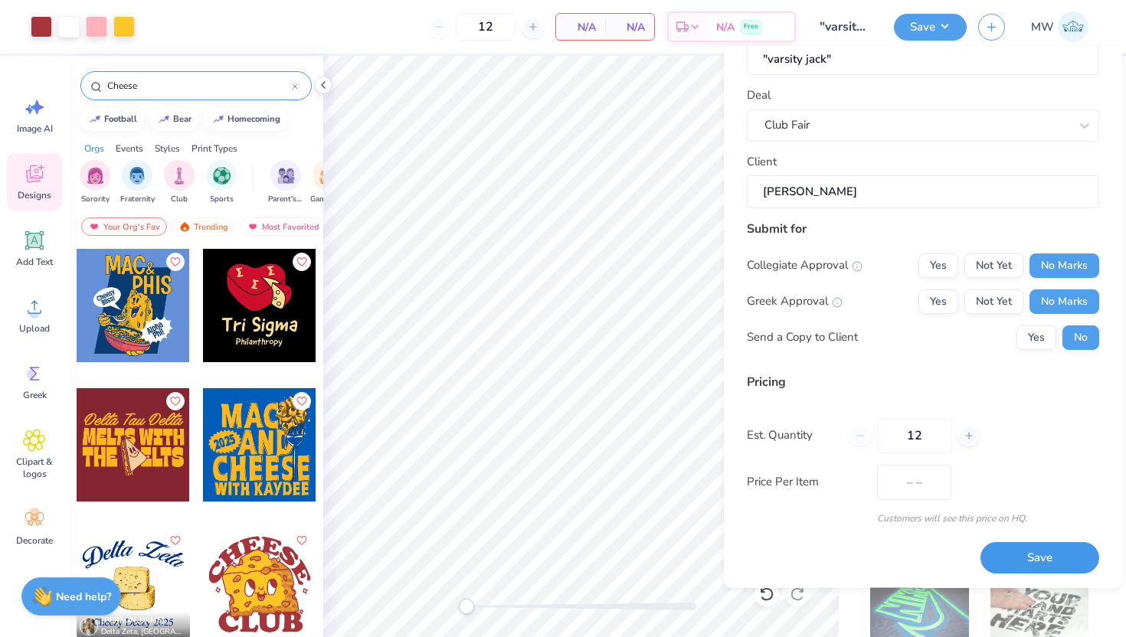
click at [1028, 556] on button "Save" at bounding box center [1040, 557] width 119 height 31
click at [1017, 562] on div "Saving..." at bounding box center [1040, 557] width 119 height 31
click at [946, 33] on button "Save" at bounding box center [930, 27] width 73 height 27
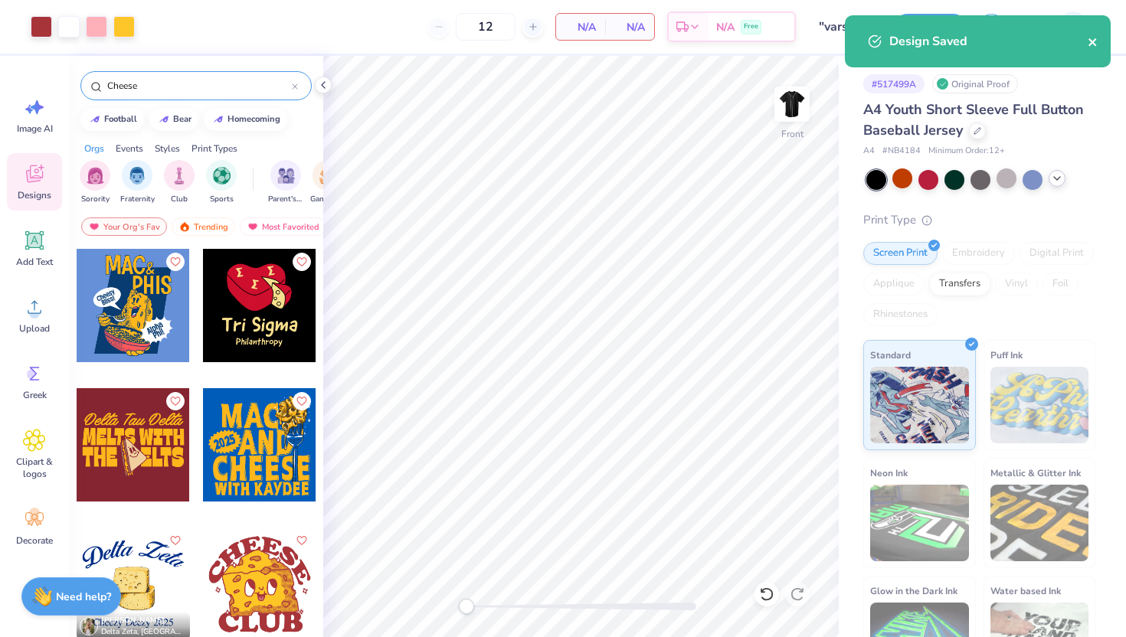
click at [1095, 38] on icon "close" at bounding box center [1093, 42] width 11 height 12
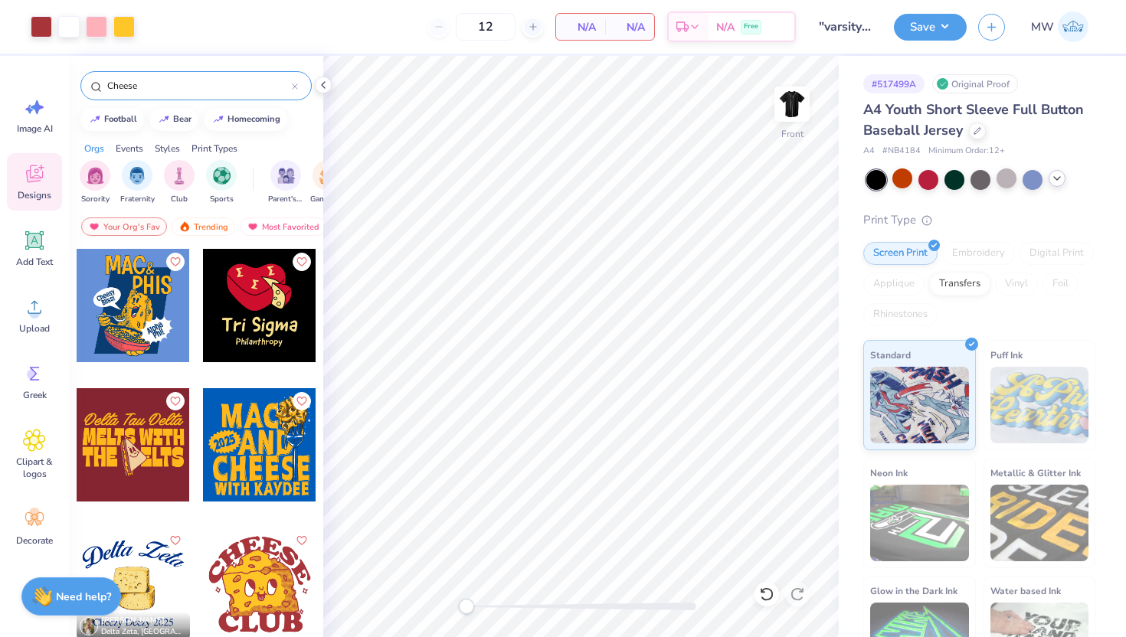
click at [999, 23] on div "Art colors 12 N/A Per Item N/A Total Est. Delivery N/A Free Design Title "varsi…" at bounding box center [563, 318] width 1126 height 637
click at [999, 24] on button "button" at bounding box center [991, 24] width 27 height 27
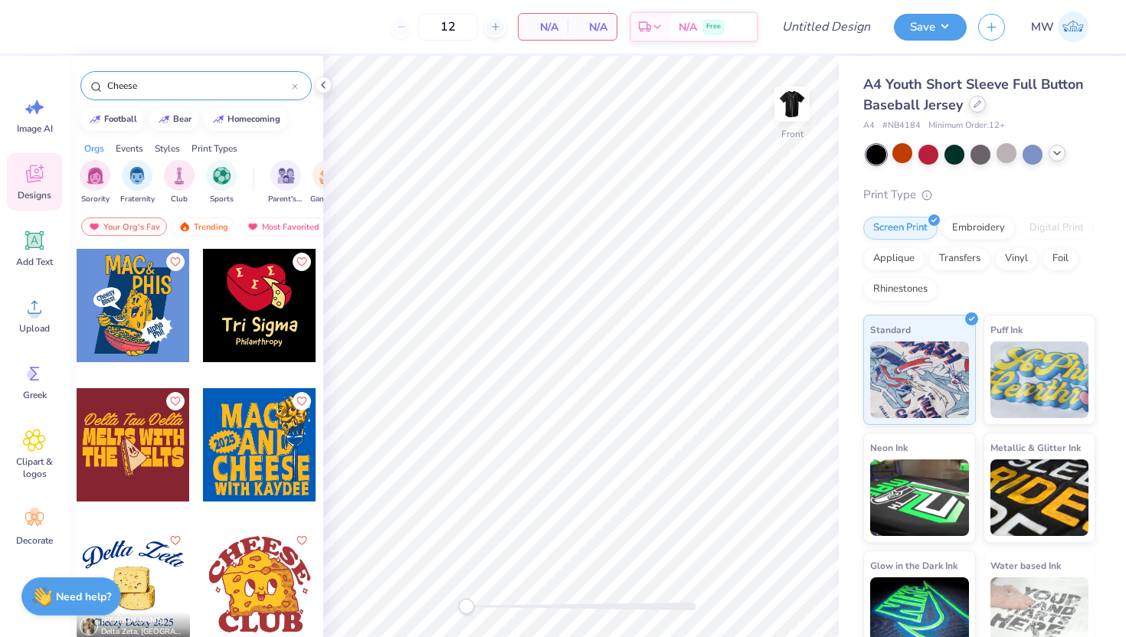
click at [979, 110] on div at bounding box center [977, 104] width 17 height 17
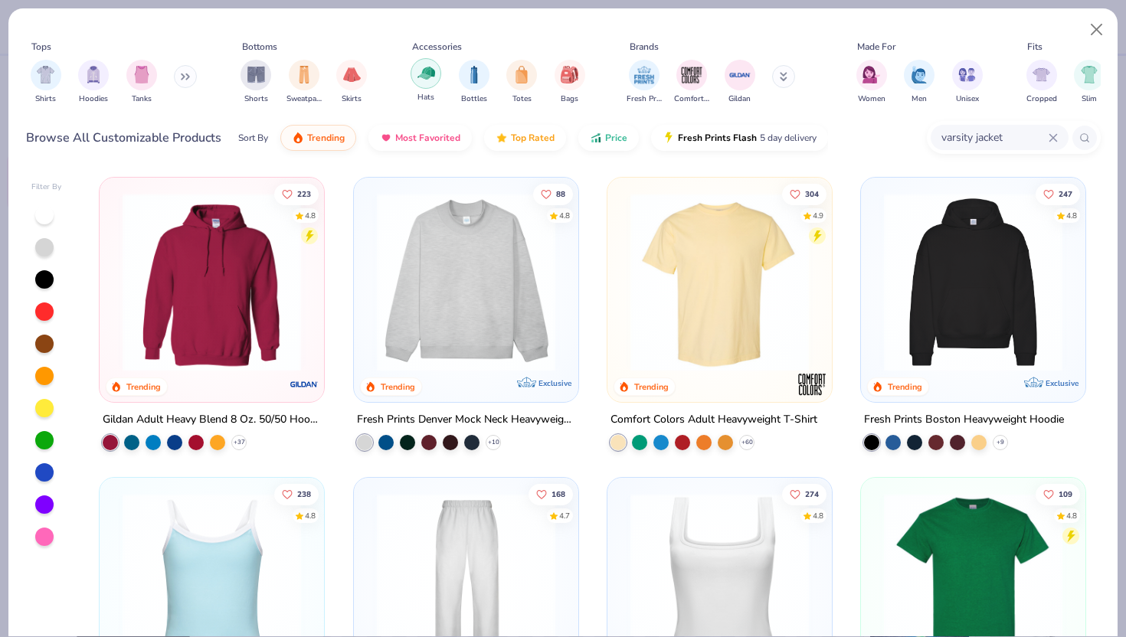
click at [434, 77] on img "filter for Hats" at bounding box center [427, 73] width 18 height 18
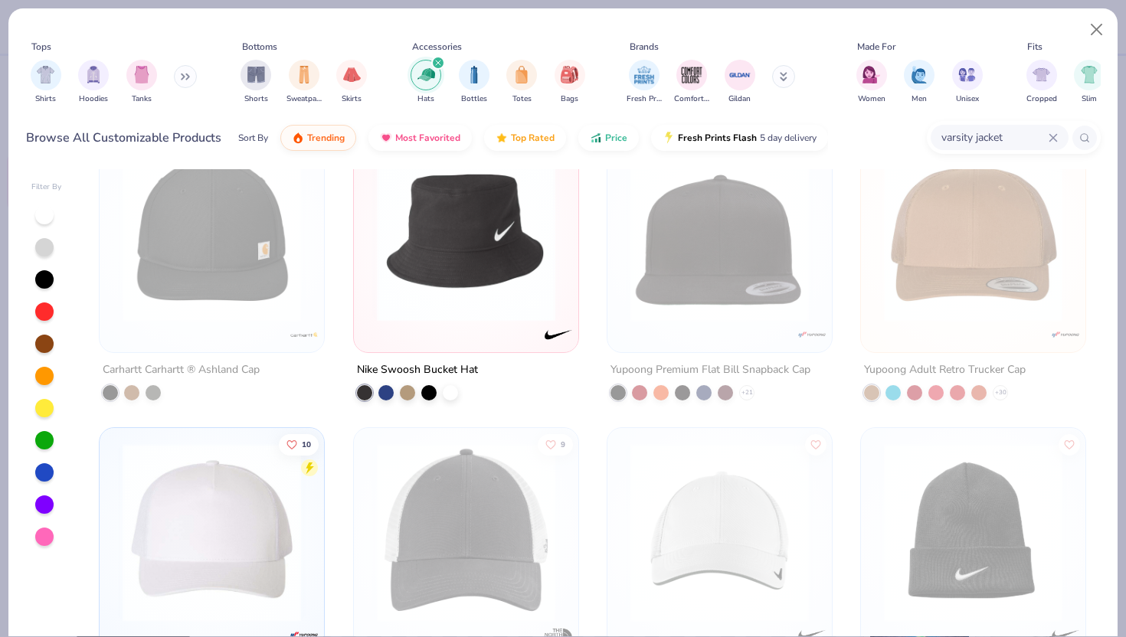
scroll to position [1719, 0]
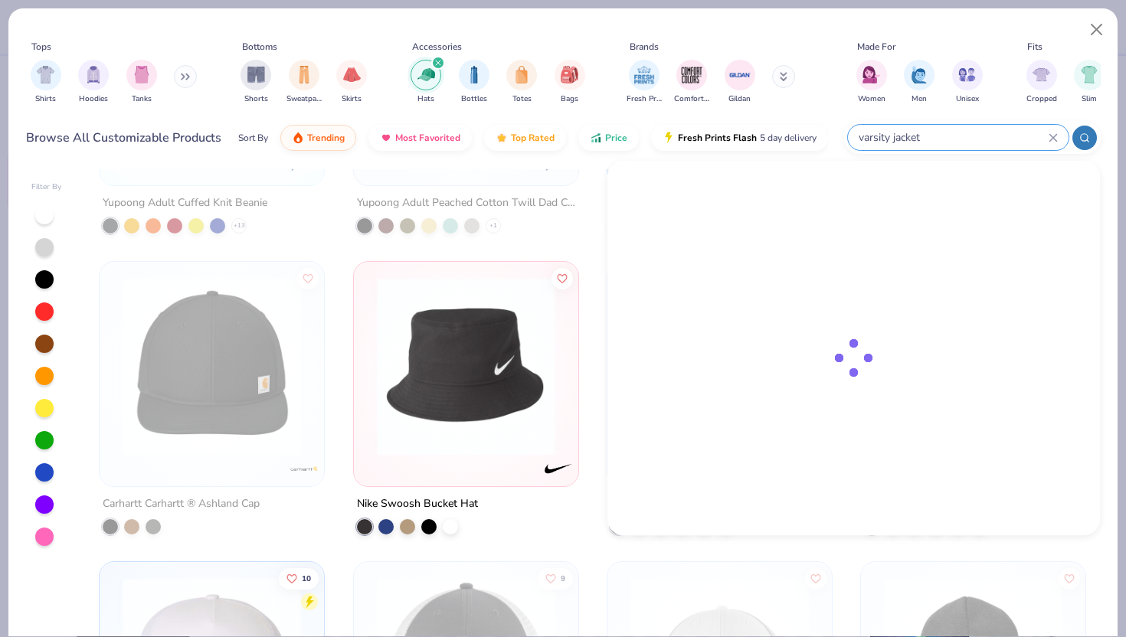
drag, startPoint x: 1021, startPoint y: 139, endPoint x: 942, endPoint y: 140, distance: 78.2
click at [942, 140] on input "varsity jacket" at bounding box center [953, 138] width 192 height 18
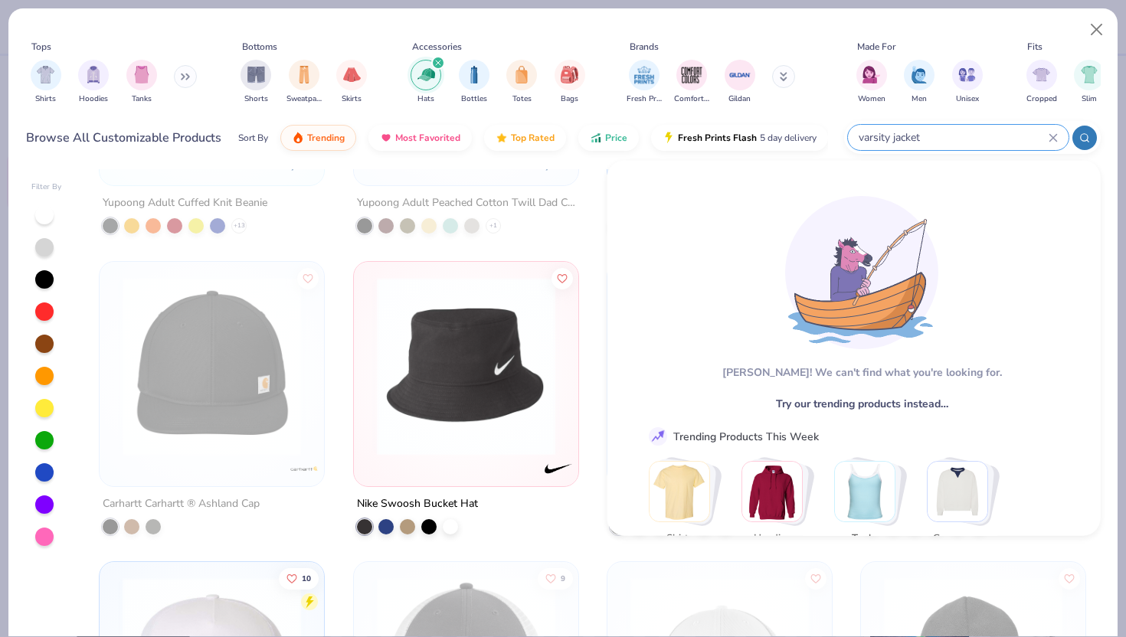
click at [942, 140] on input "varsity jacket" at bounding box center [953, 138] width 192 height 18
click at [912, 140] on input "varsity jacket" at bounding box center [953, 138] width 192 height 18
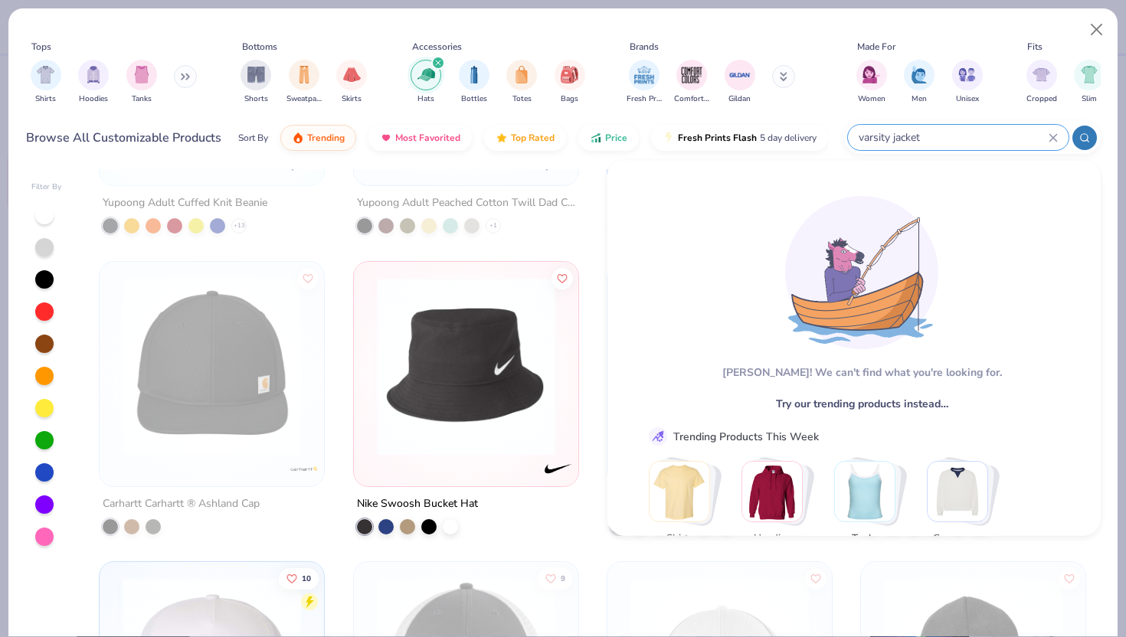
click at [912, 140] on input "varsity jacket" at bounding box center [953, 138] width 192 height 18
drag, startPoint x: 929, startPoint y: 136, endPoint x: 823, endPoint y: 136, distance: 106.5
click at [823, 136] on div "Browse All Customizable Products Sort By Trending Most Favorited Top Rated Pric…" at bounding box center [563, 137] width 1075 height 43
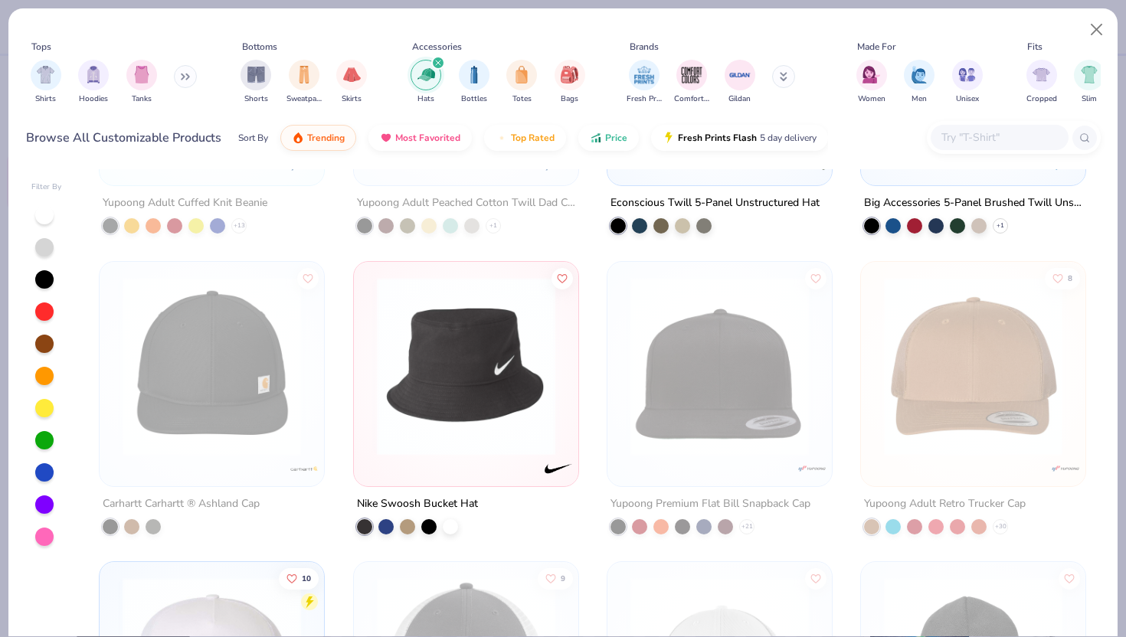
click at [1039, 134] on input "text" at bounding box center [999, 138] width 118 height 18
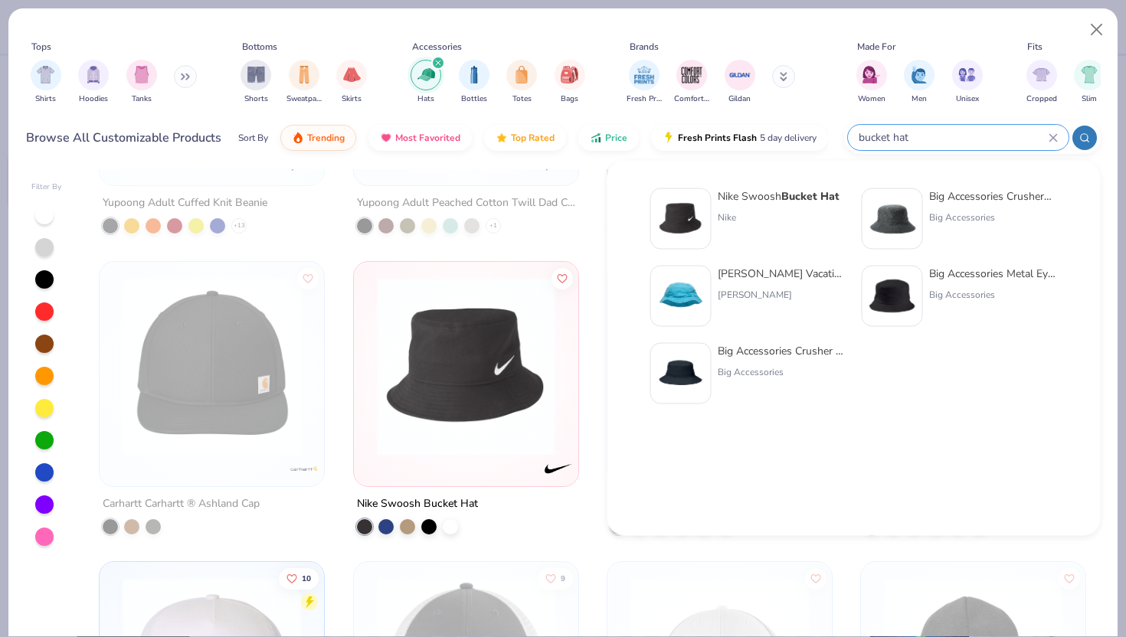
type input "bucket hat"
click at [897, 215] on img at bounding box center [893, 219] width 48 height 48
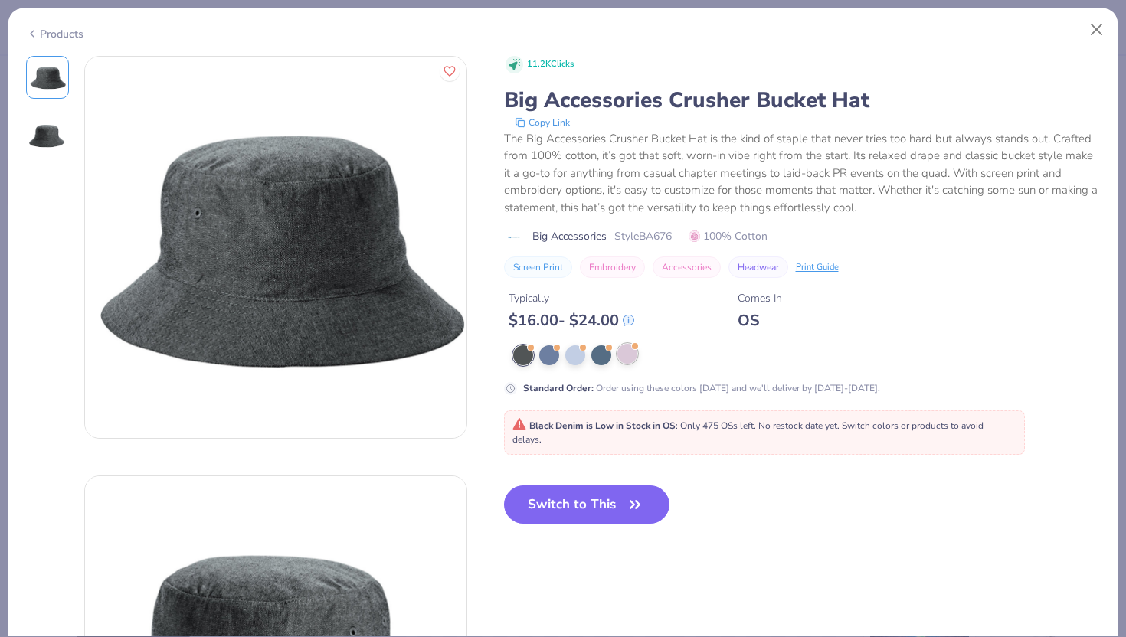
click at [620, 358] on div at bounding box center [628, 354] width 20 height 20
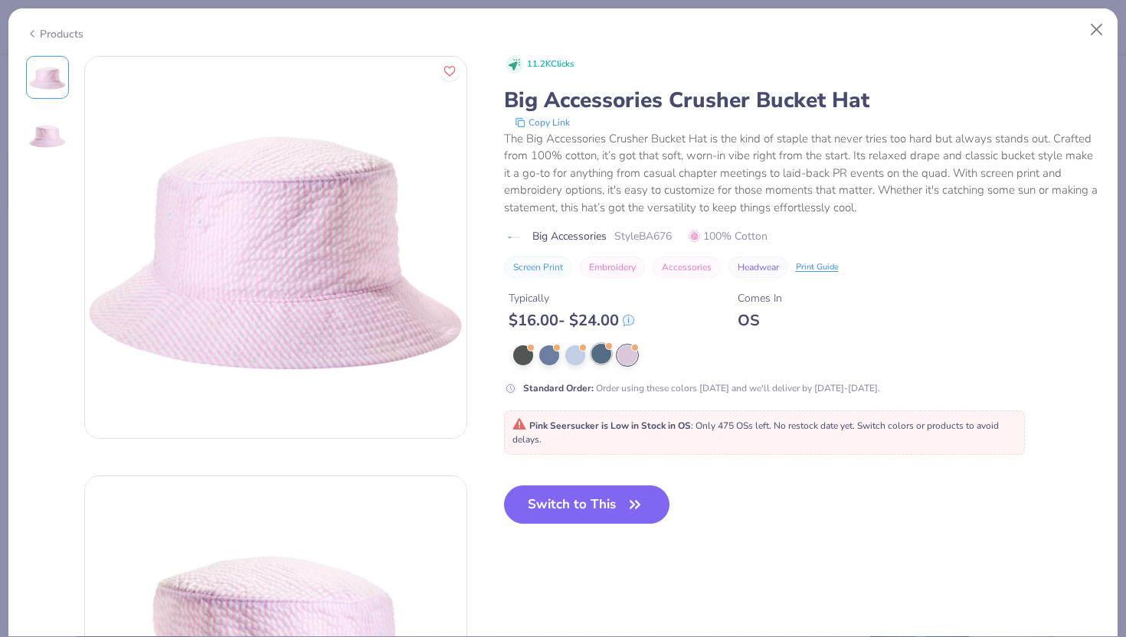
click at [597, 360] on div at bounding box center [601, 354] width 20 height 20
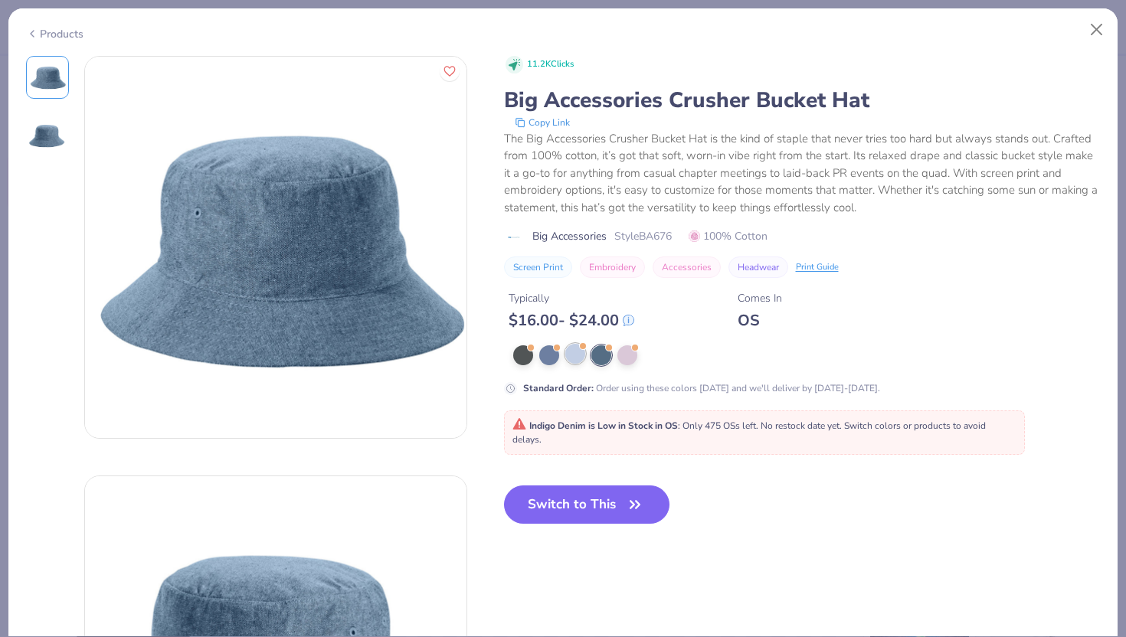
click at [581, 355] on div at bounding box center [575, 354] width 20 height 20
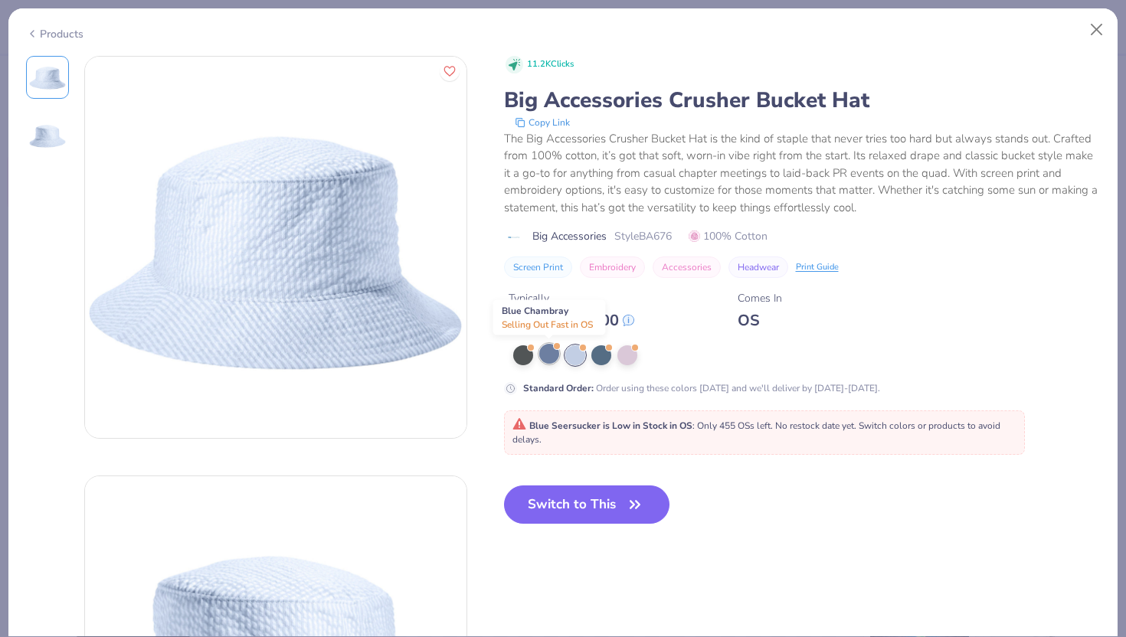
click at [553, 358] on div at bounding box center [549, 354] width 20 height 20
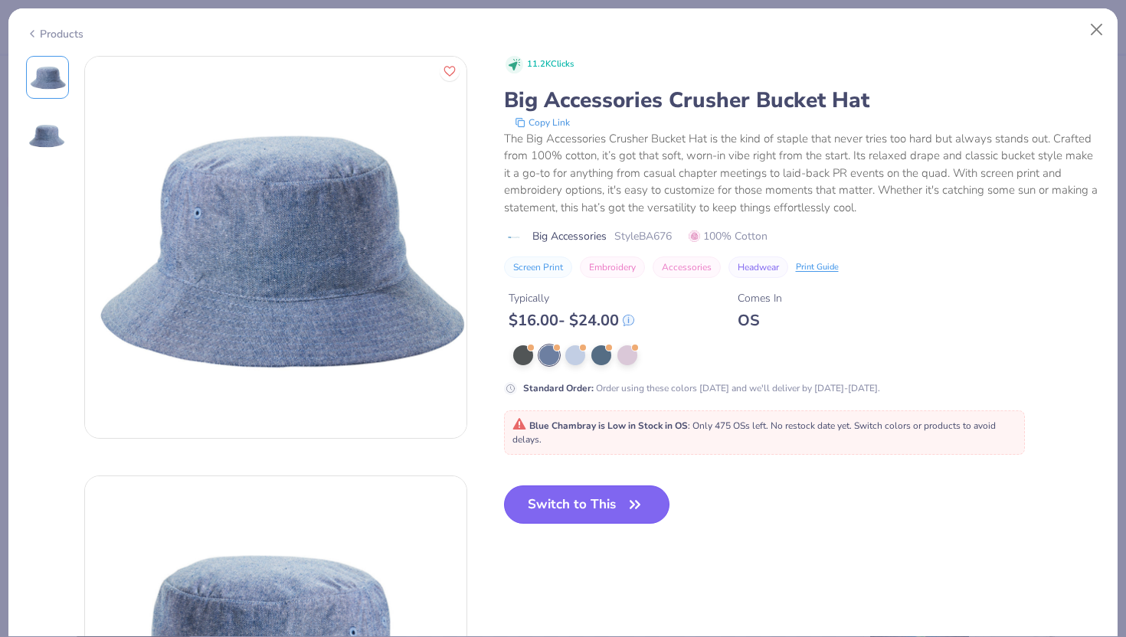
click at [588, 497] on button "Switch to This" at bounding box center [587, 505] width 166 height 38
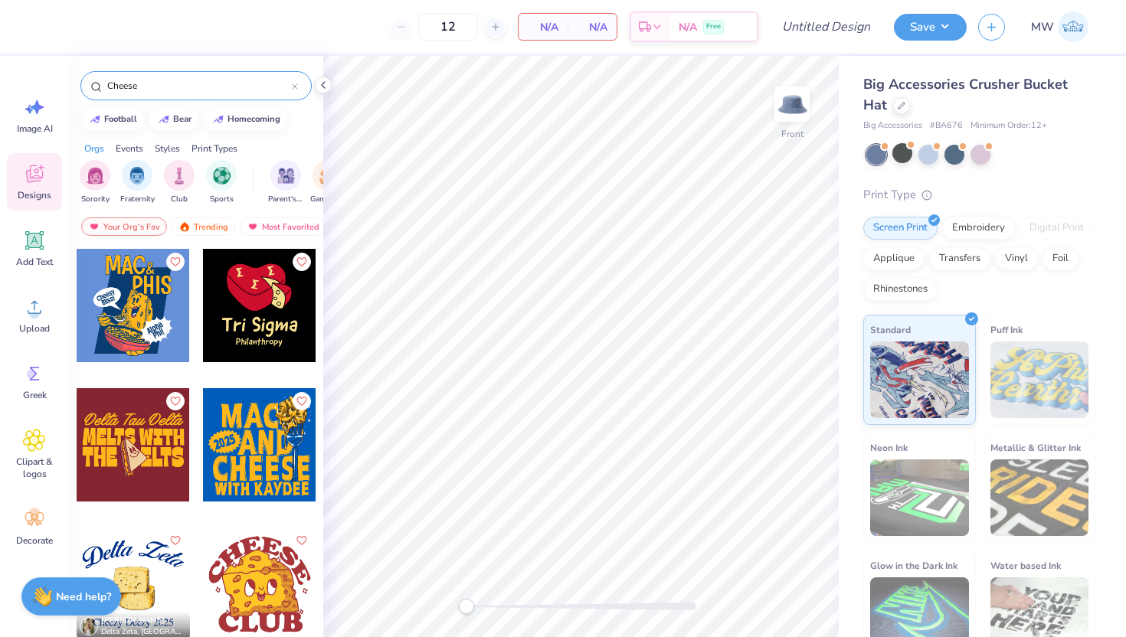
click at [172, 75] on div "Cheese" at bounding box center [195, 85] width 231 height 29
click at [171, 78] on input "Cheese" at bounding box center [199, 85] width 186 height 15
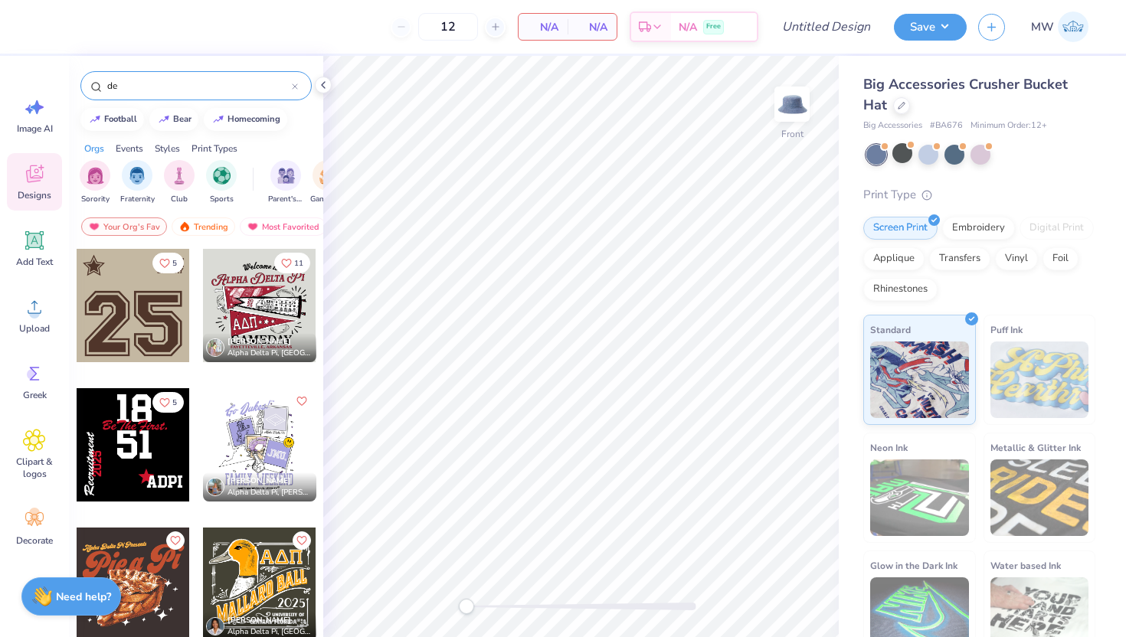
type input "d"
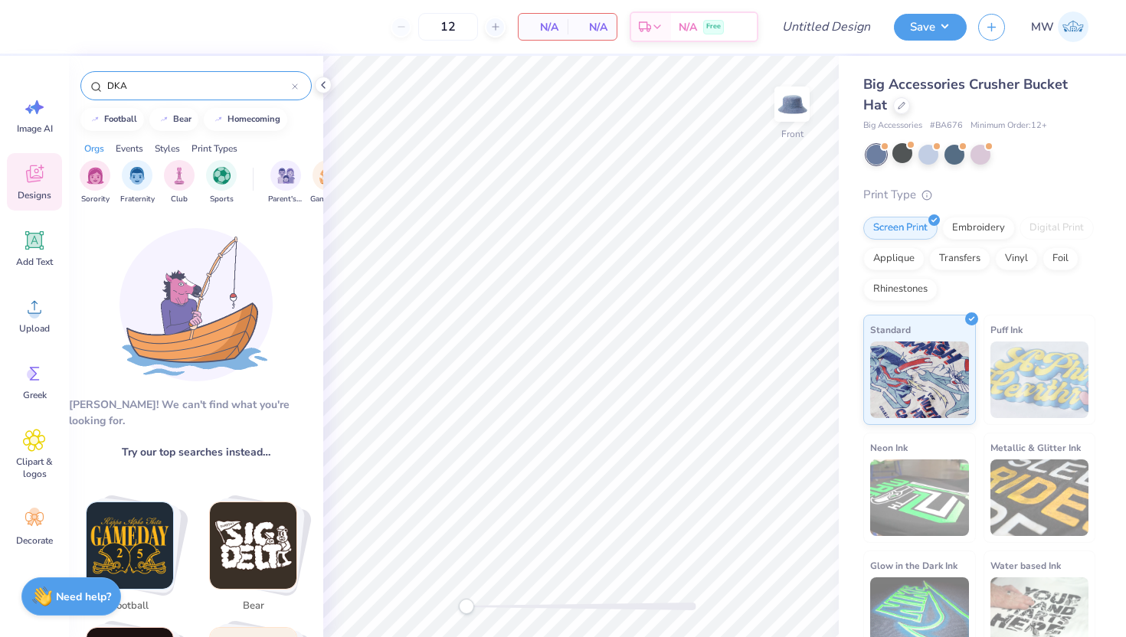
drag, startPoint x: 162, startPoint y: 93, endPoint x: 110, endPoint y: 84, distance: 52.9
click at [110, 84] on input "DKA" at bounding box center [199, 85] width 186 height 15
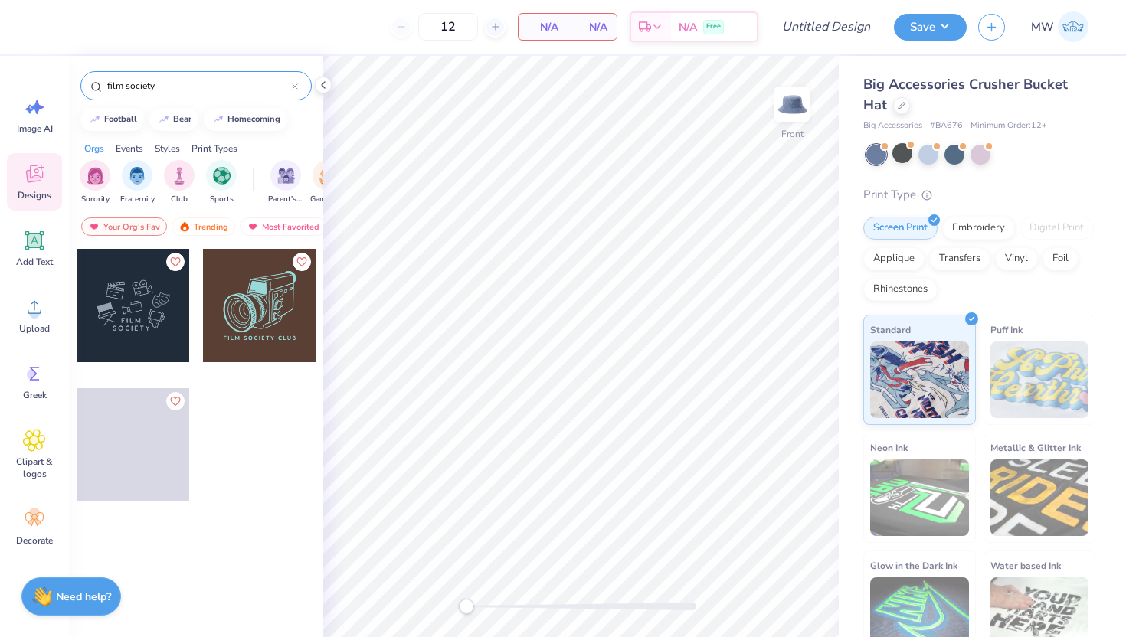
type input "film society"
click at [116, 282] on div at bounding box center [133, 305] width 113 height 113
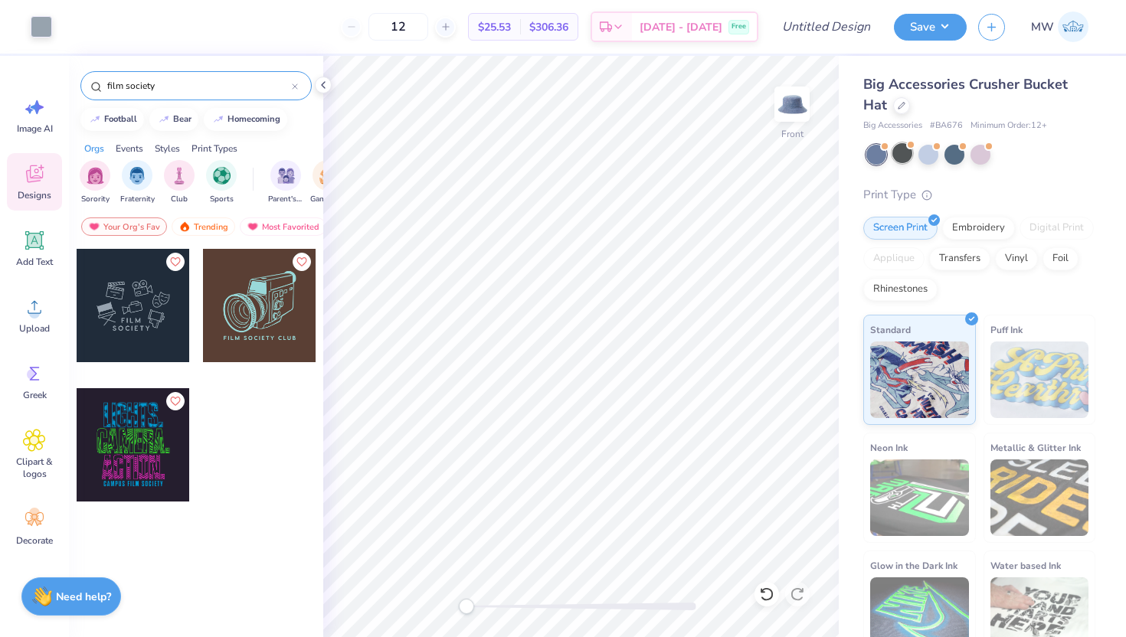
click at [900, 153] on div at bounding box center [903, 153] width 20 height 20
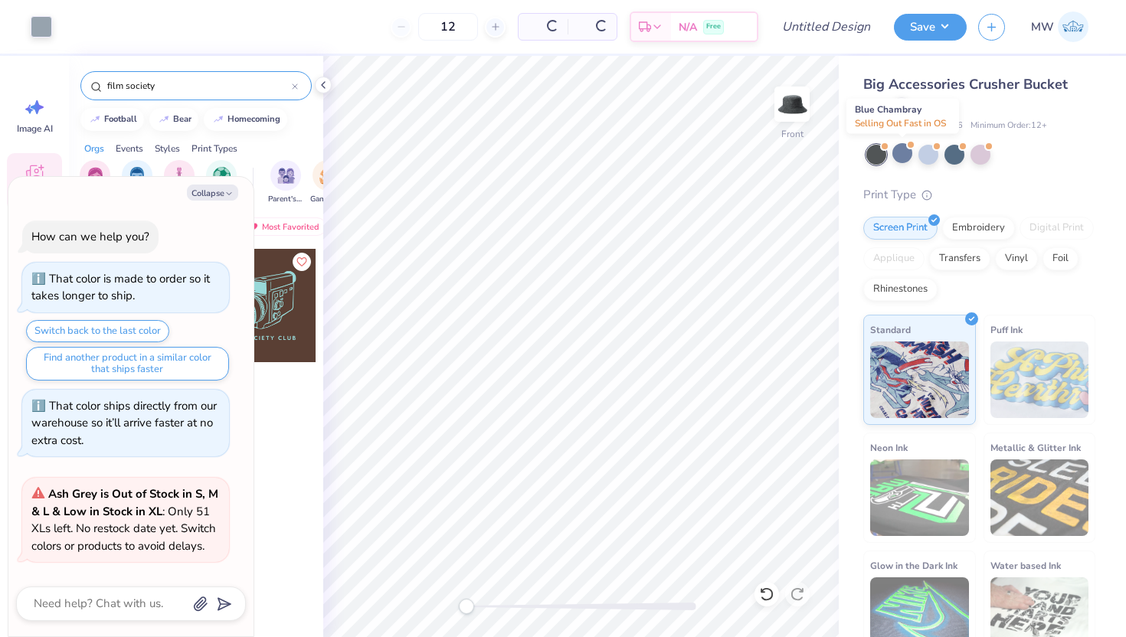
scroll to position [496, 0]
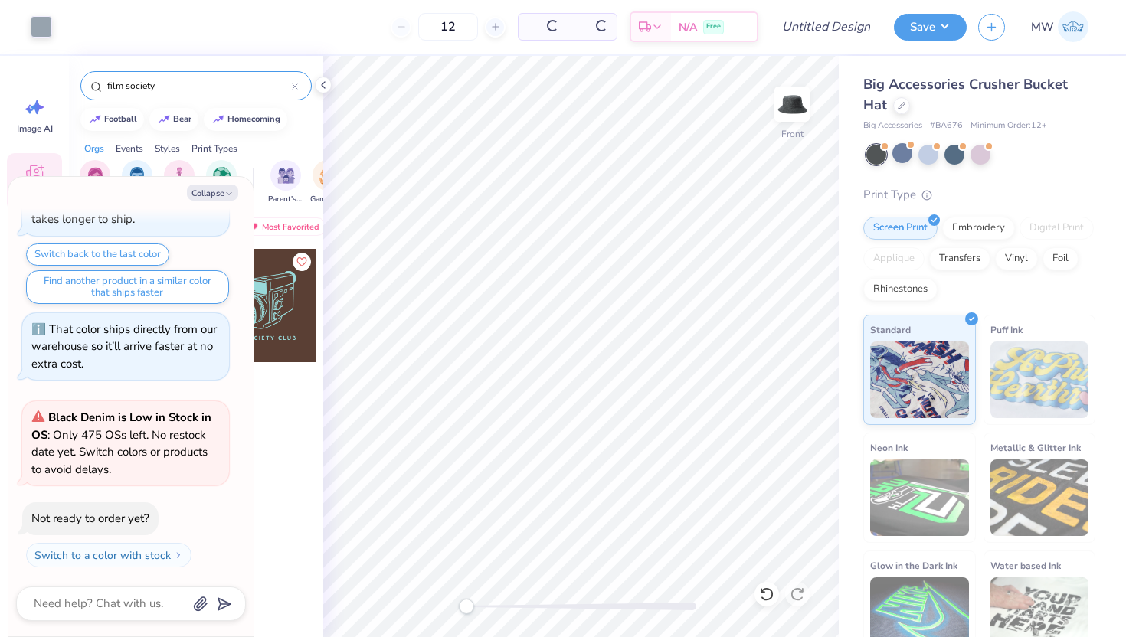
click at [879, 161] on div at bounding box center [877, 155] width 20 height 20
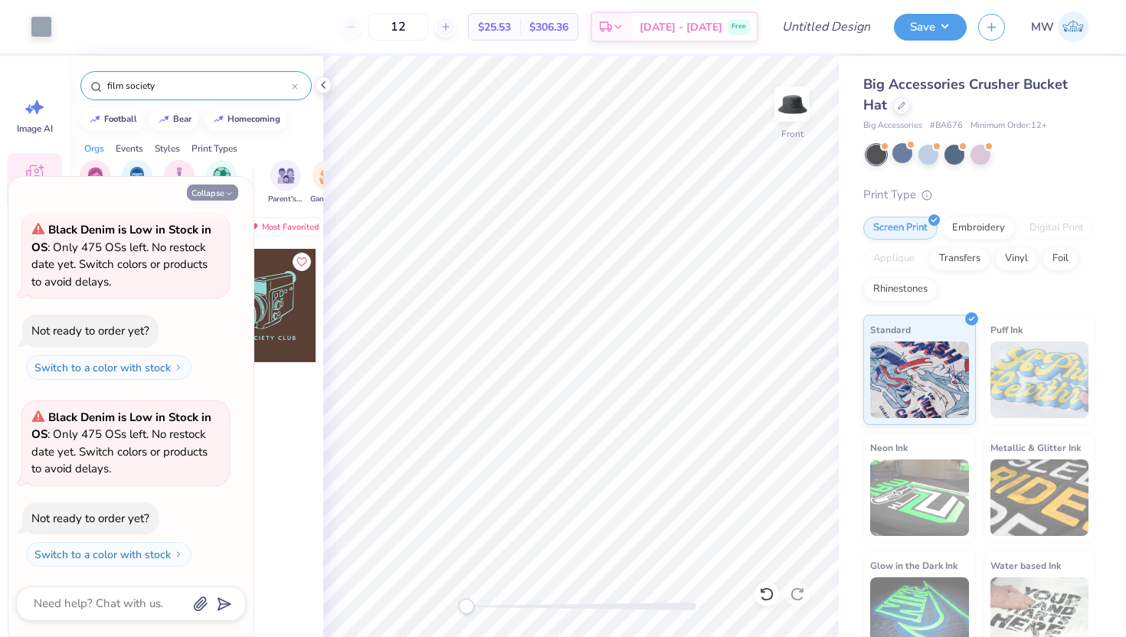
click at [228, 197] on icon "button" at bounding box center [228, 193] width 9 height 9
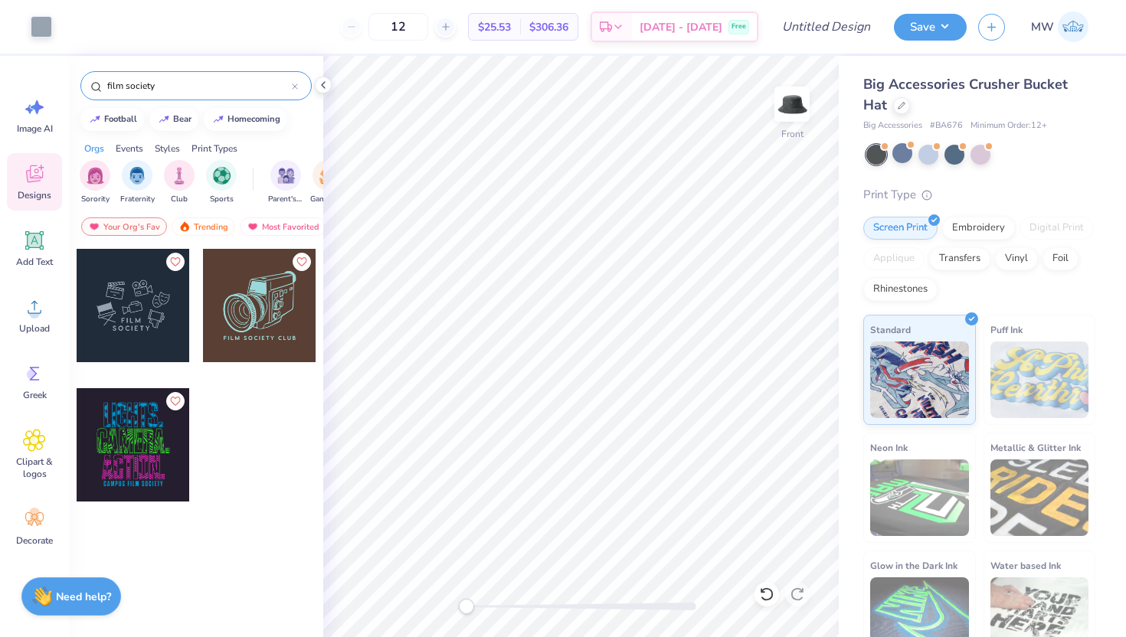
click at [875, 149] on div at bounding box center [877, 155] width 20 height 20
click at [879, 152] on div at bounding box center [877, 155] width 20 height 20
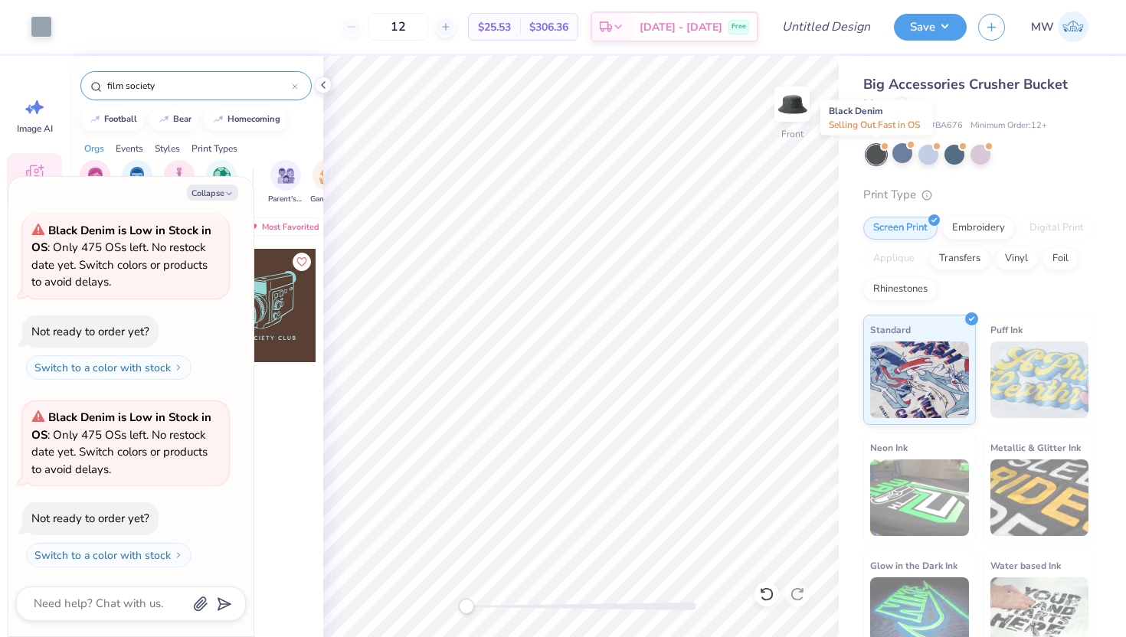
scroll to position [1059, 0]
click at [957, 158] on div at bounding box center [955, 153] width 20 height 20
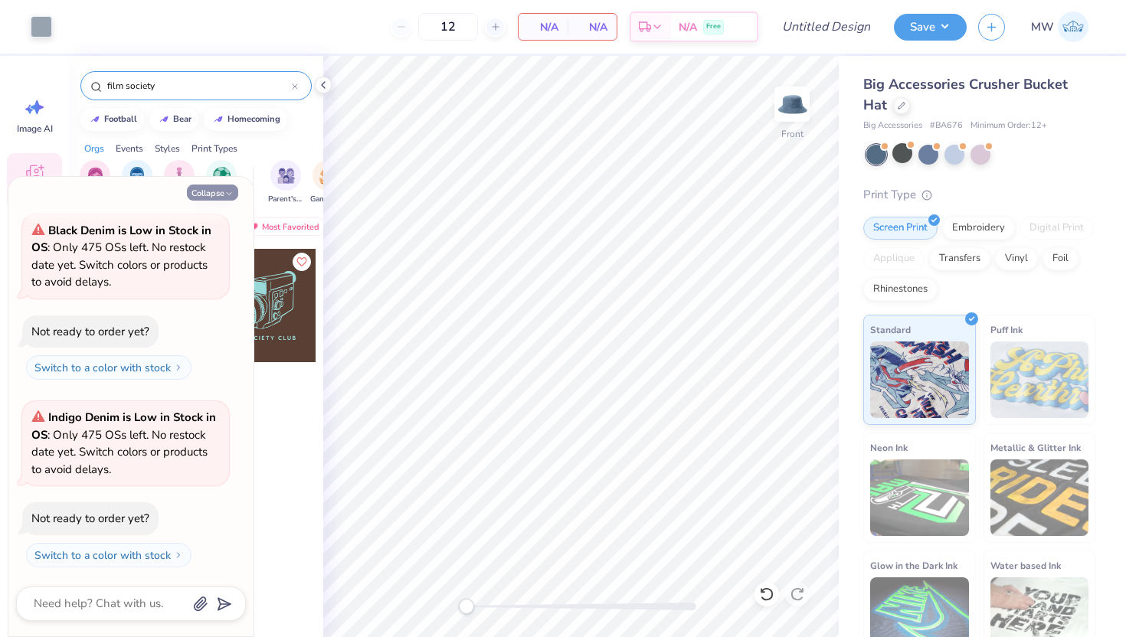
click at [219, 198] on button "Collapse" at bounding box center [212, 193] width 51 height 16
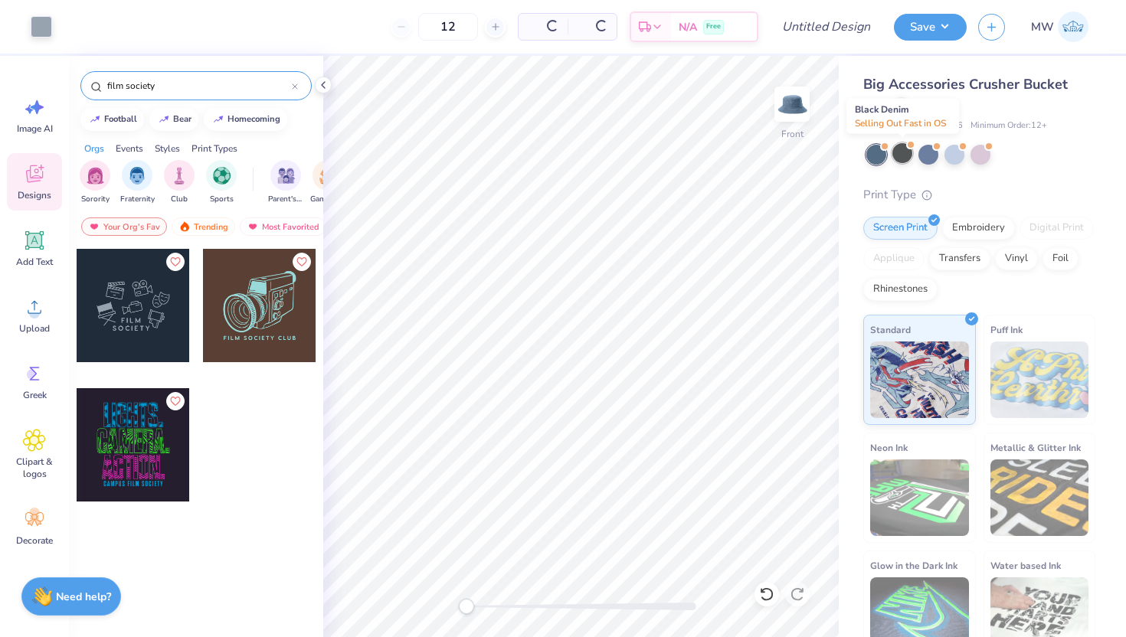
click at [899, 143] on div at bounding box center [903, 153] width 20 height 20
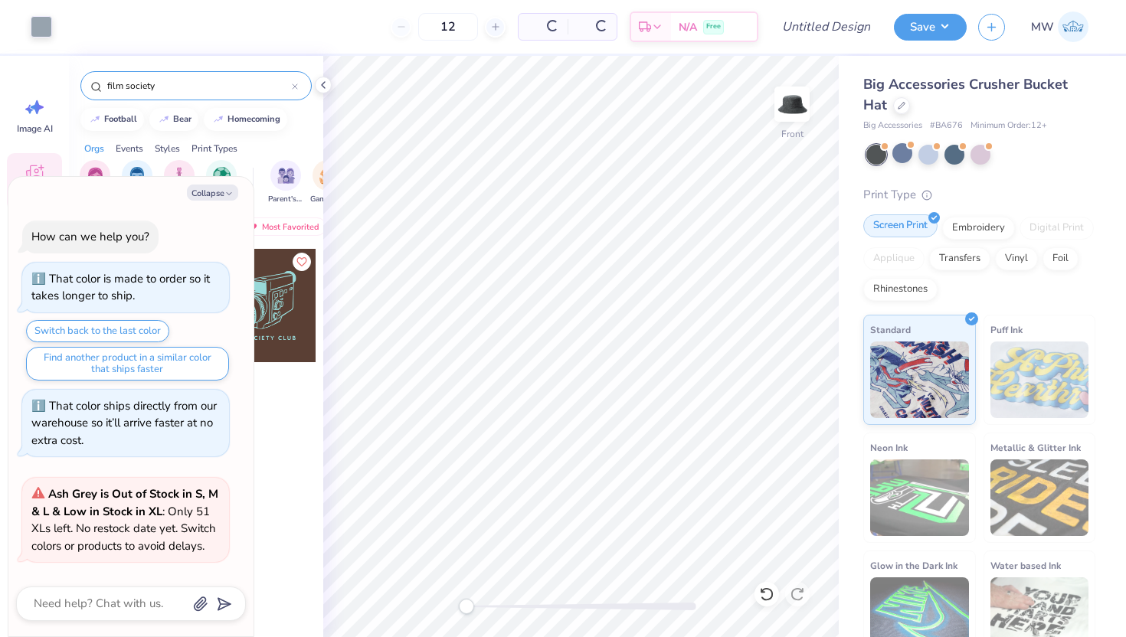
scroll to position [1433, 0]
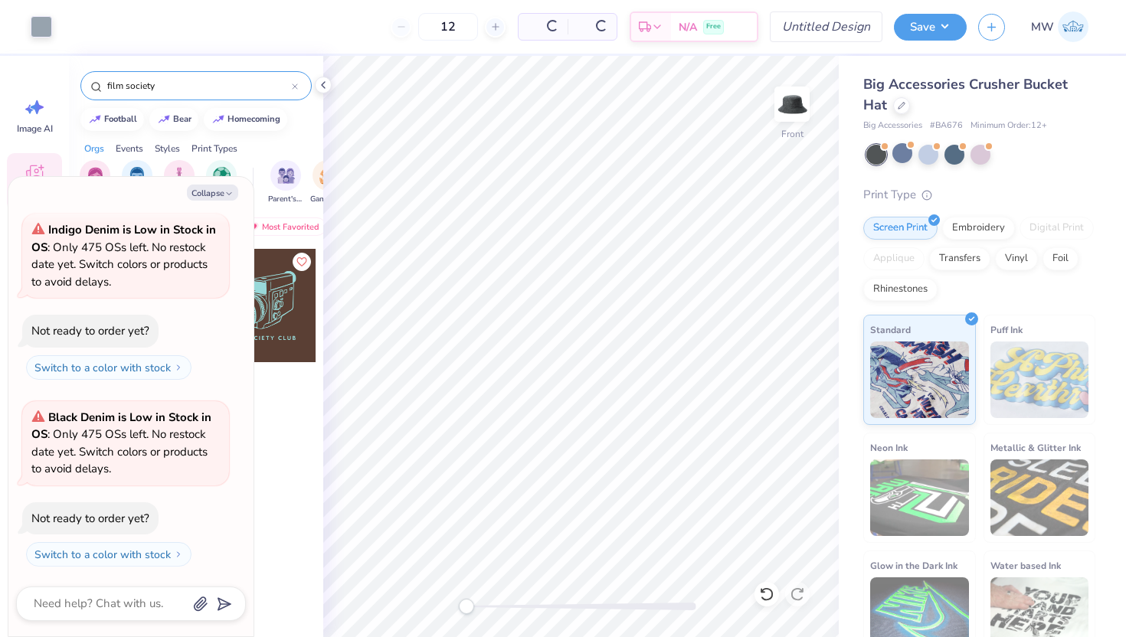
type textarea "x"
click at [848, 32] on input "Design Title" at bounding box center [845, 26] width 75 height 31
type input "b"
type textarea "x"
type input "bu"
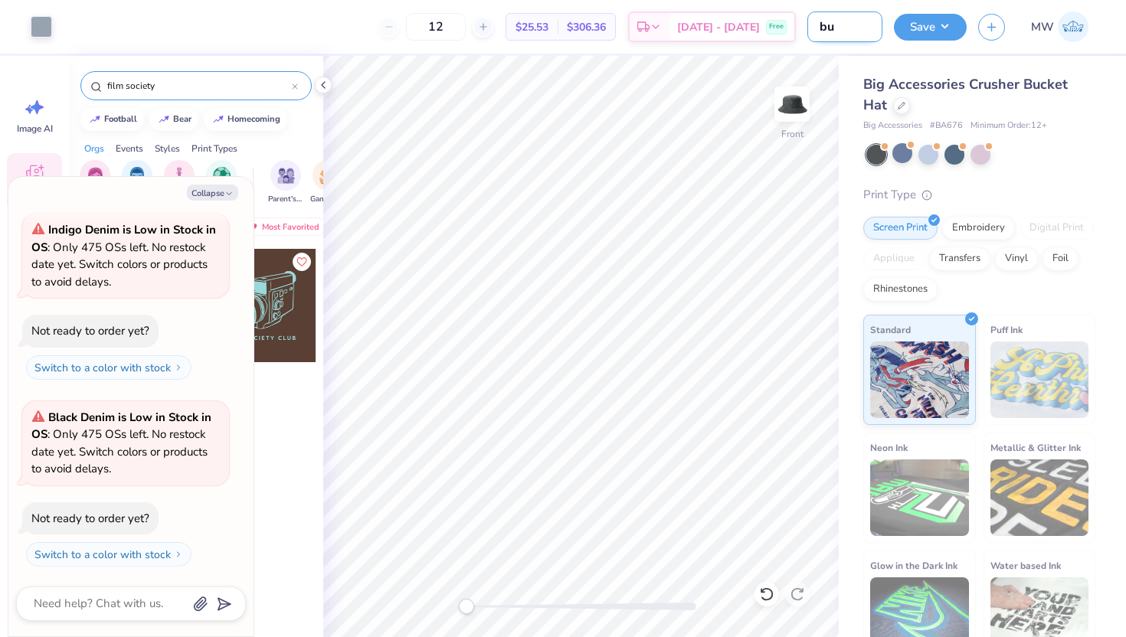
type textarea "x"
type input "buc"
type textarea "x"
type input "buck"
type textarea "x"
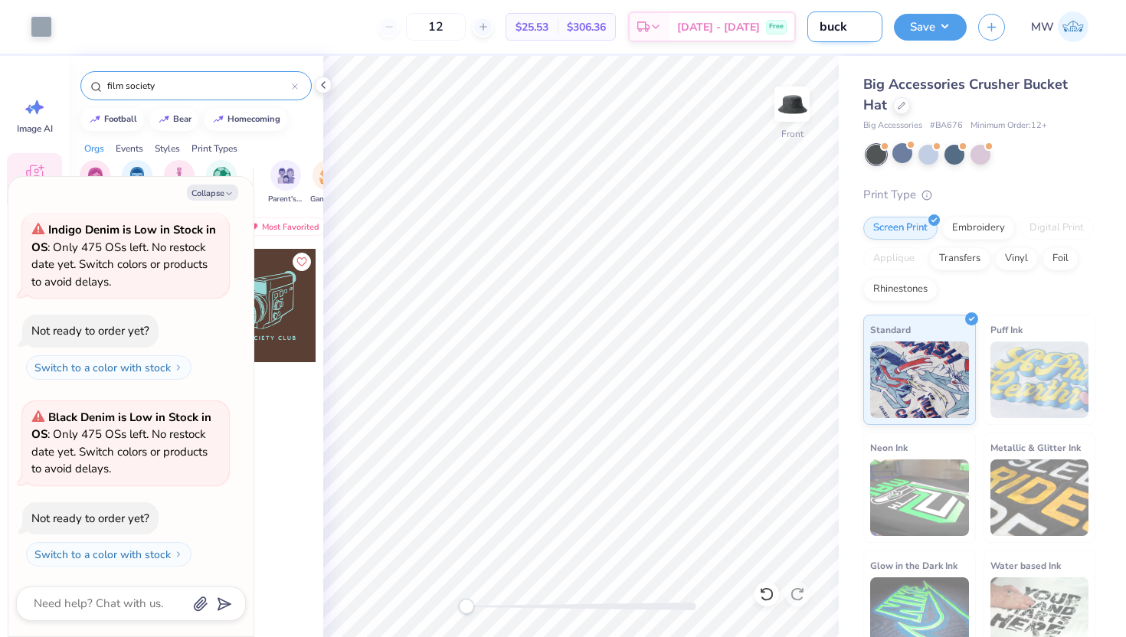
type input "bucke"
type textarea "x"
type input "bucket"
type textarea "x"
type input "bucket"
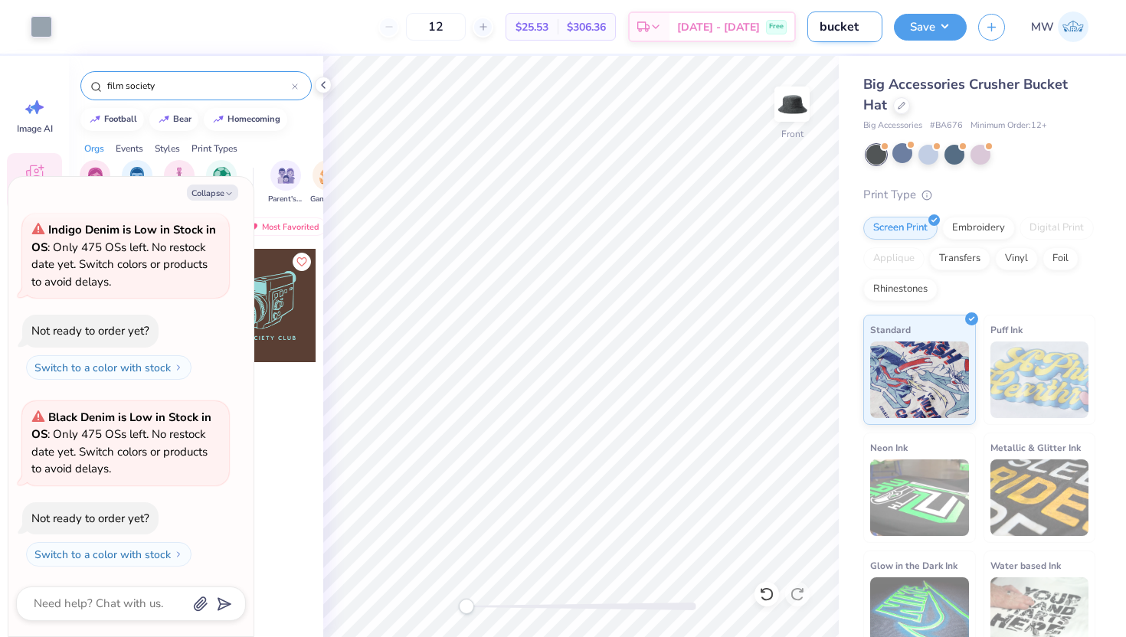
type textarea "x"
type input "bucket h"
type textarea "x"
type input "bucket ha"
type textarea "x"
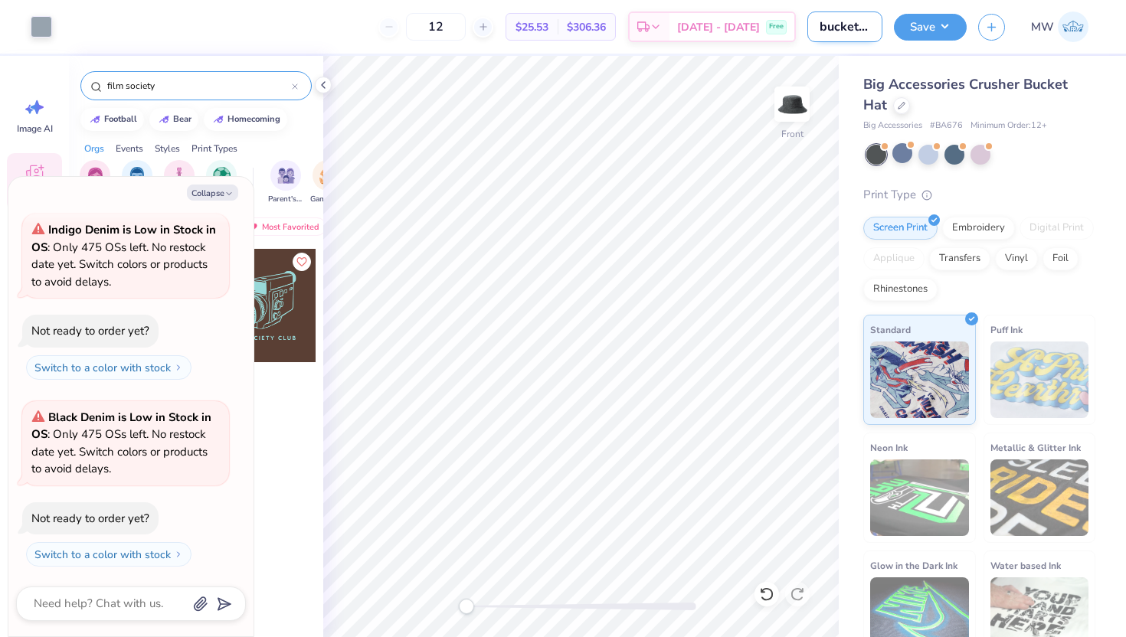
type input "bucket hat"
type textarea "x"
type input "bucket hat"
click at [327, 87] on icon at bounding box center [323, 85] width 12 height 12
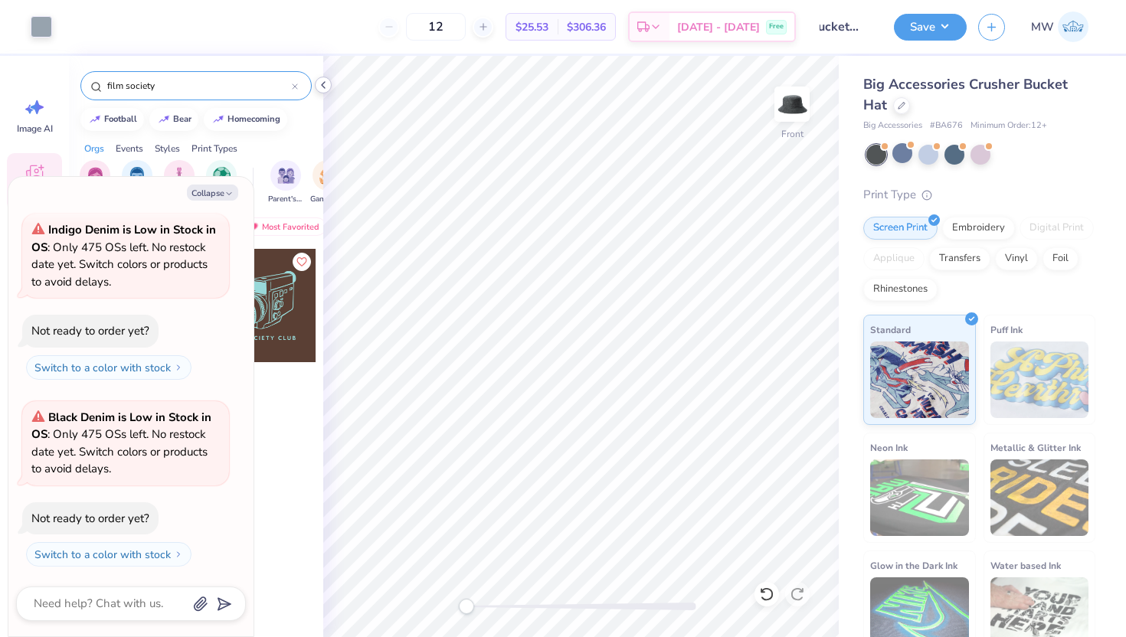
scroll to position [0, 0]
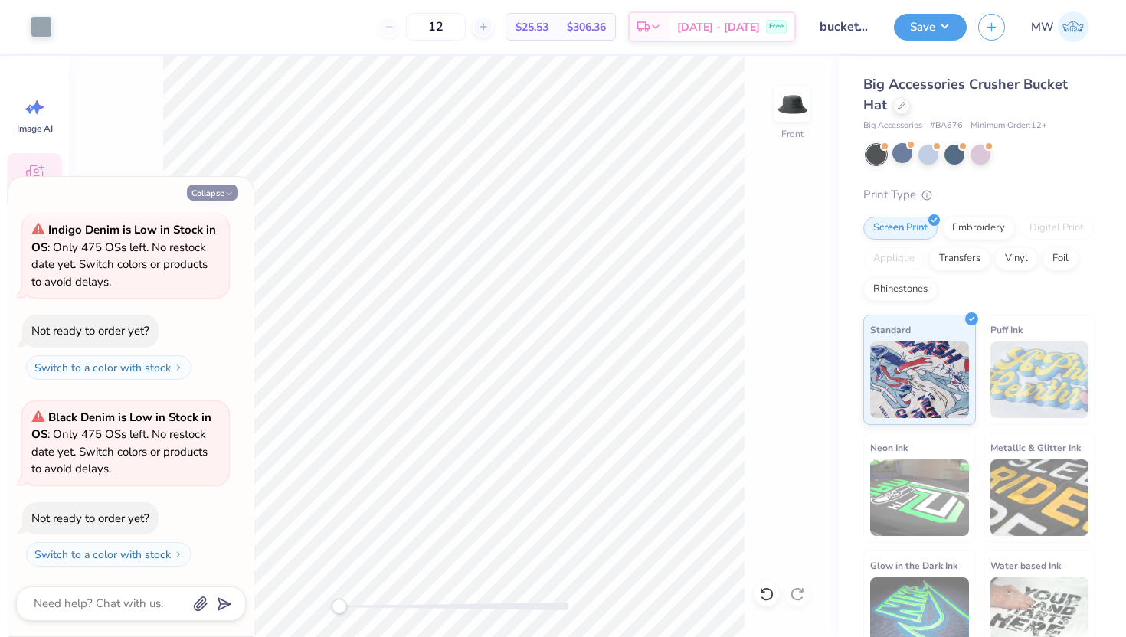
click at [204, 195] on button "Collapse" at bounding box center [212, 193] width 51 height 16
type textarea "x"
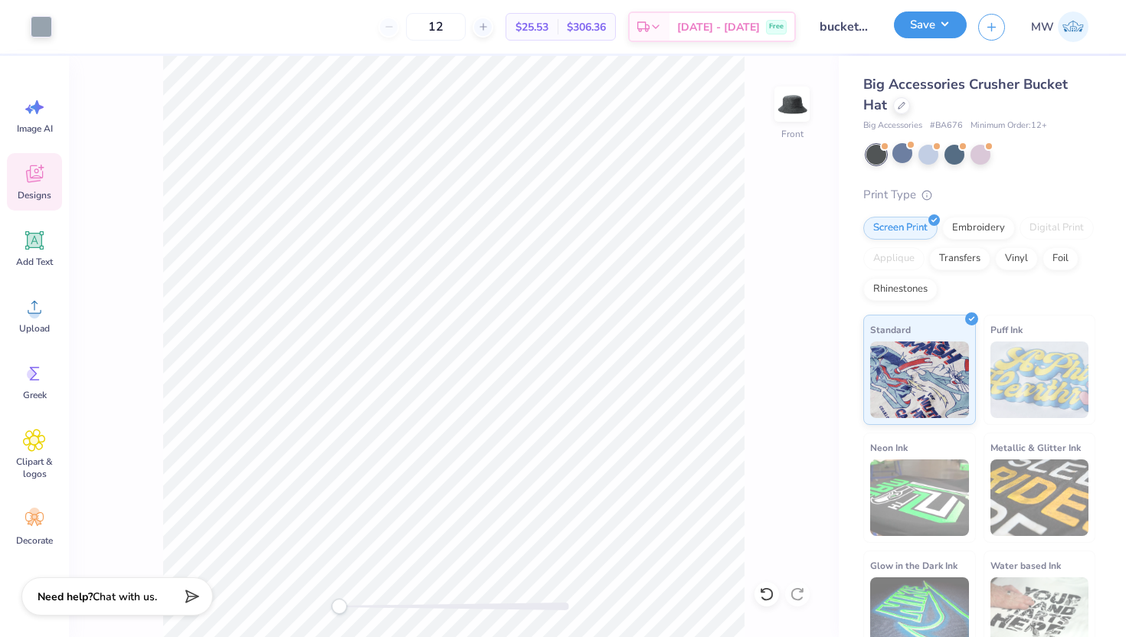
click at [944, 26] on button "Save" at bounding box center [930, 24] width 73 height 27
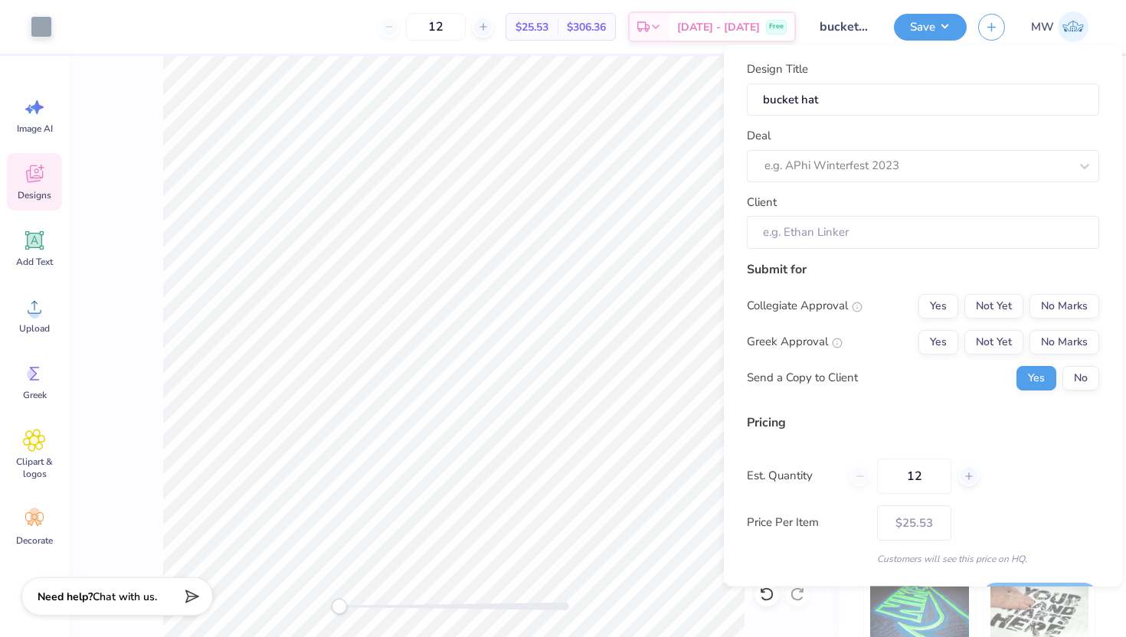
click at [1073, 362] on div "Collegiate Approval Yes Not Yet No Marks Greek Approval Yes Not Yet No Marks Se…" at bounding box center [923, 341] width 352 height 97
click at [1069, 341] on button "No Marks" at bounding box center [1065, 341] width 70 height 25
click at [1069, 312] on button "No Marks" at bounding box center [1065, 305] width 70 height 25
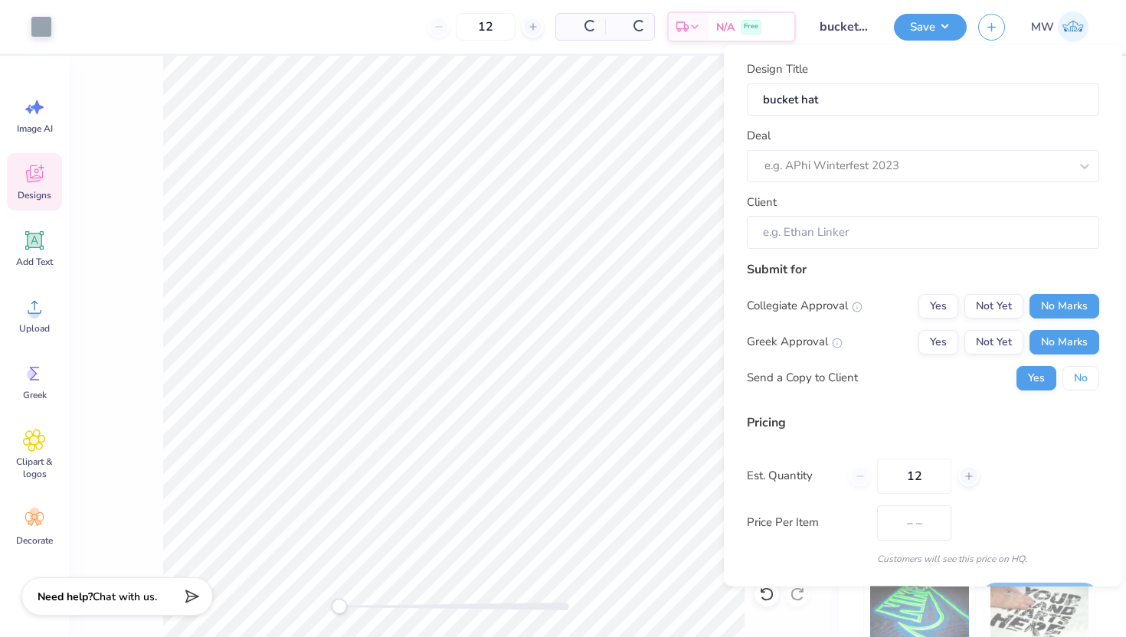
click at [1070, 365] on button "No" at bounding box center [1081, 377] width 37 height 25
type input "$25.53"
click at [928, 467] on input "12" at bounding box center [914, 475] width 74 height 35
type input "100"
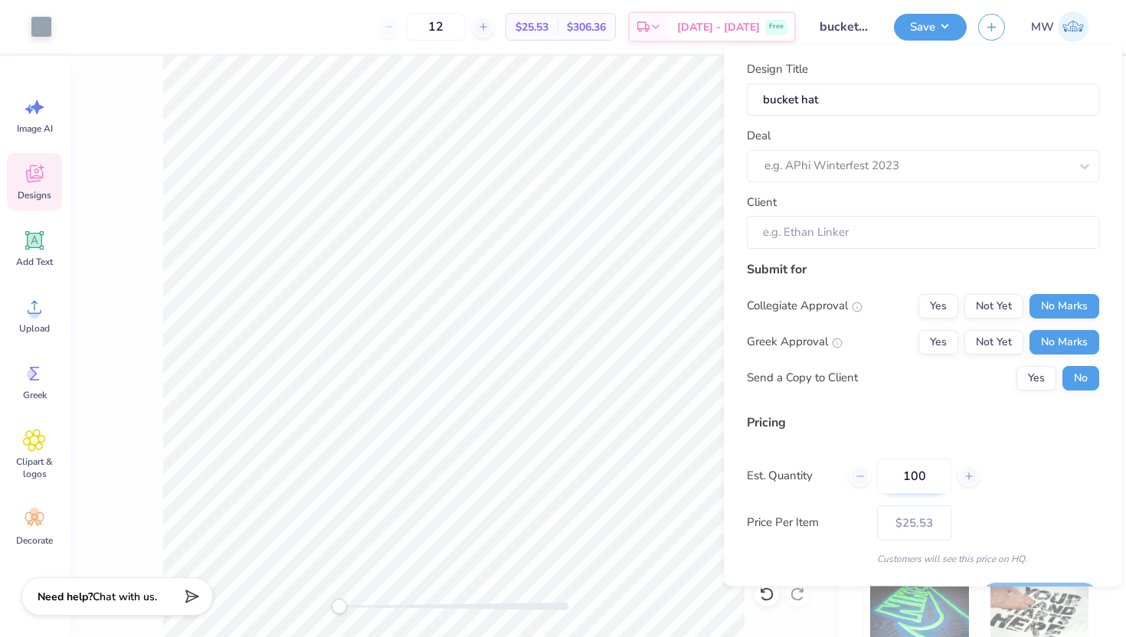
type input "100"
type input "$13.46"
type input "100"
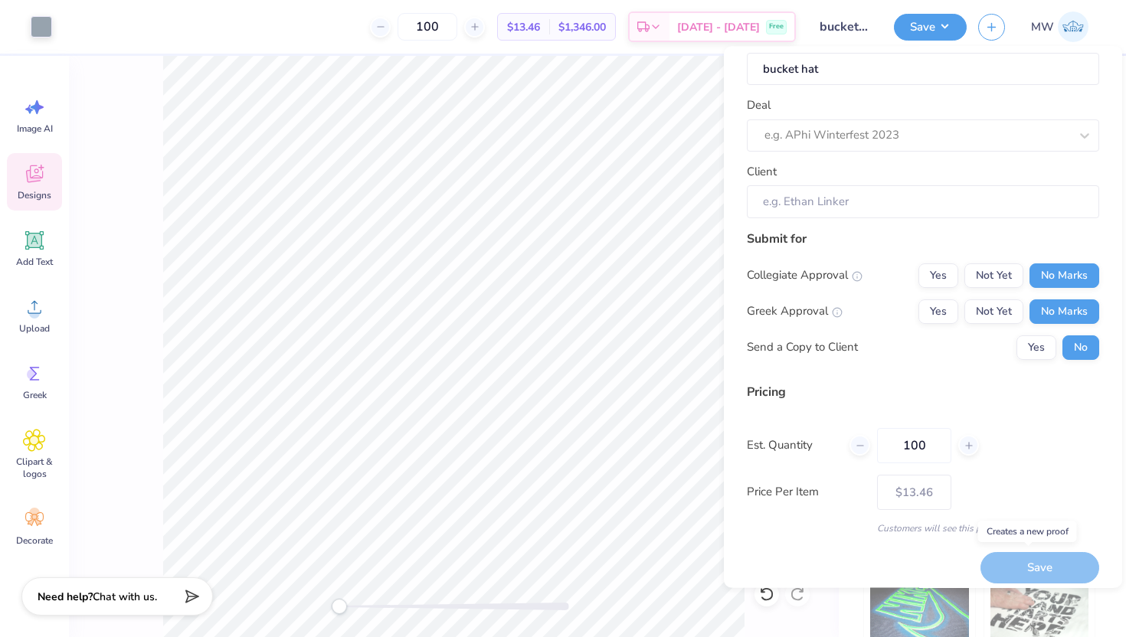
click at [1060, 568] on div "Save" at bounding box center [1040, 567] width 119 height 31
click at [973, 130] on div at bounding box center [917, 135] width 305 height 21
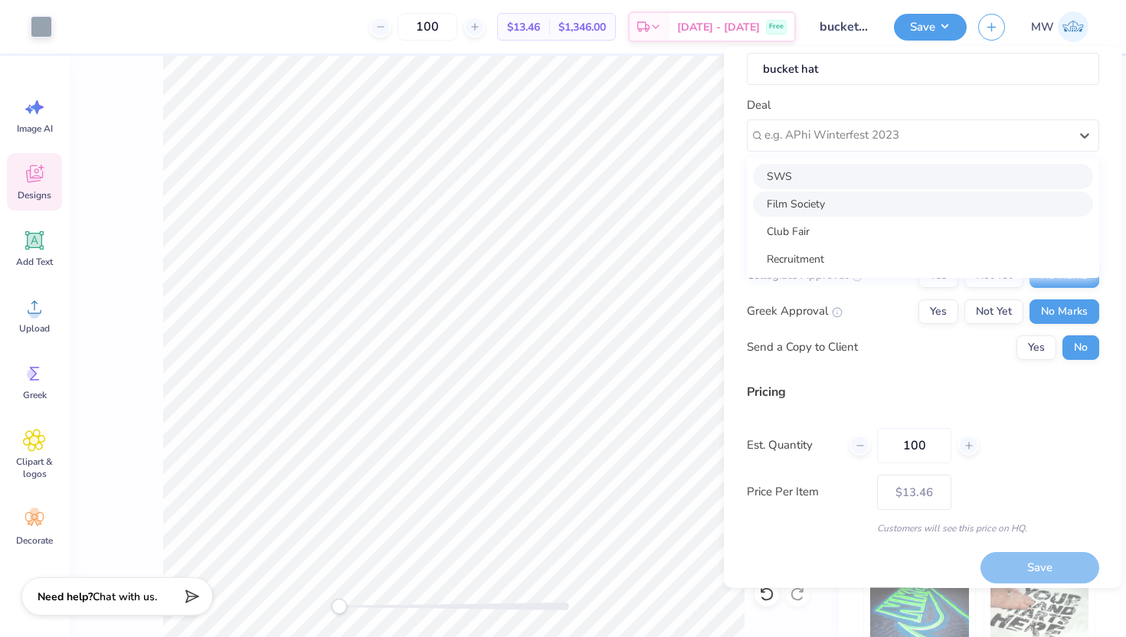
click at [967, 196] on div "Film Society" at bounding box center [923, 203] width 340 height 25
type input "[PERSON_NAME]"
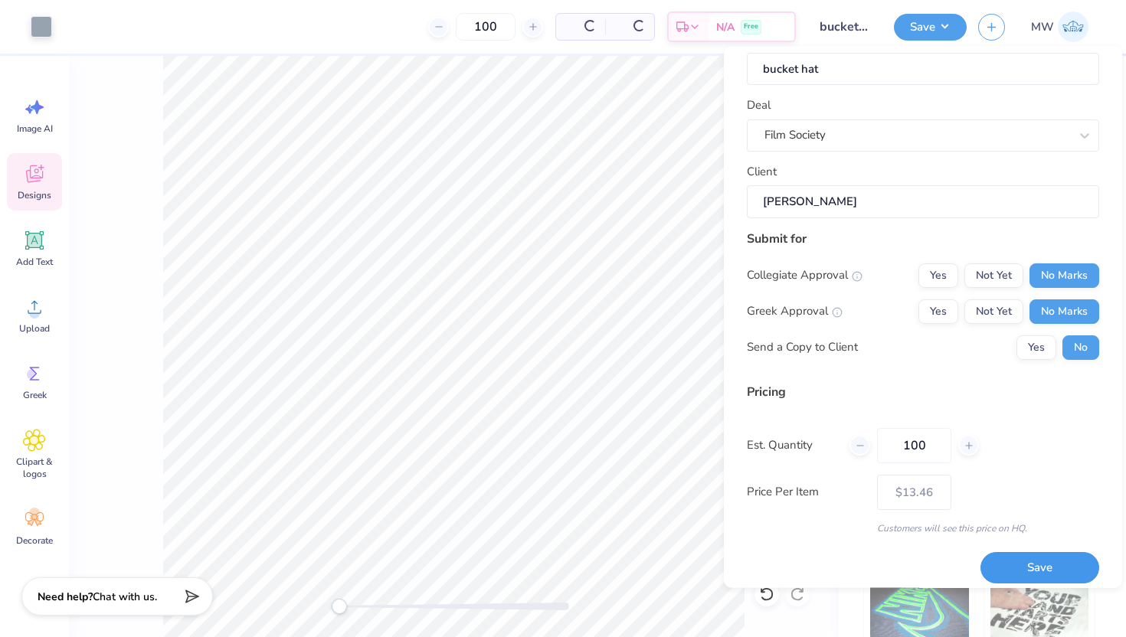
click at [1058, 558] on button "Save" at bounding box center [1040, 567] width 119 height 31
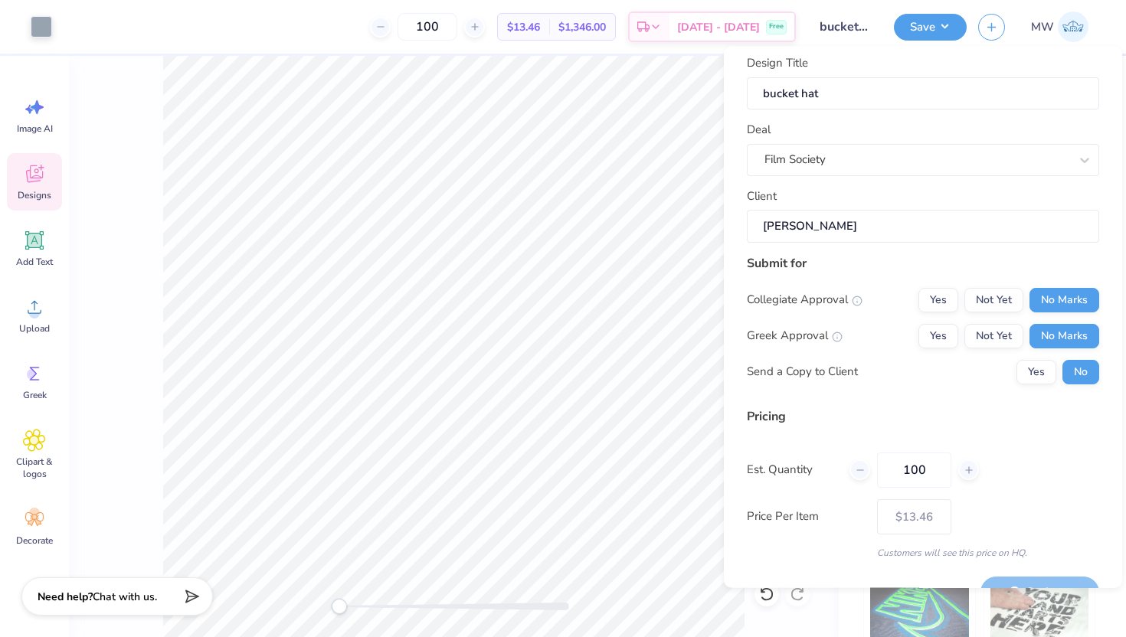
scroll to position [0, 0]
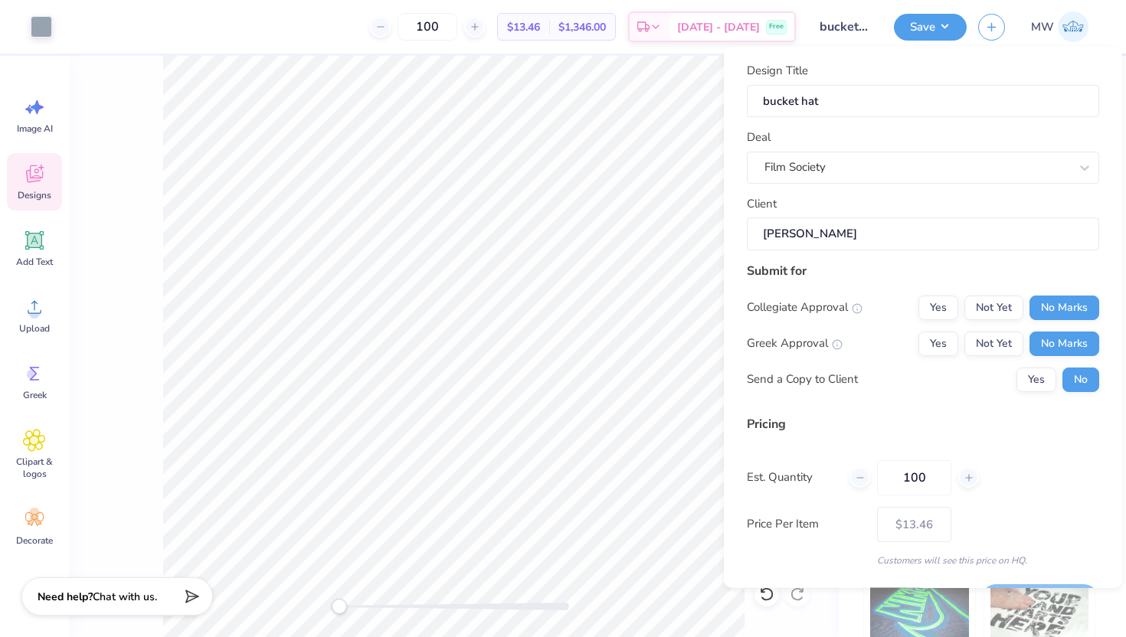
type input "– –"
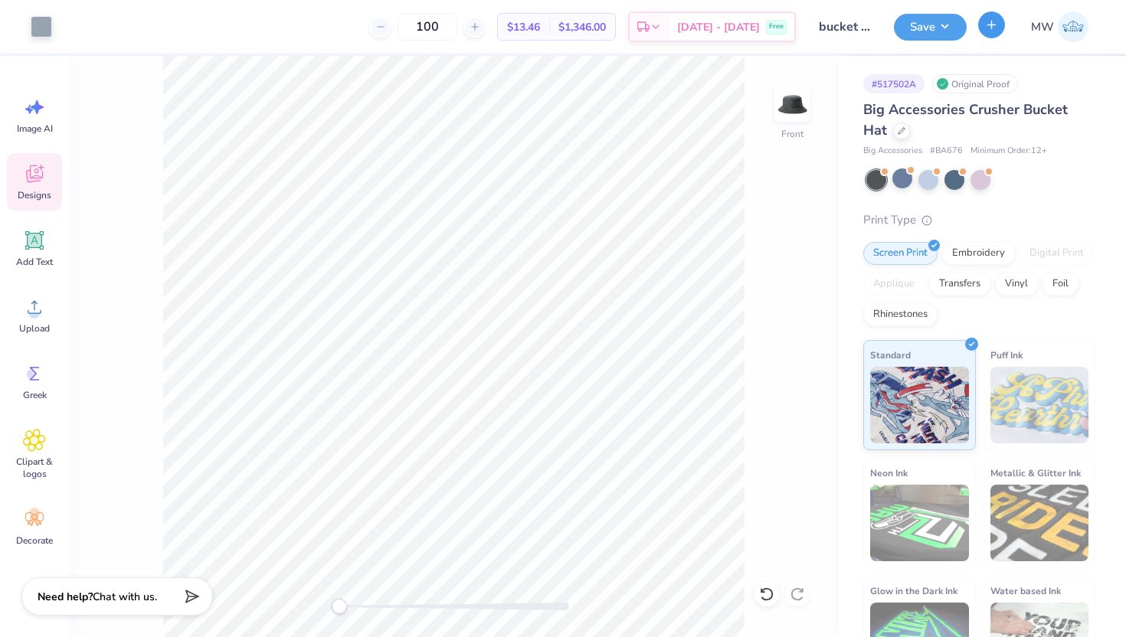
click at [998, 31] on button "button" at bounding box center [991, 24] width 27 height 27
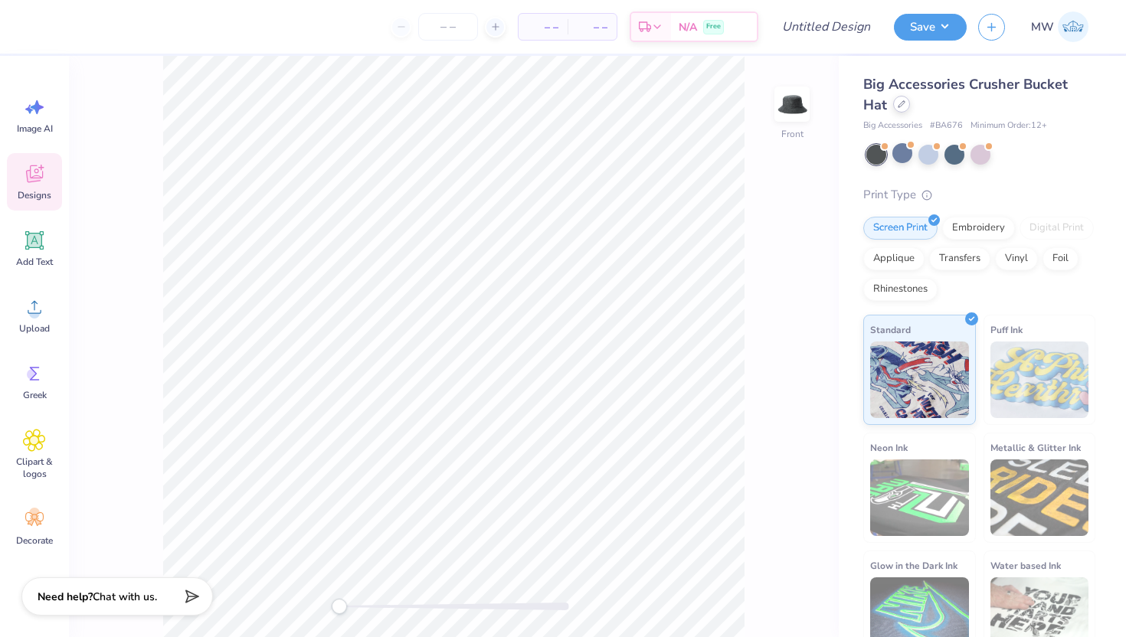
click at [903, 103] on icon at bounding box center [902, 104] width 8 height 8
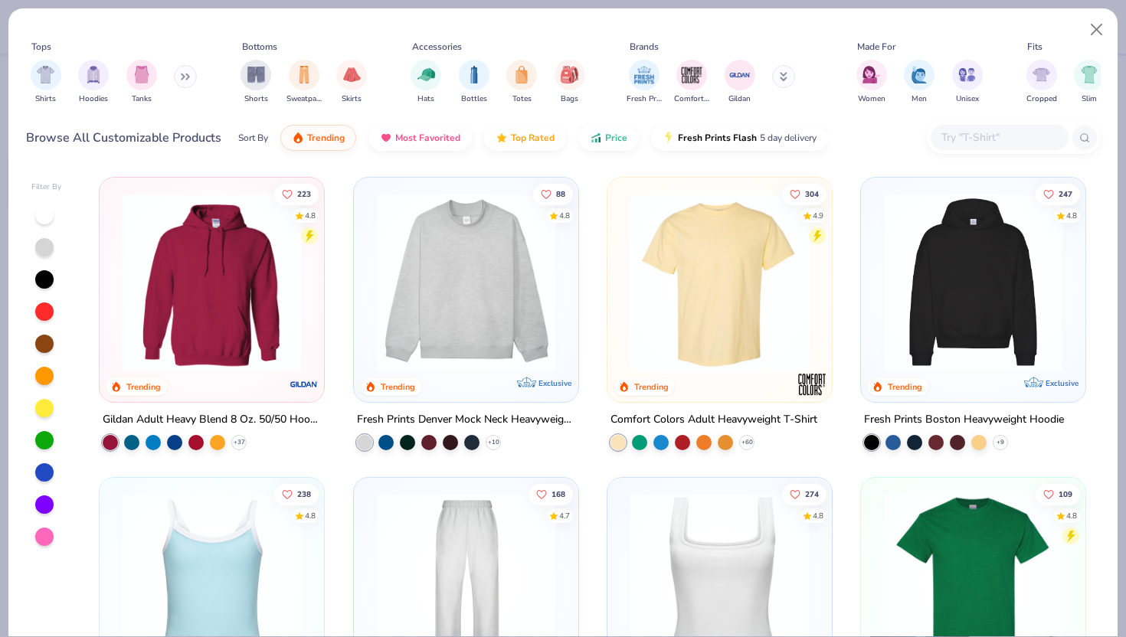
click at [1017, 141] on input "text" at bounding box center [999, 138] width 118 height 18
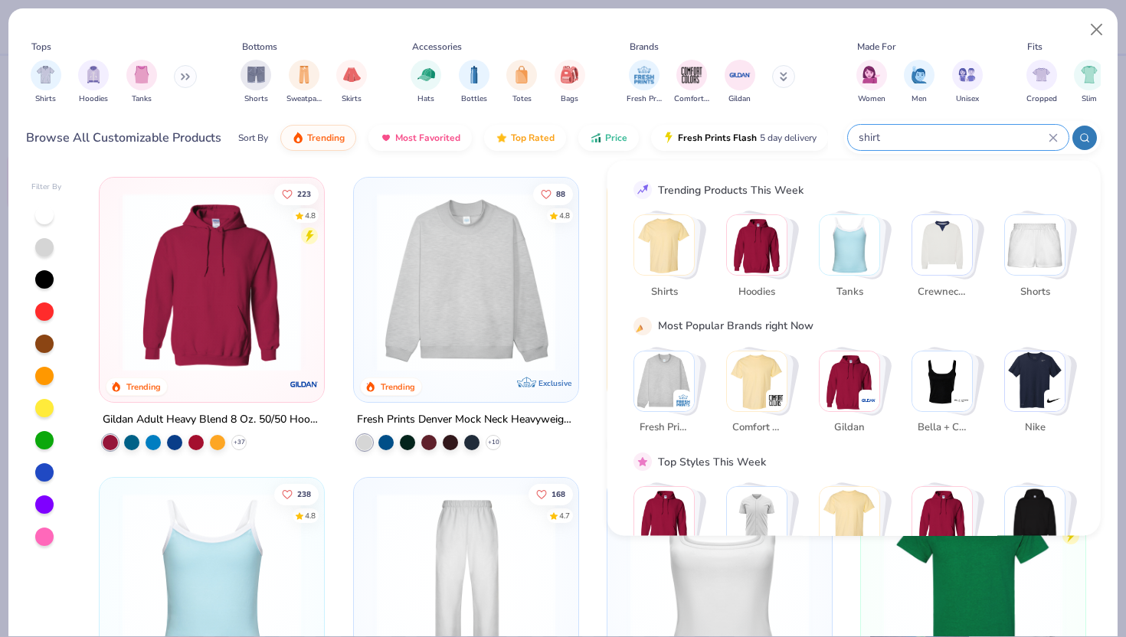
type input "shirt"
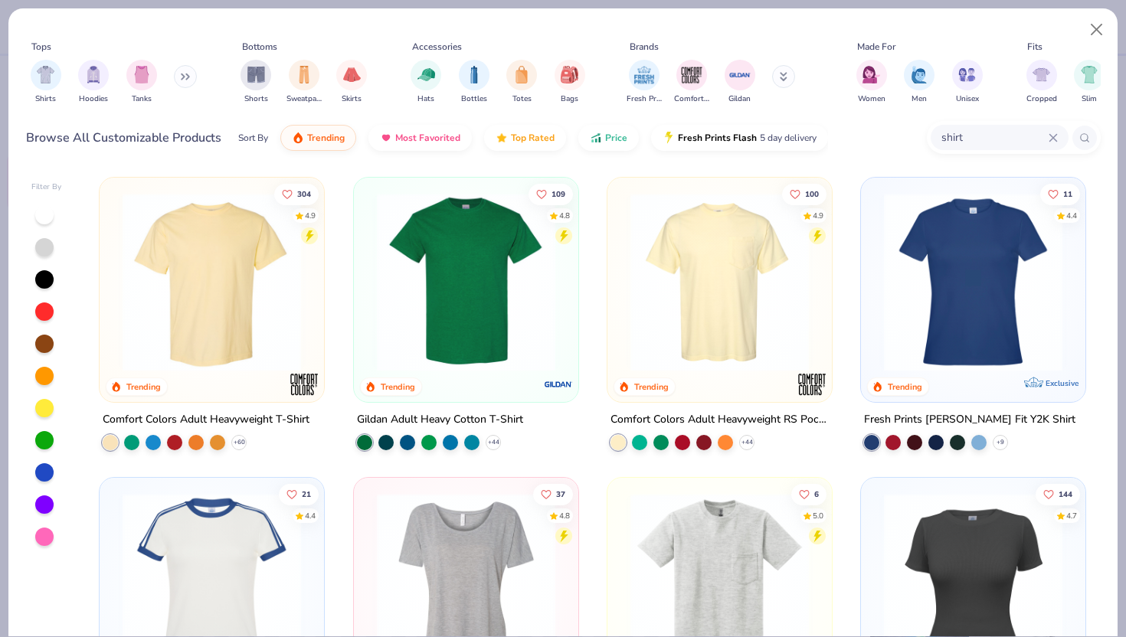
drag, startPoint x: 1119, startPoint y: 201, endPoint x: 1096, endPoint y: 290, distance: 91.8
click at [1096, 290] on div "Tops Shirts Hoodies Tanks Bottoms Shorts Sweatpants Skirts Accessories Hats Bot…" at bounding box center [563, 318] width 1126 height 637
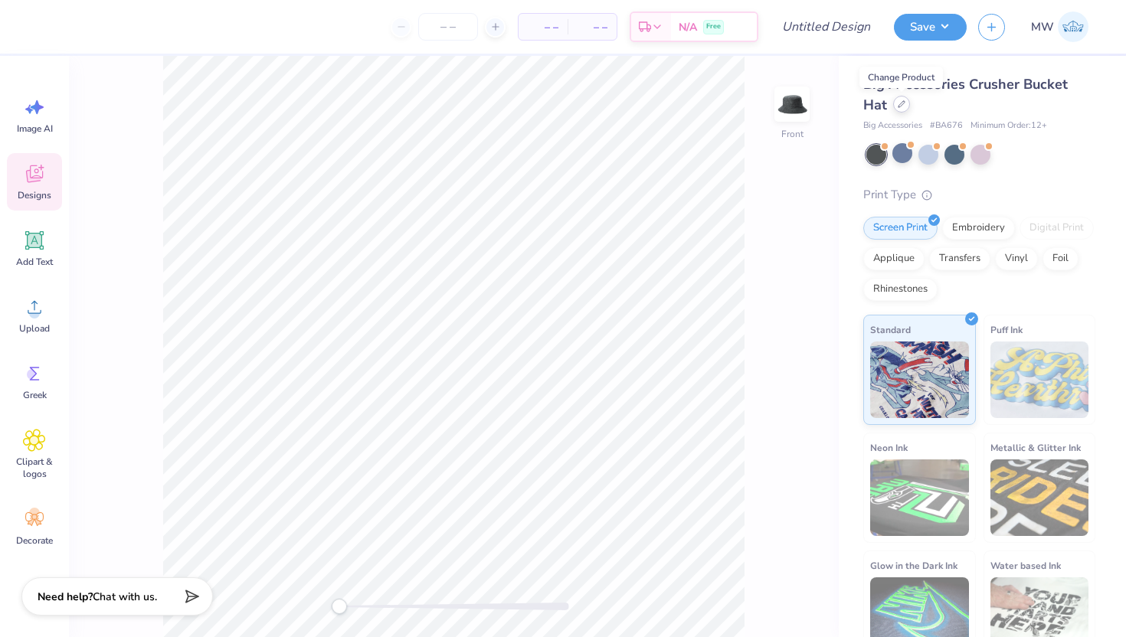
click at [907, 106] on div at bounding box center [901, 104] width 17 height 17
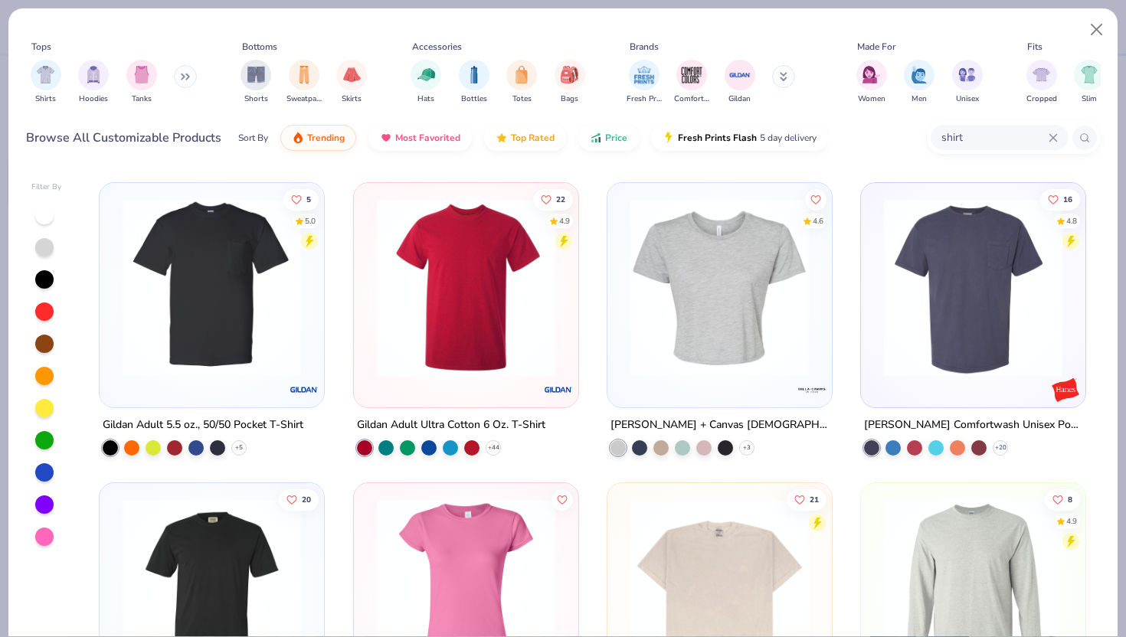
scroll to position [1188, 0]
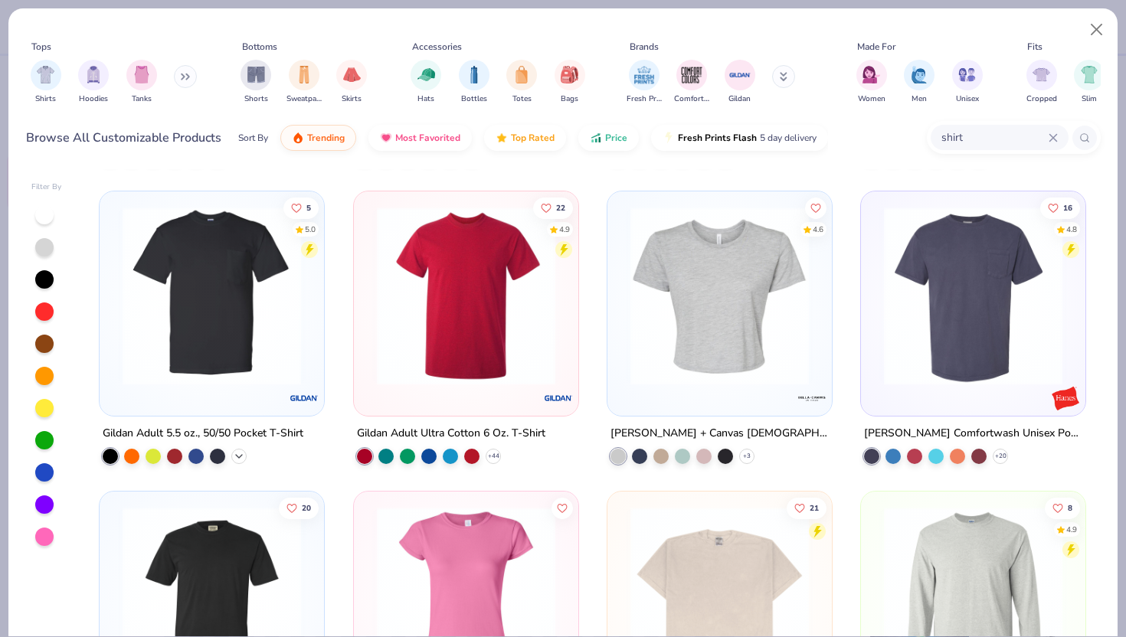
click at [235, 457] on icon at bounding box center [239, 457] width 12 height 12
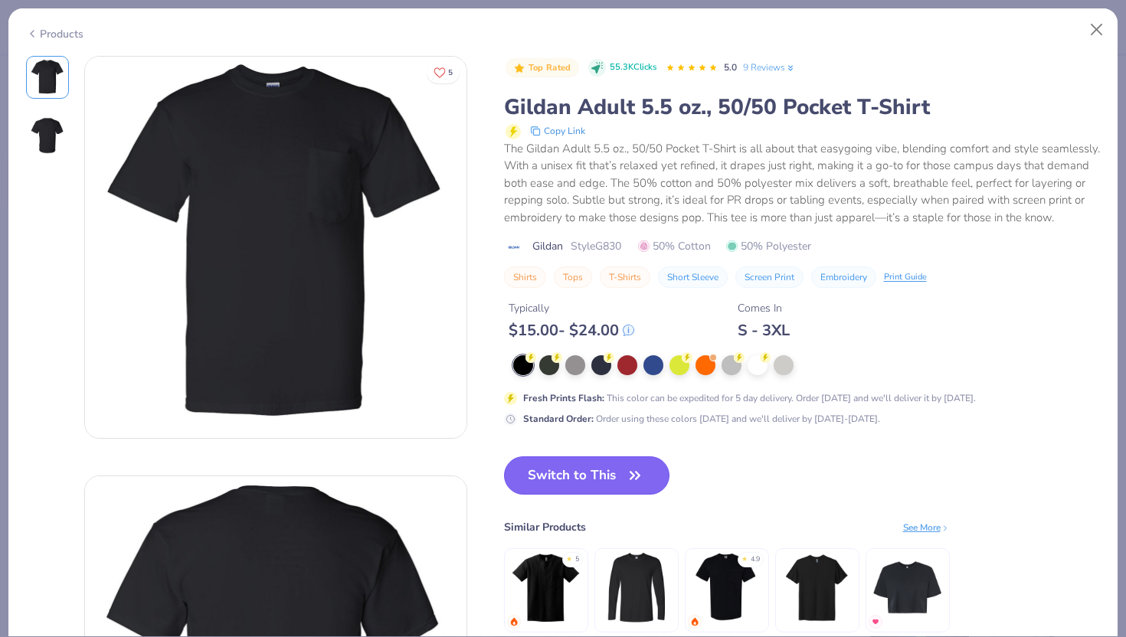
click at [596, 495] on button "Switch to This" at bounding box center [587, 476] width 166 height 38
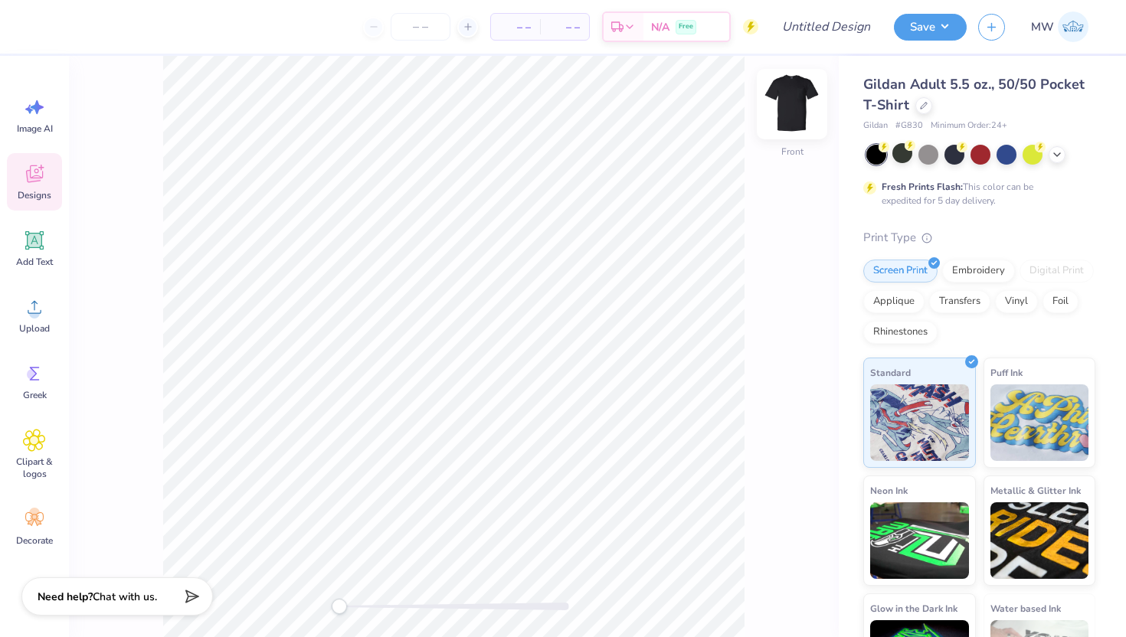
click at [803, 97] on img at bounding box center [792, 104] width 61 height 61
click at [25, 265] on span "Add Text" at bounding box center [34, 262] width 37 height 12
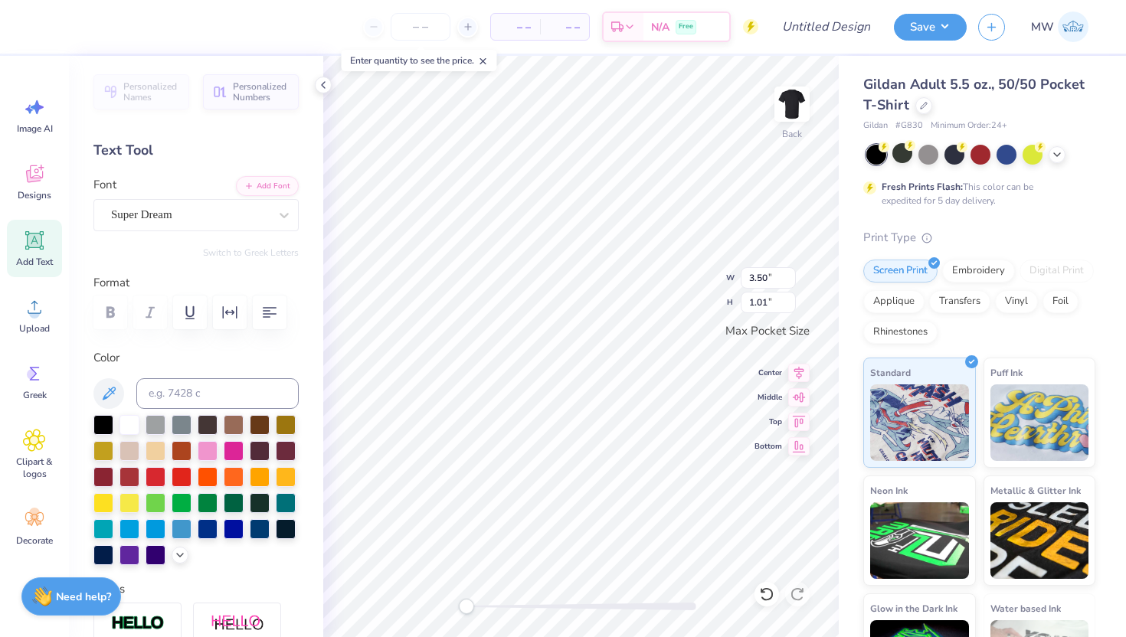
scroll to position [12, 2]
type textarea "DKA"
type textarea "Delta Kappa Alpha Dask"
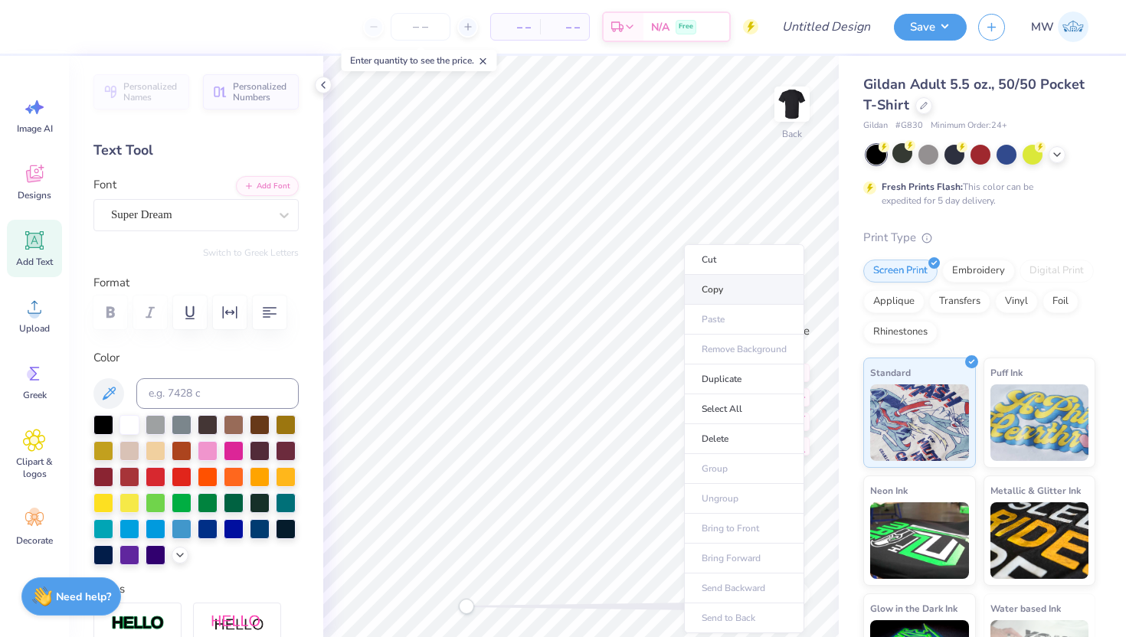
scroll to position [12, 5]
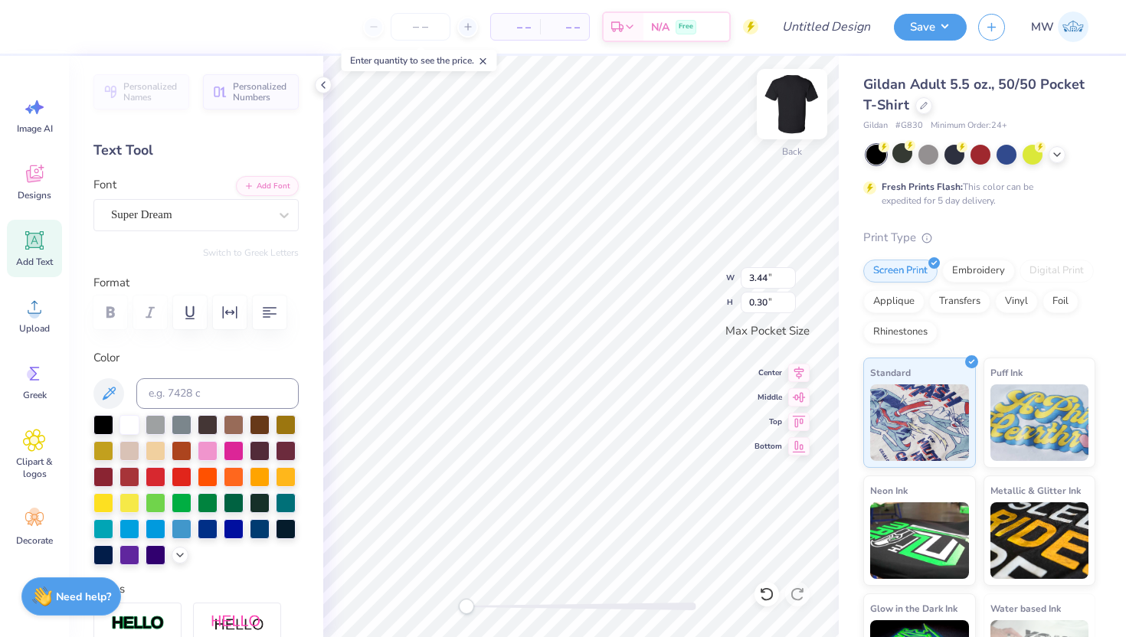
click at [801, 126] on img at bounding box center [792, 104] width 61 height 61
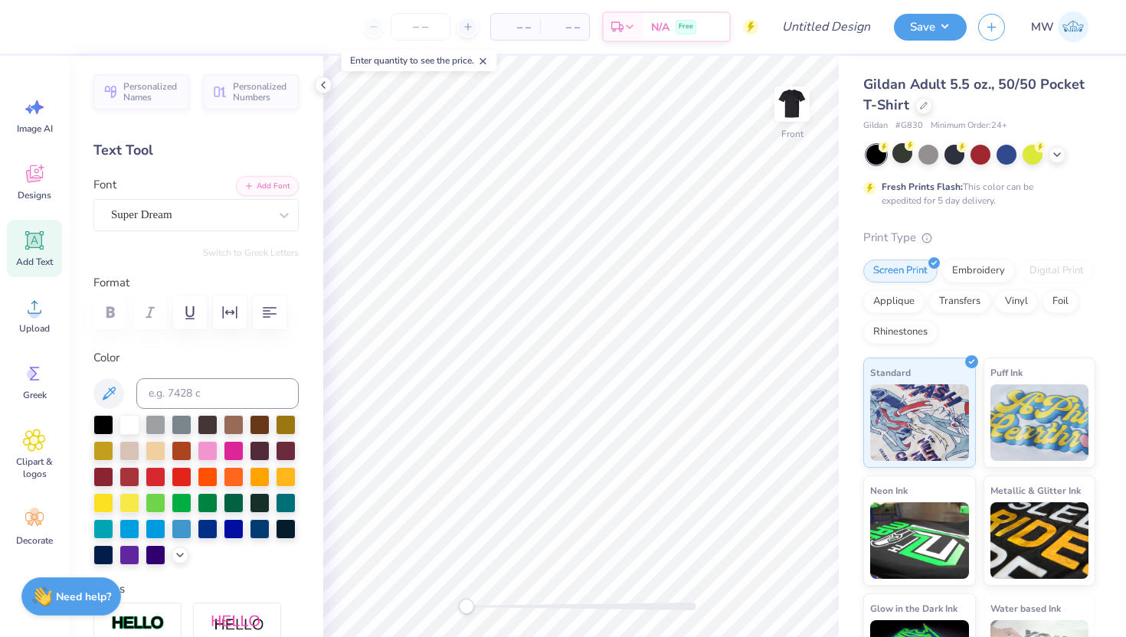
click at [36, 244] on icon at bounding box center [35, 241] width 15 height 15
type textarea "Delta Kappa Alpha Dask"
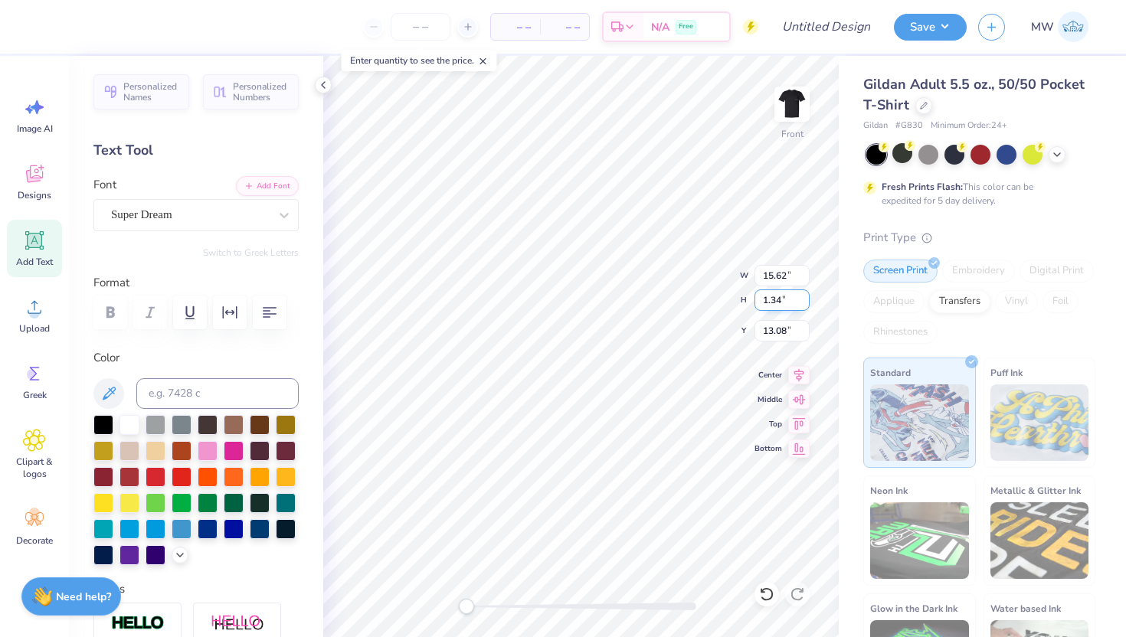
type textarea "Delta Kappa Alpha Dash"
click at [187, 218] on div "Super Dream" at bounding box center [190, 215] width 161 height 24
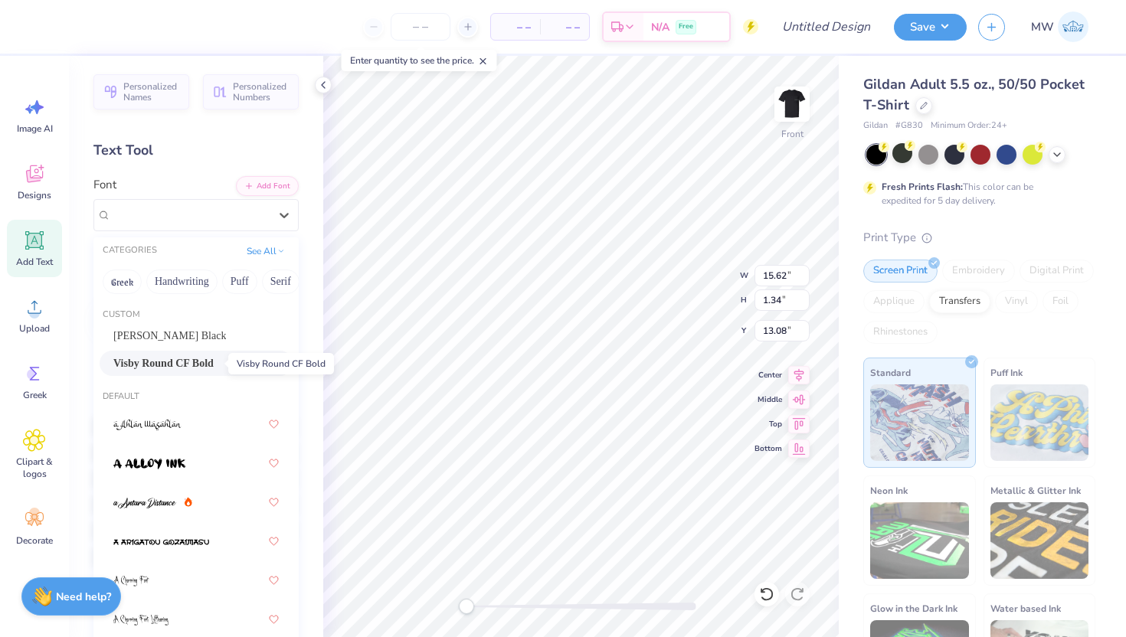
click at [188, 362] on span "Visby Round CF Bold" at bounding box center [163, 363] width 100 height 16
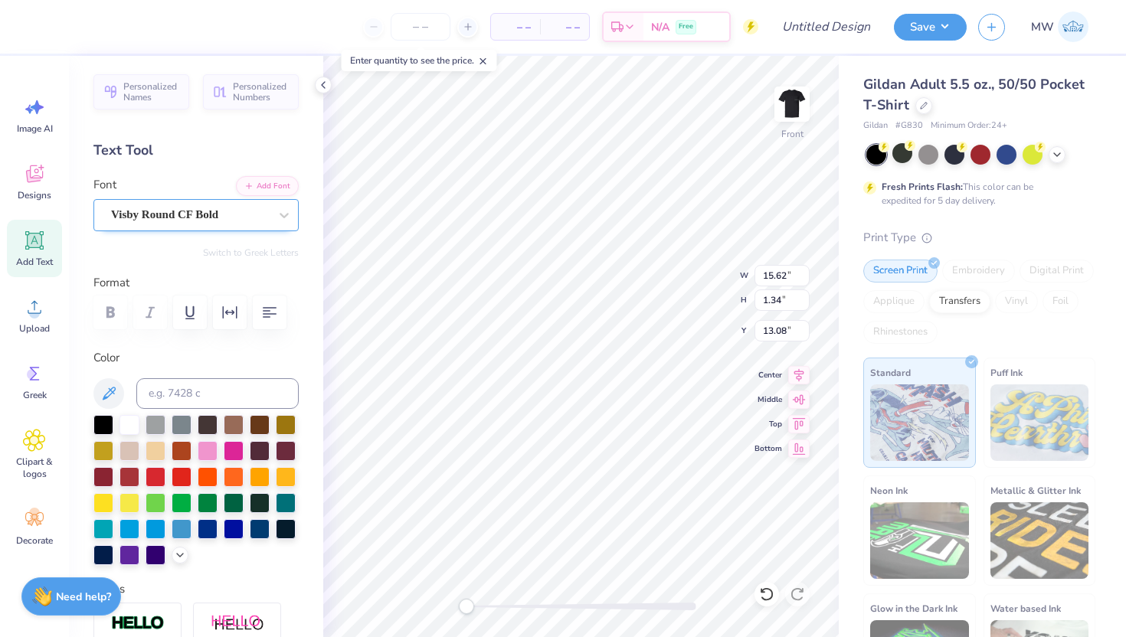
click at [251, 225] on div "Visby Round CF Bold" at bounding box center [190, 215] width 161 height 24
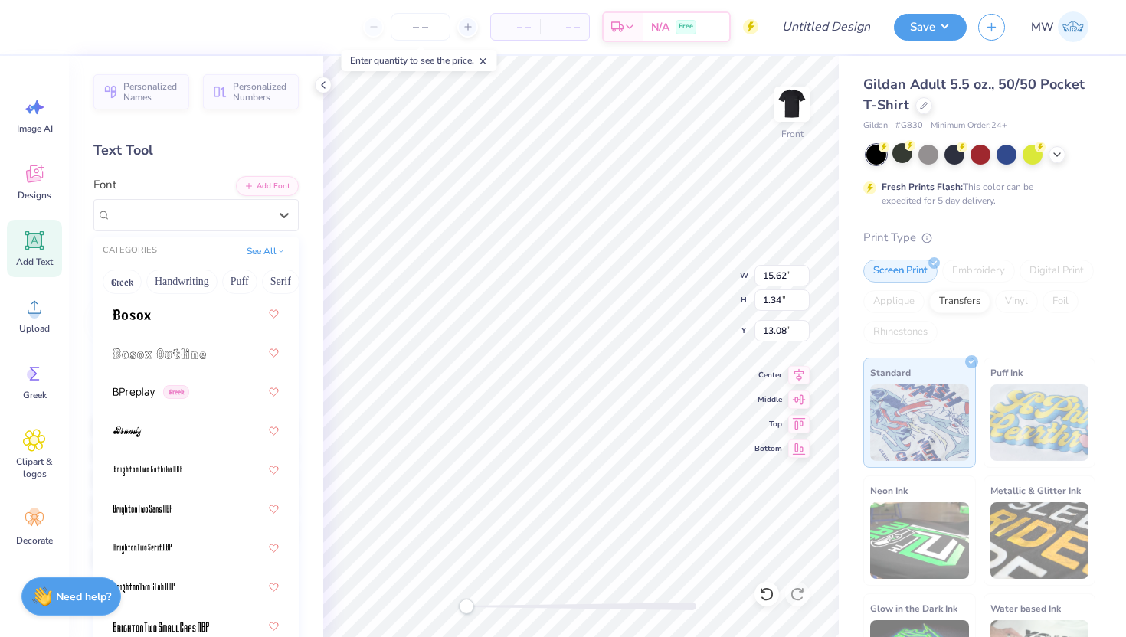
scroll to position [1546, 0]
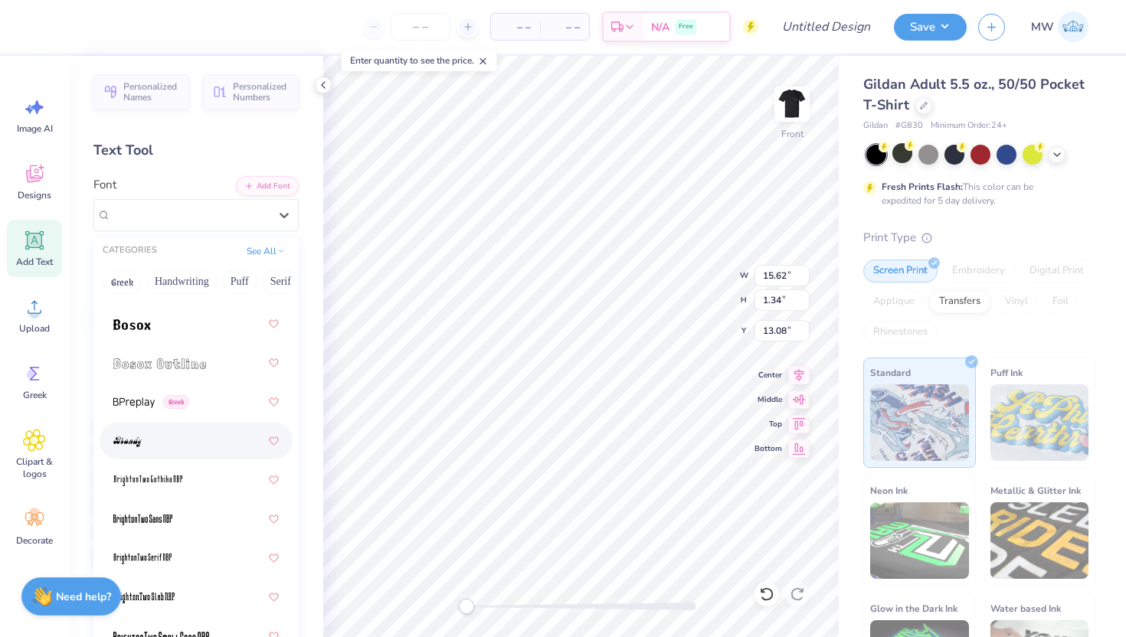
click at [210, 441] on div at bounding box center [195, 442] width 165 height 28
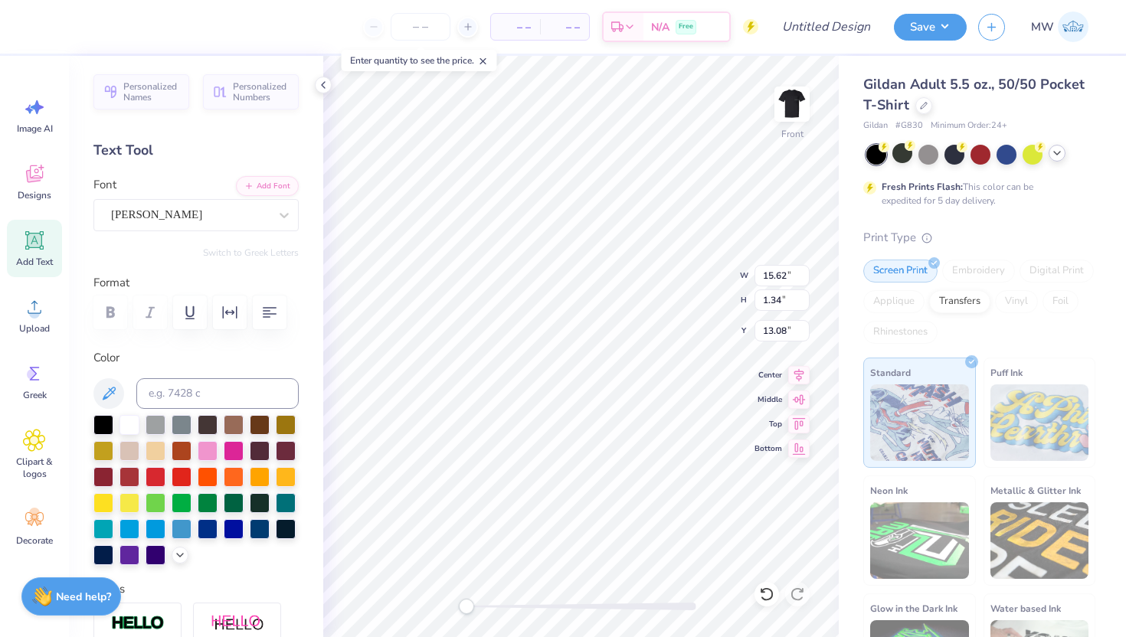
click at [1059, 151] on icon at bounding box center [1057, 153] width 12 height 12
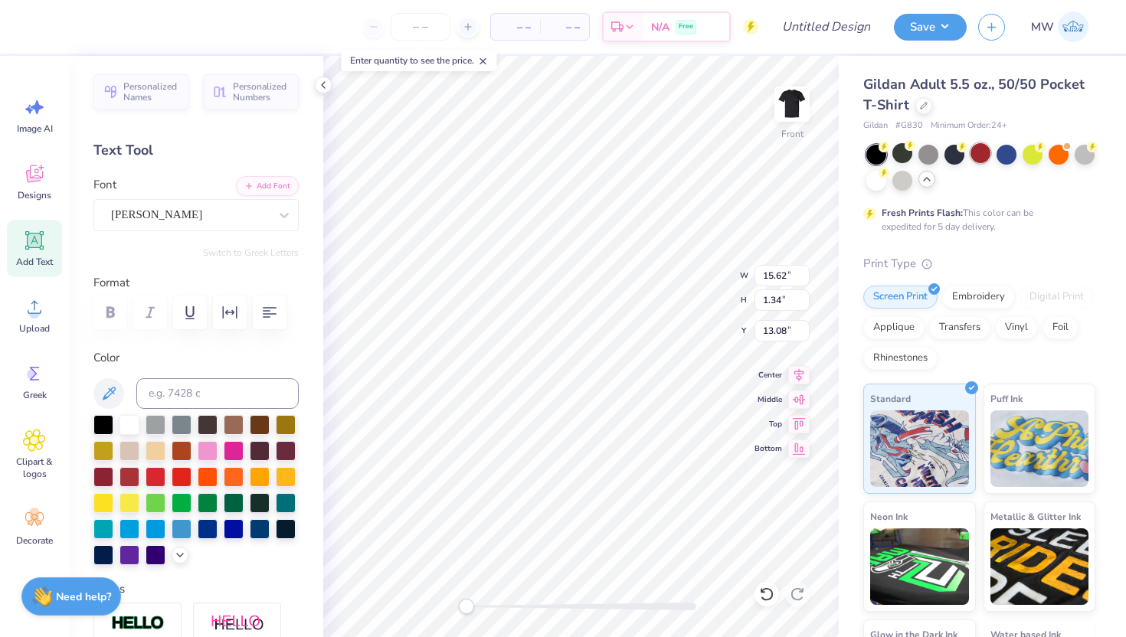
click at [988, 153] on div at bounding box center [981, 153] width 20 height 20
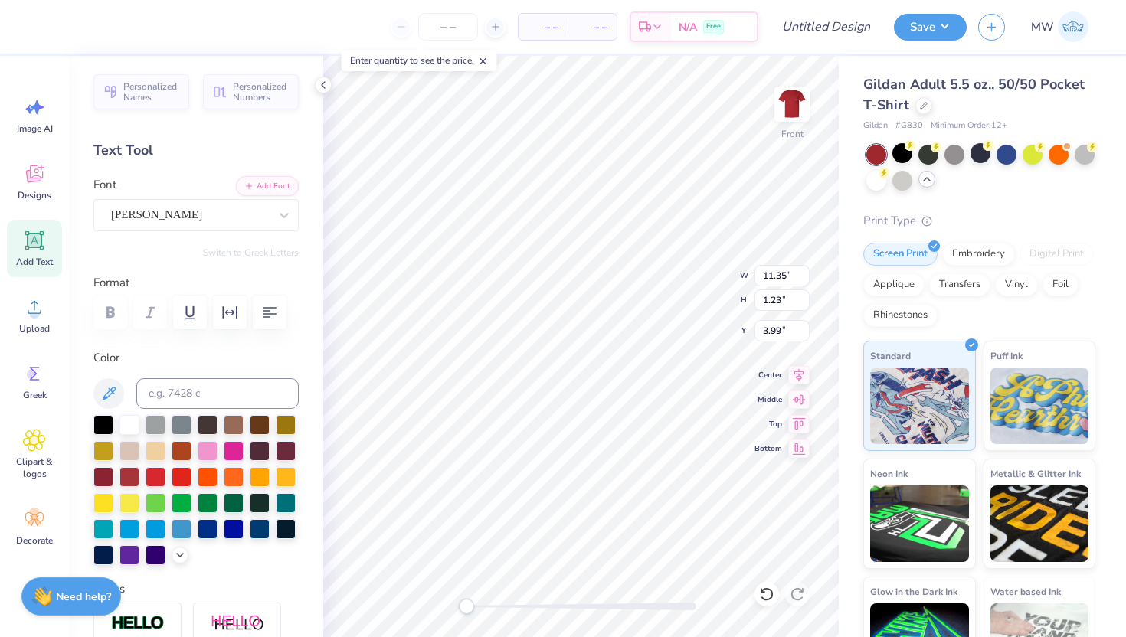
type input "11.35"
type input "1.23"
type input "3.99"
click at [886, 180] on div at bounding box center [877, 179] width 20 height 20
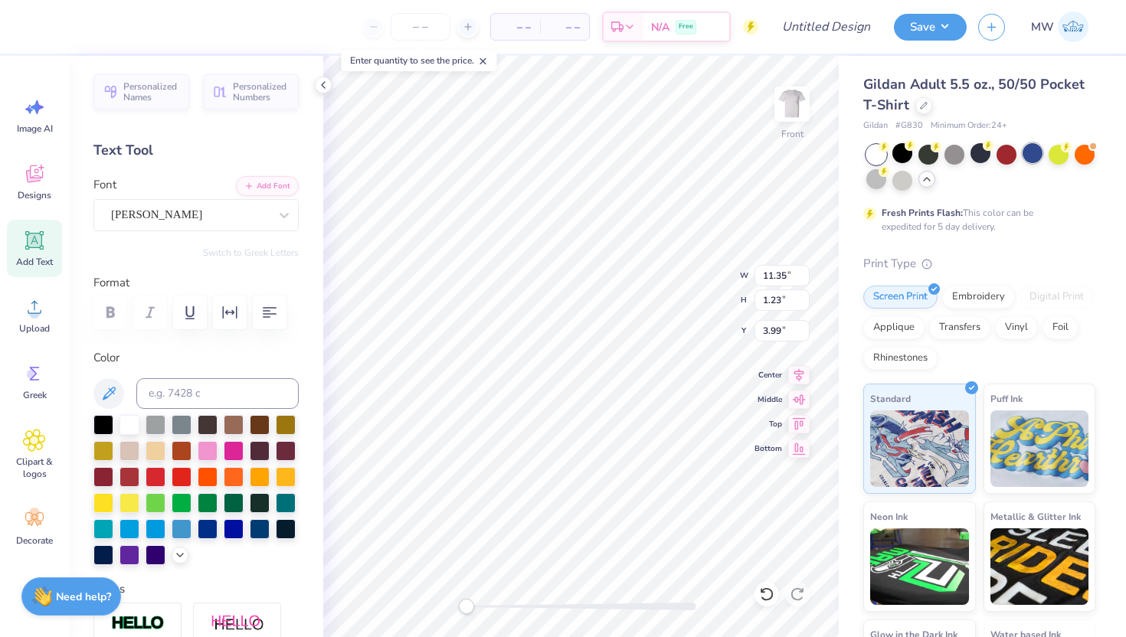
click at [1030, 155] on div at bounding box center [1033, 153] width 20 height 20
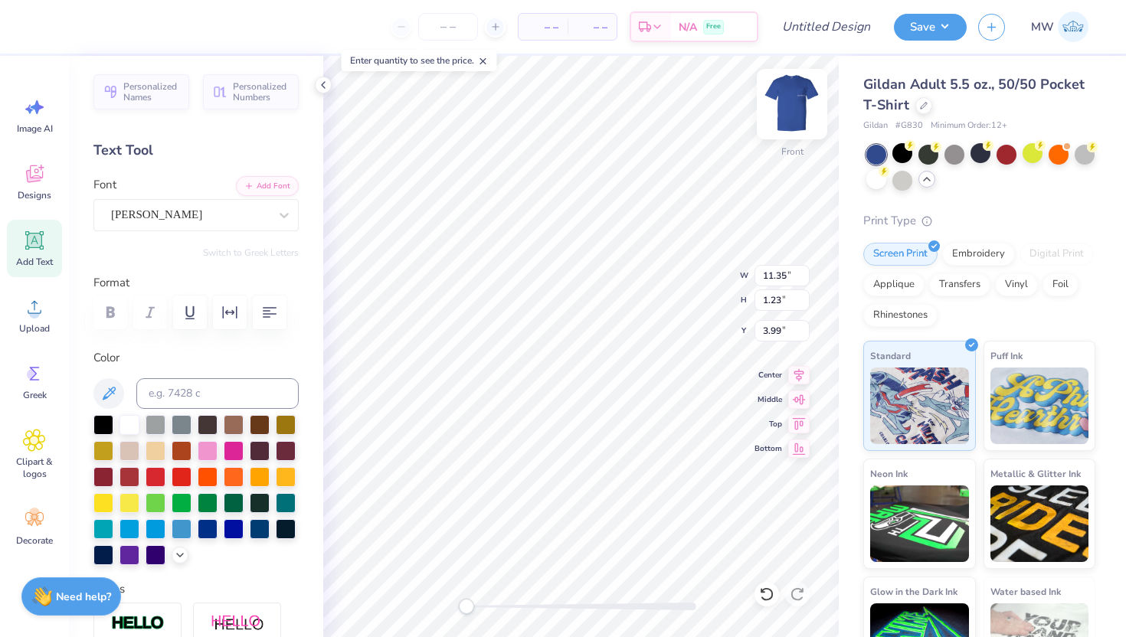
click at [787, 106] on img at bounding box center [792, 104] width 61 height 61
type input "3.44"
type input "0.30"
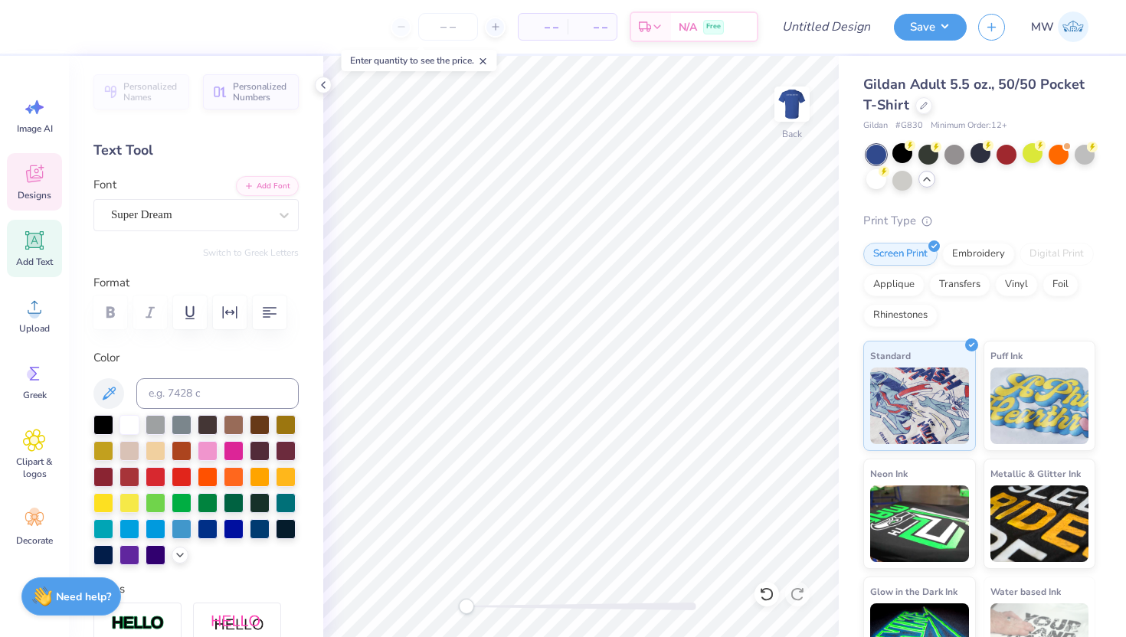
click at [34, 193] on span "Designs" at bounding box center [35, 195] width 34 height 12
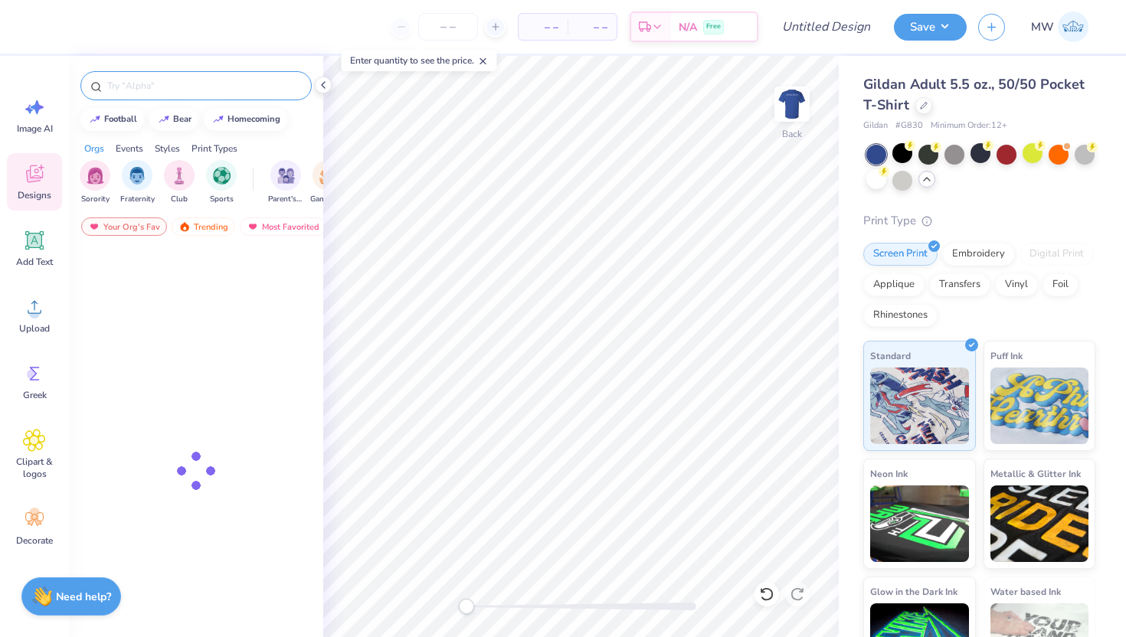
click at [205, 78] on input "text" at bounding box center [204, 85] width 196 height 15
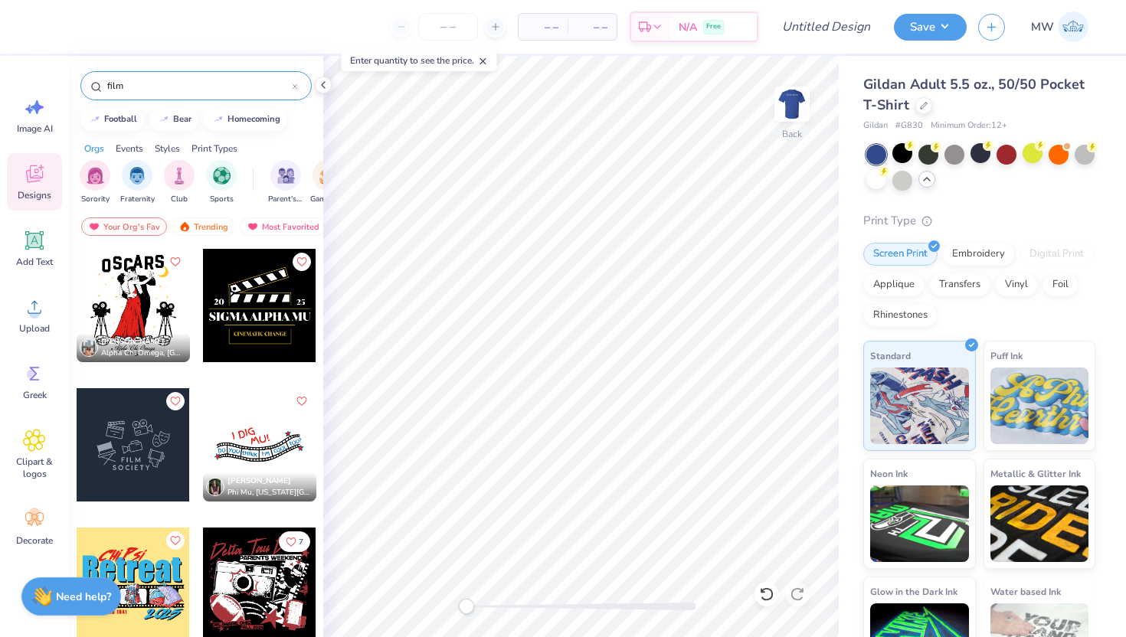
type input "film"
click at [118, 465] on div at bounding box center [133, 444] width 113 height 113
click at [788, 113] on img at bounding box center [792, 104] width 61 height 61
click at [788, 113] on img at bounding box center [792, 104] width 31 height 31
click at [922, 106] on icon at bounding box center [924, 104] width 8 height 8
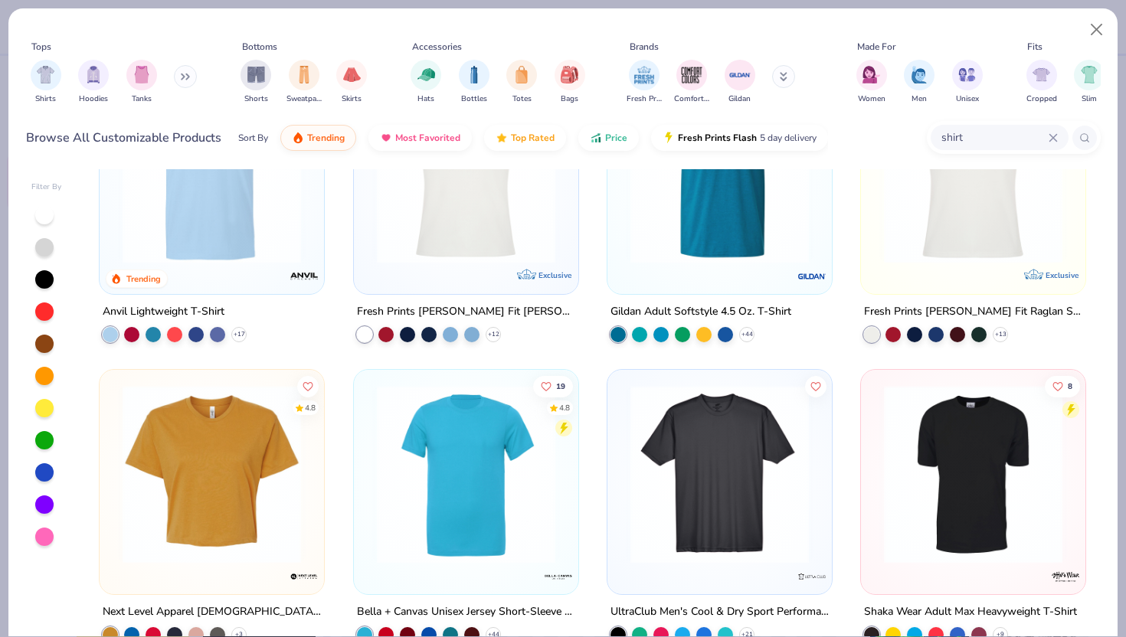
scroll to position [950, 0]
